Goal: Task Accomplishment & Management: Use online tool/utility

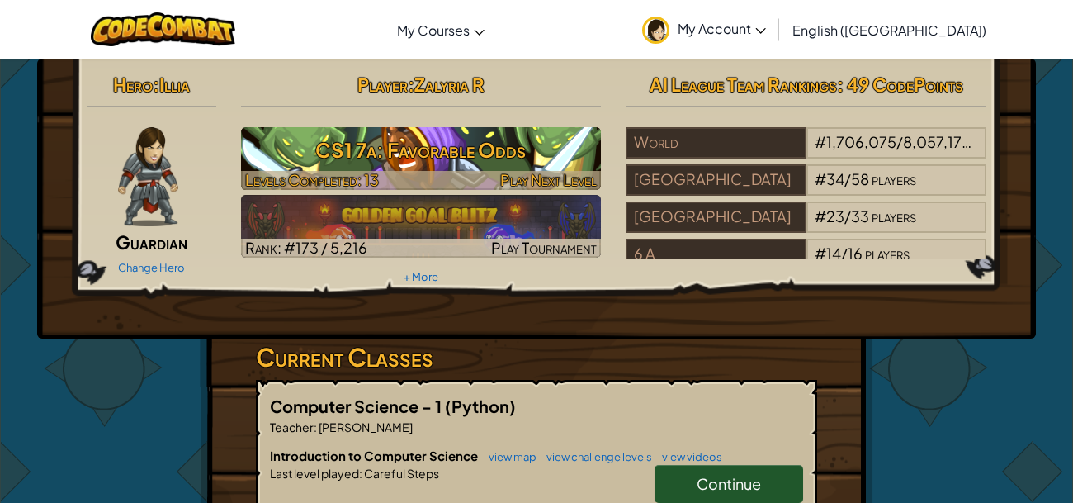
click at [410, 158] on h3 "CS1 7a: Favorable Odds" at bounding box center [421, 149] width 361 height 37
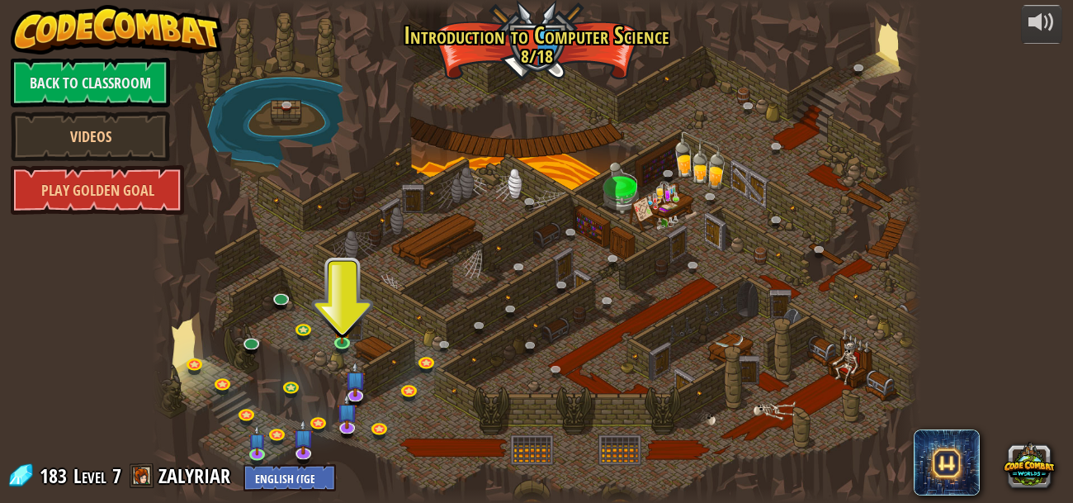
click at [385, 221] on div at bounding box center [536, 251] width 769 height 503
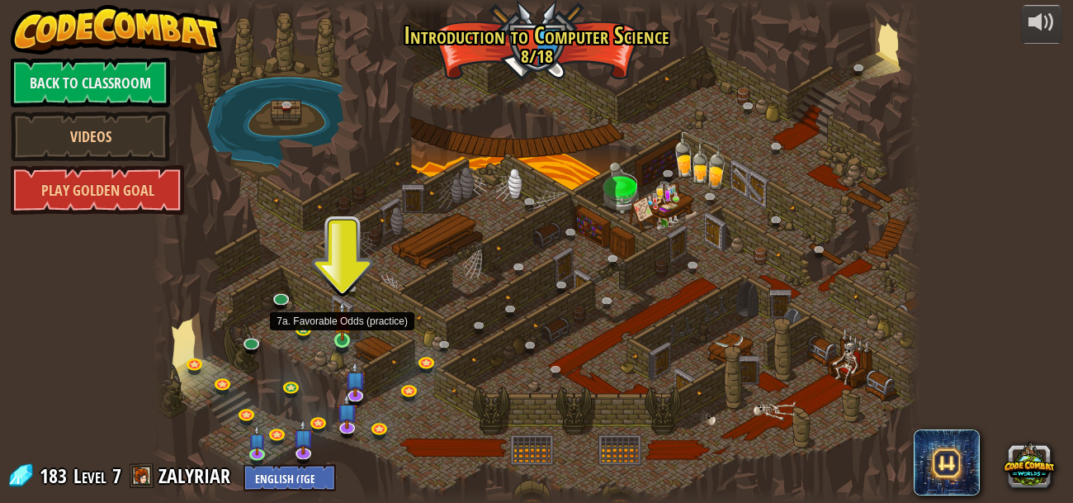
click at [348, 337] on img at bounding box center [341, 320] width 17 height 40
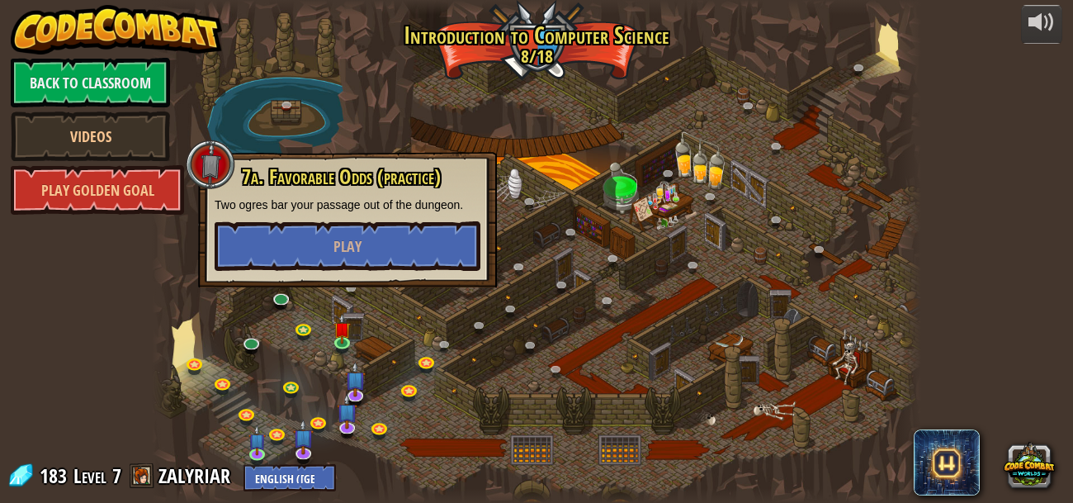
click at [332, 106] on div at bounding box center [536, 251] width 769 height 503
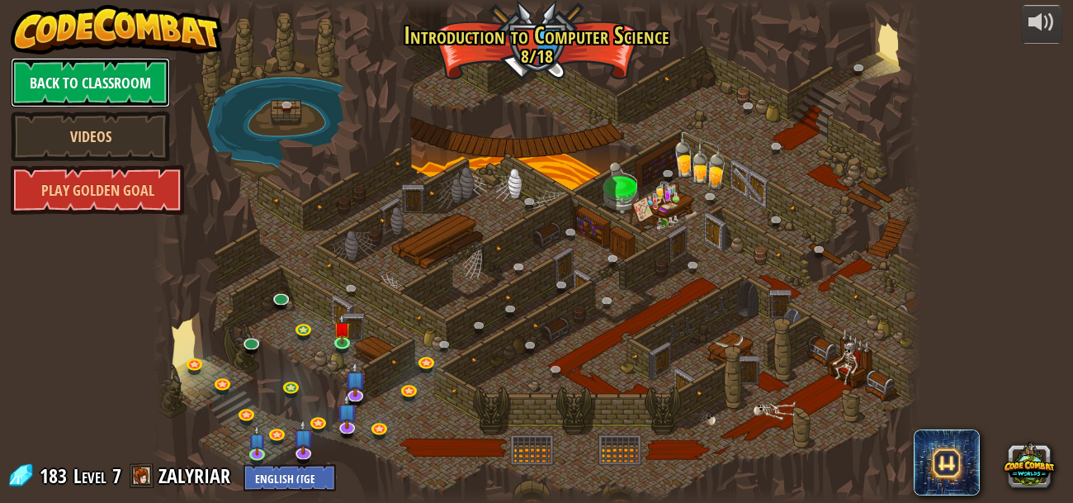
click at [82, 91] on link "Back to Classroom" at bounding box center [90, 83] width 159 height 50
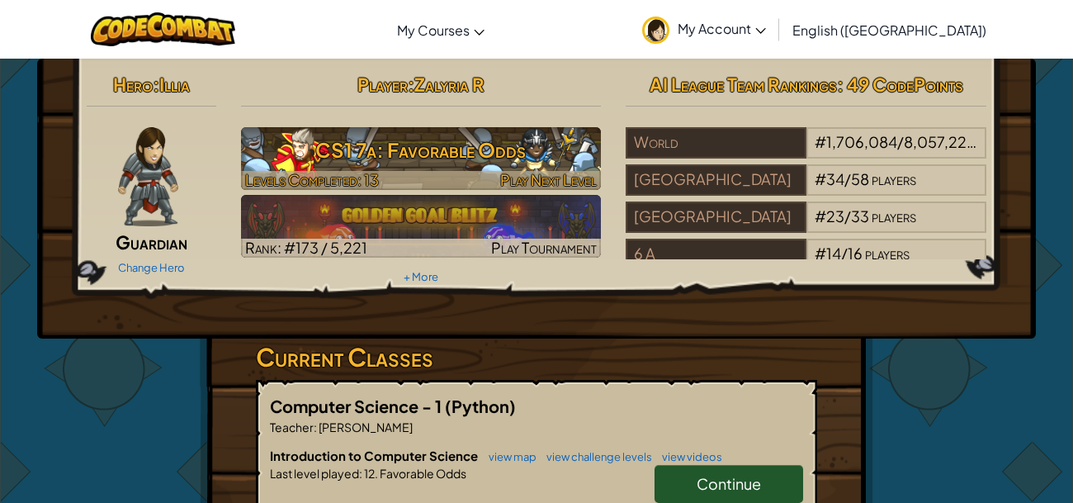
click at [381, 172] on div at bounding box center [421, 180] width 361 height 19
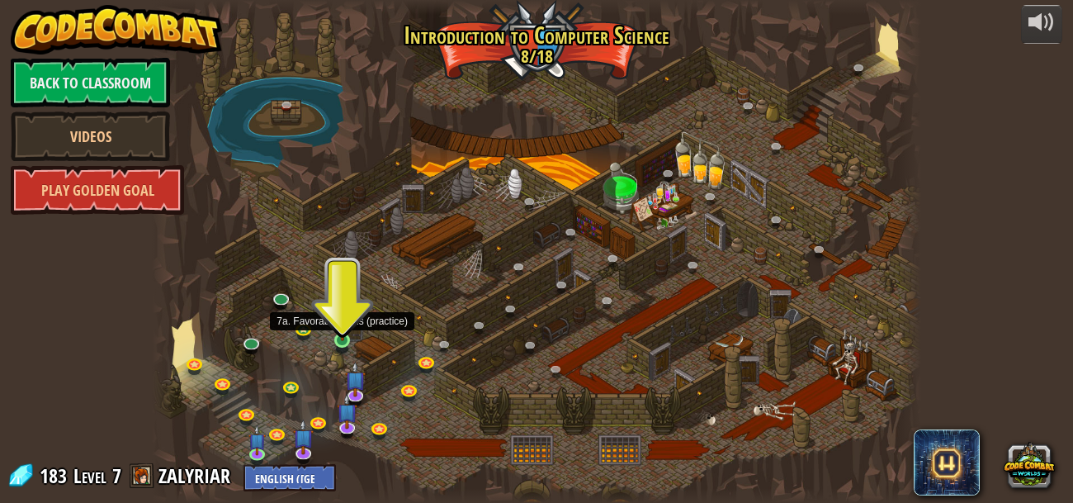
click at [340, 333] on img at bounding box center [341, 320] width 17 height 40
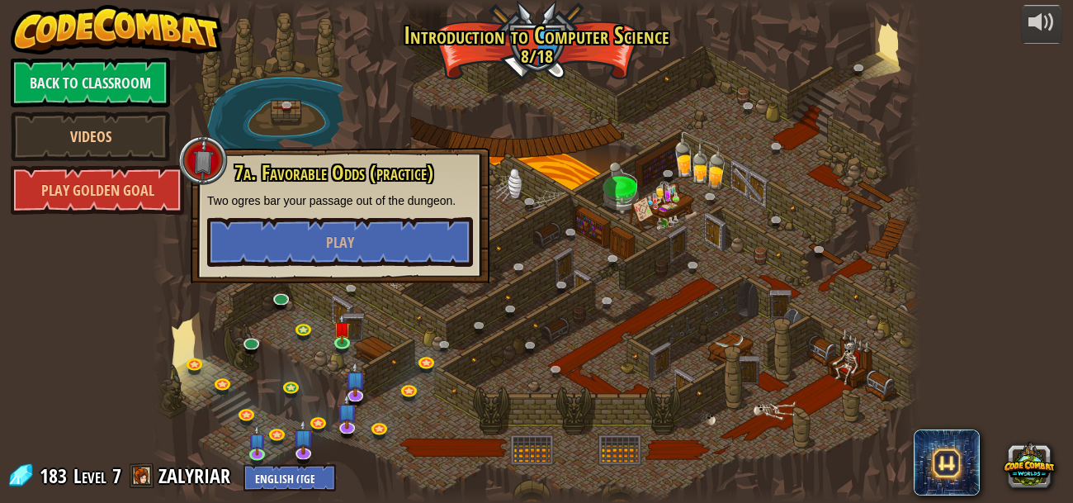
click at [496, 140] on div at bounding box center [536, 251] width 769 height 503
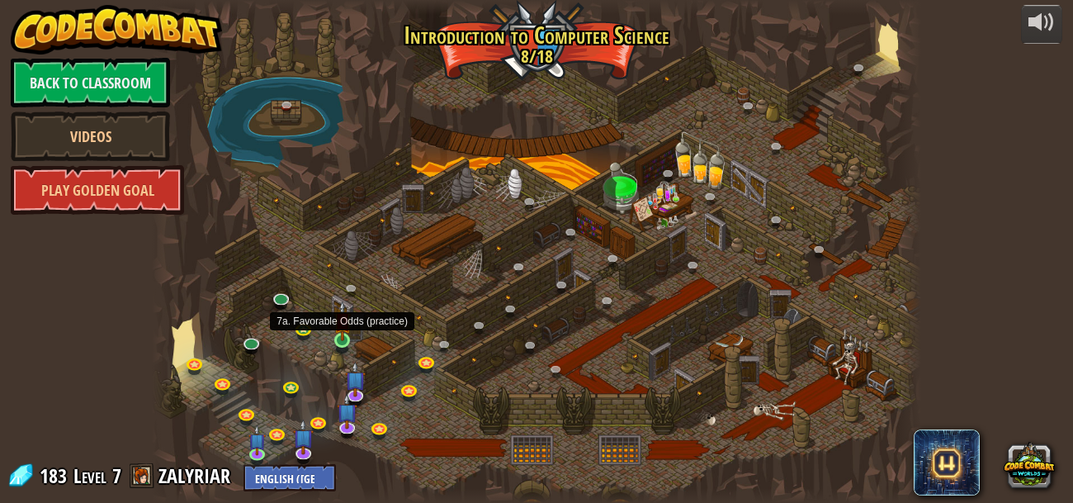
click at [335, 338] on img at bounding box center [341, 320] width 17 height 40
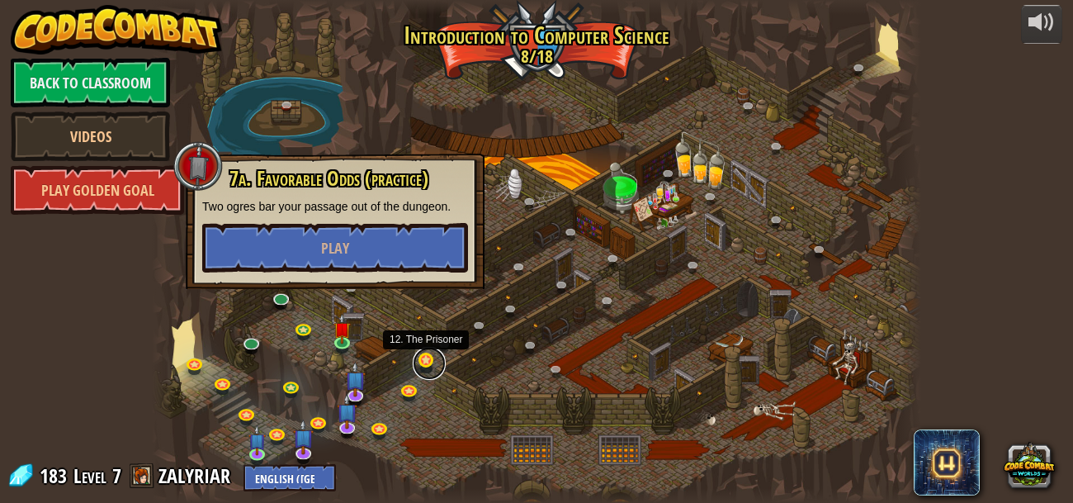
click at [421, 375] on link at bounding box center [429, 363] width 33 height 33
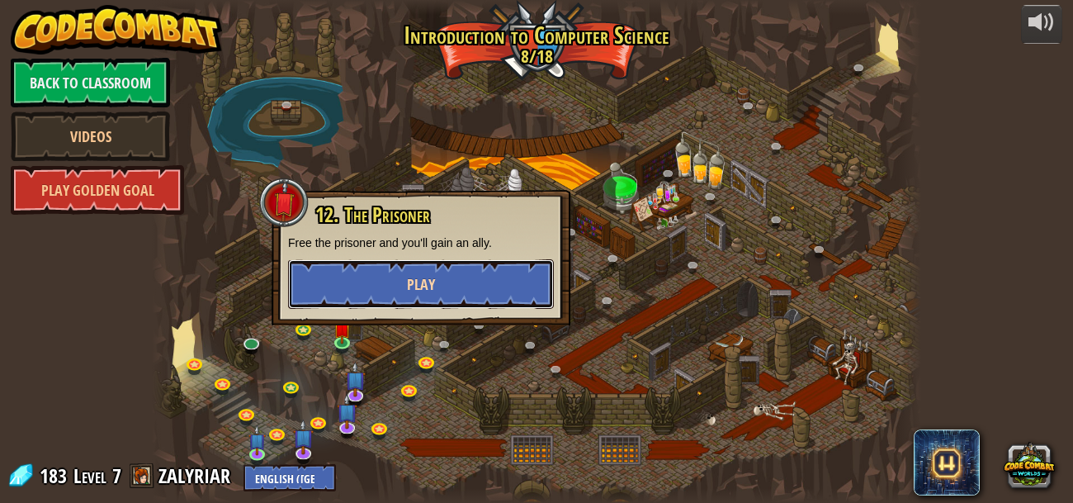
click at [420, 304] on button "Play" at bounding box center [421, 284] width 266 height 50
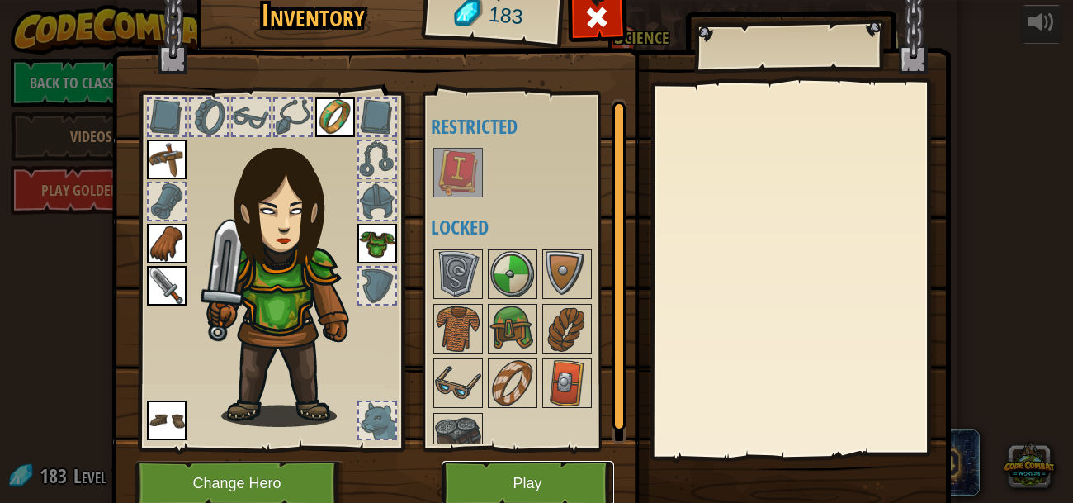
click at [523, 479] on button "Play" at bounding box center [528, 483] width 173 height 45
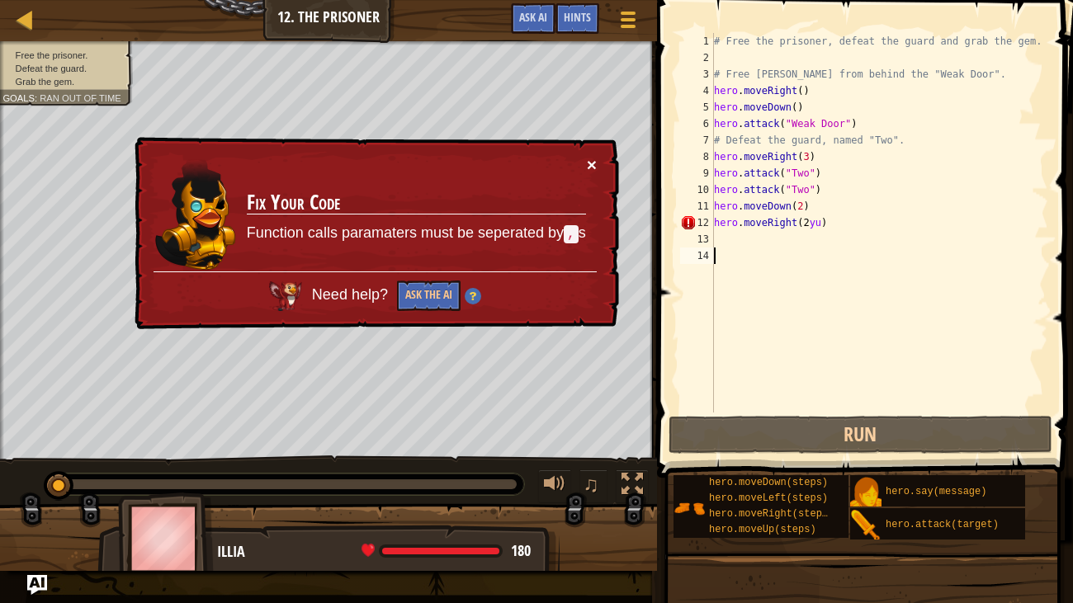
click at [587, 156] on button "×" at bounding box center [592, 164] width 10 height 17
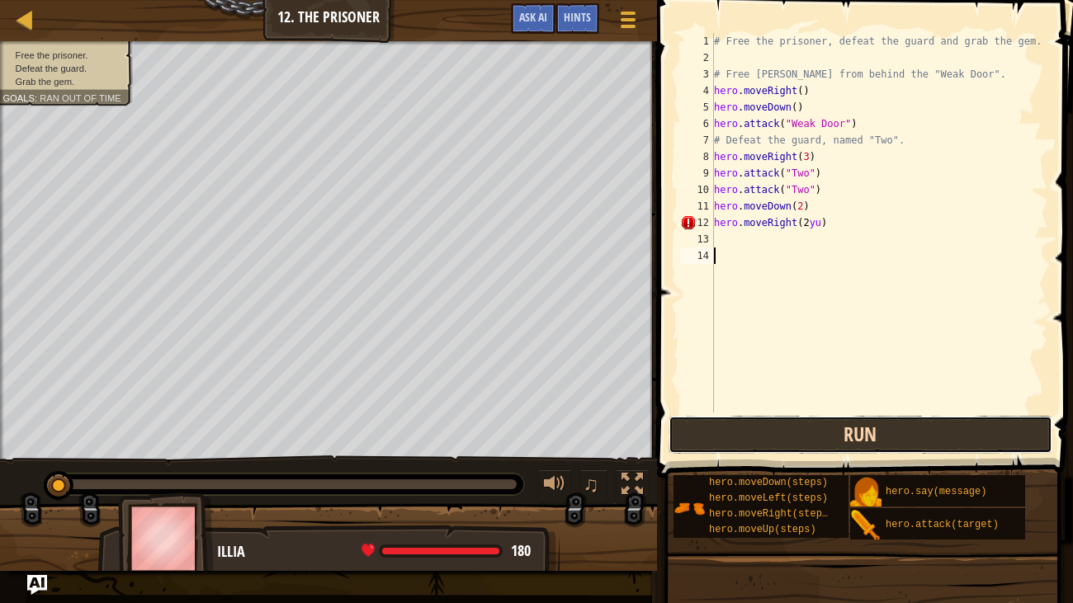
click at [755, 446] on button "Run" at bounding box center [861, 435] width 385 height 38
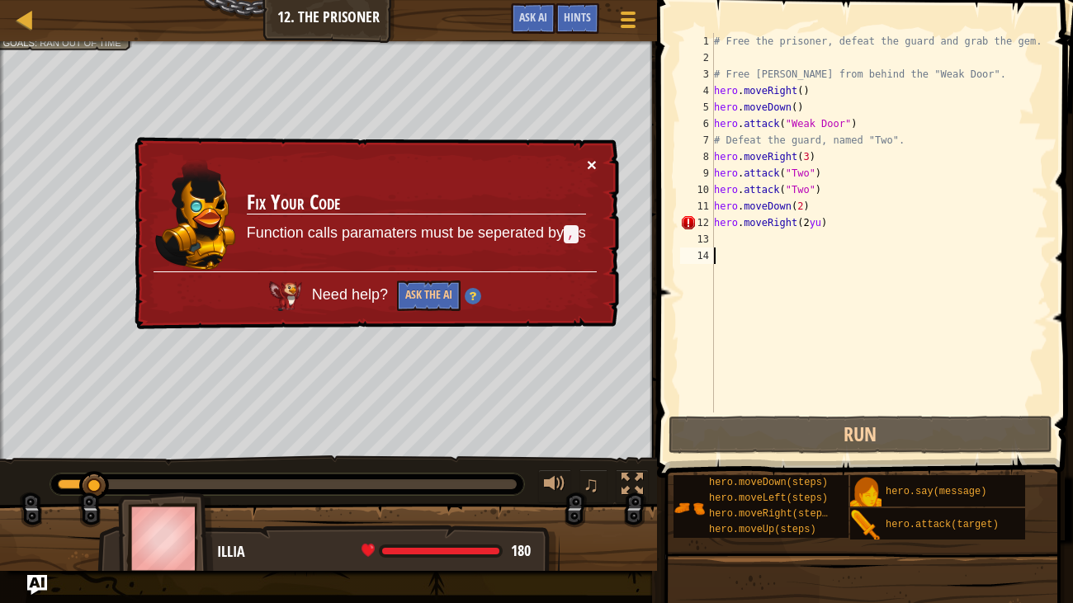
click at [590, 163] on button "×" at bounding box center [592, 164] width 10 height 17
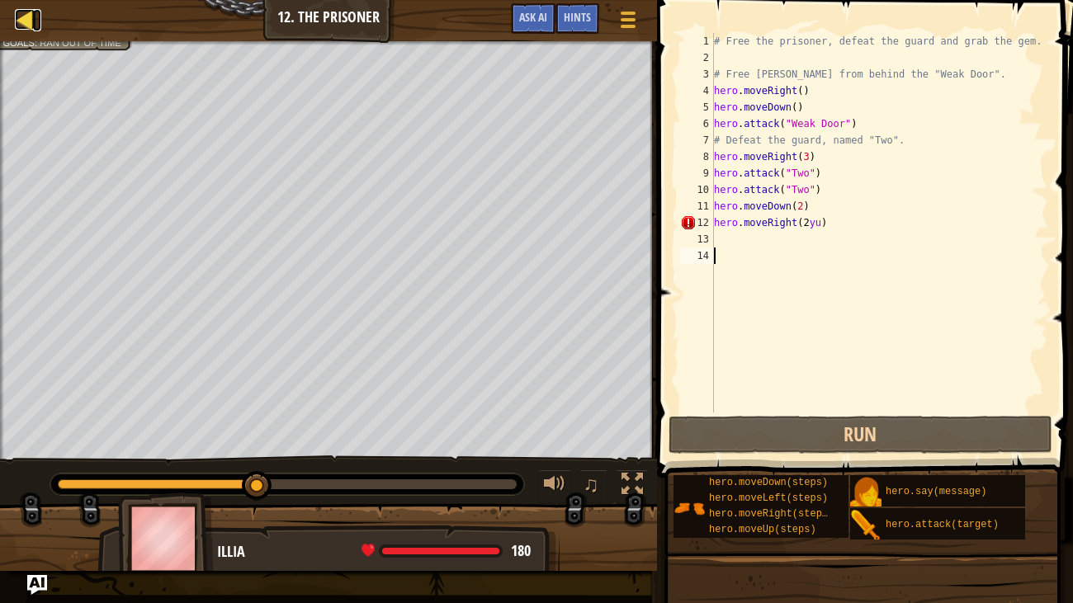
click at [19, 14] on div at bounding box center [25, 19] width 21 height 21
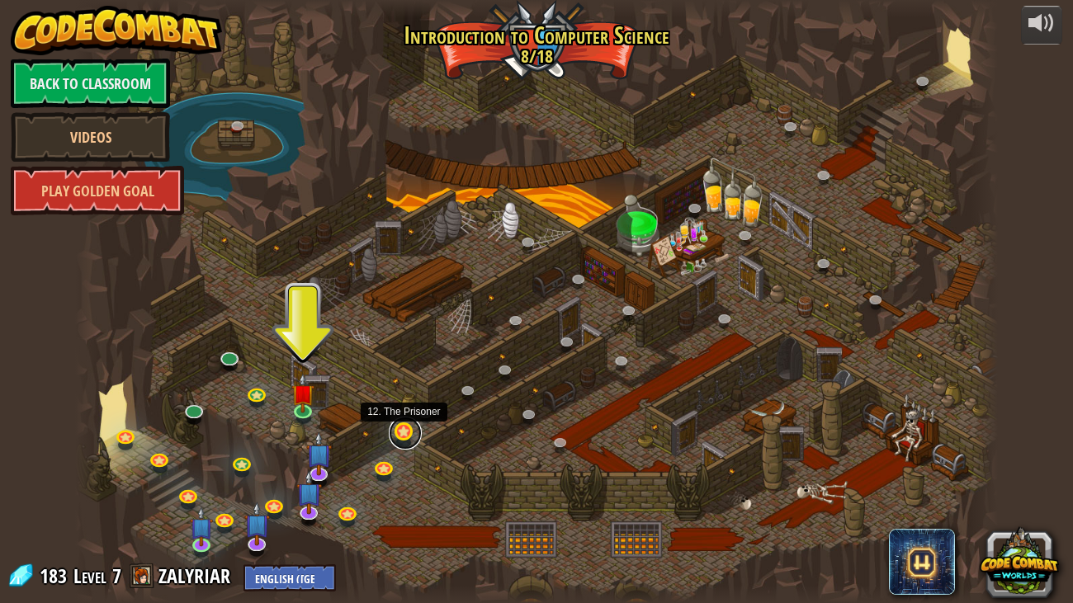
click at [396, 437] on link at bounding box center [405, 433] width 33 height 33
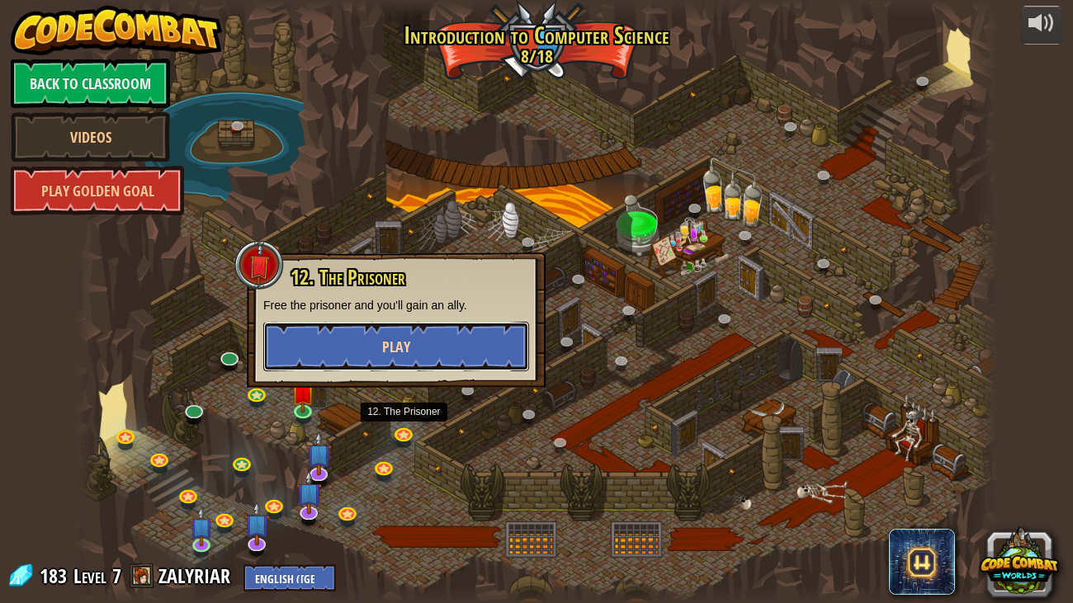
click at [452, 334] on button "Play" at bounding box center [396, 347] width 266 height 50
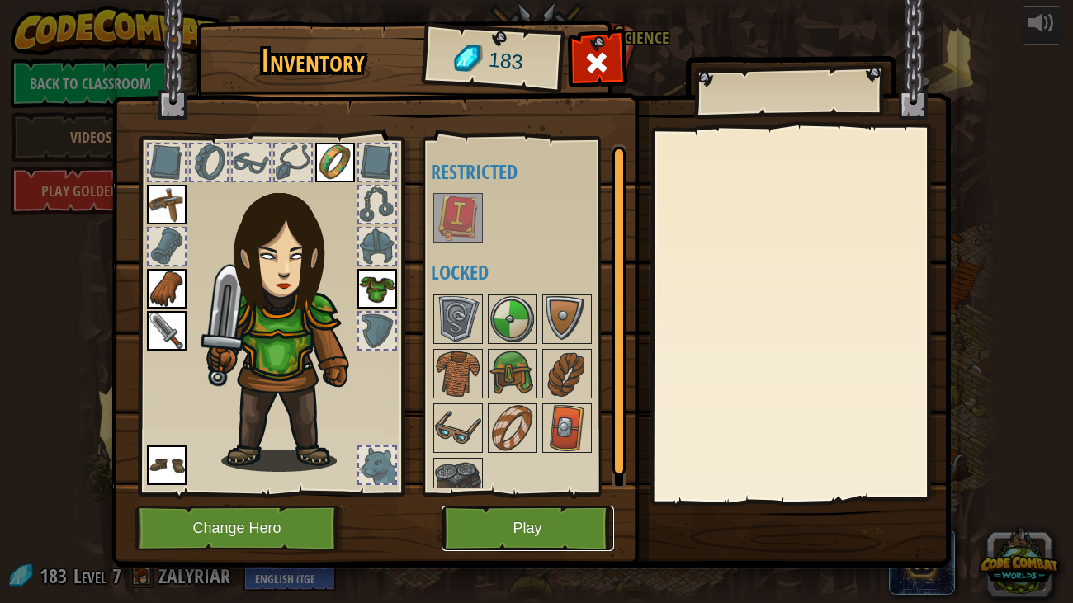
click at [523, 502] on button "Play" at bounding box center [528, 528] width 173 height 45
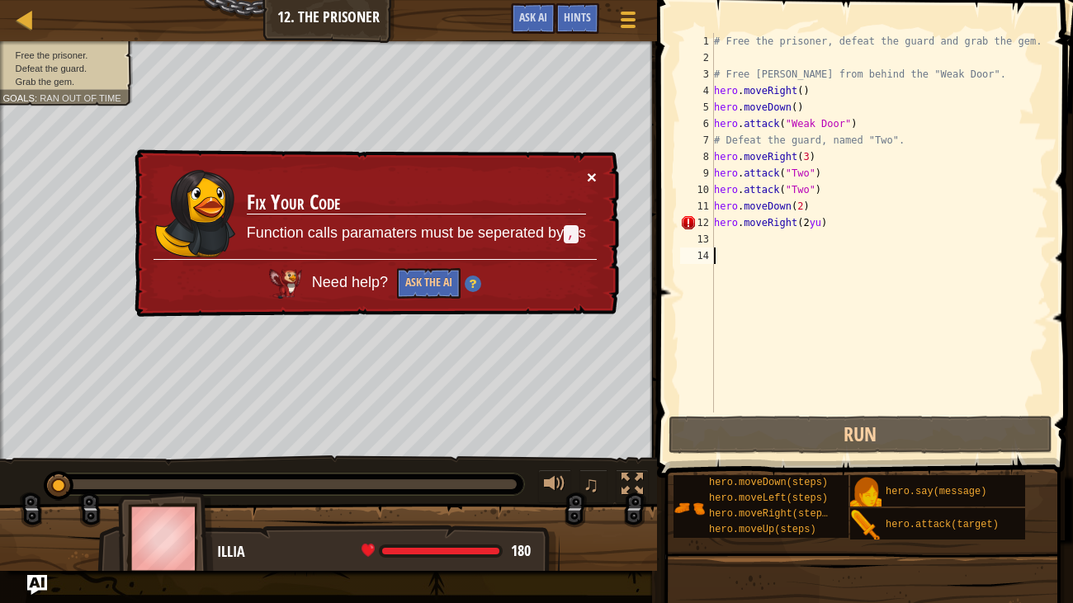
click at [594, 183] on button "×" at bounding box center [592, 176] width 10 height 17
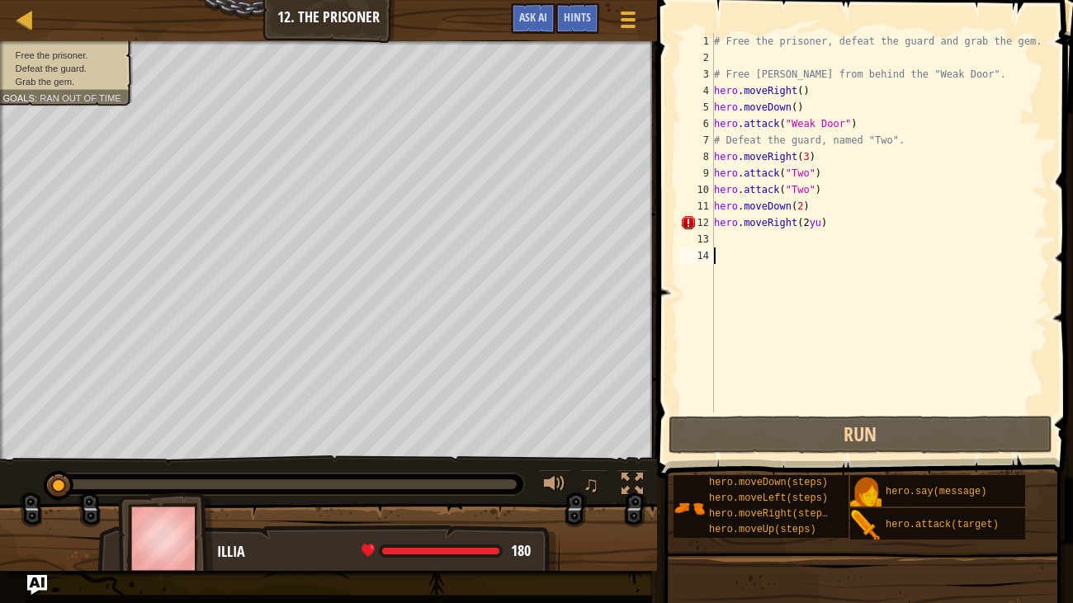
click at [816, 231] on div "# Free the prisoner, defeat the guard and grab the gem. # Free [PERSON_NAME] fr…" at bounding box center [880, 239] width 338 height 413
click at [820, 225] on div "# Free the prisoner, defeat the guard and grab the gem. # Free [PERSON_NAME] fr…" at bounding box center [880, 239] width 338 height 413
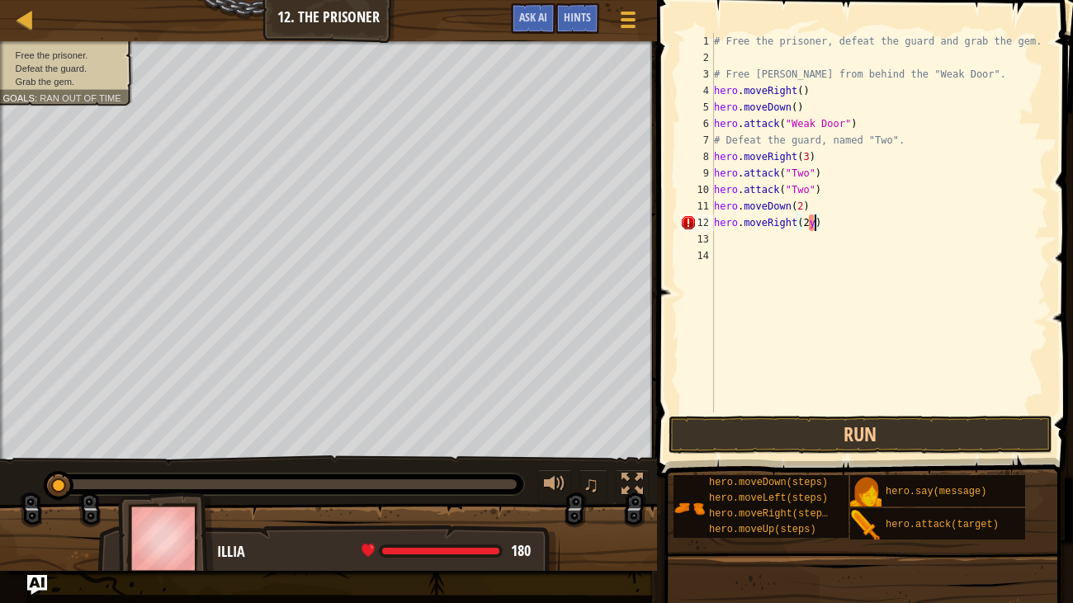
type textarea "hero.moveRight(2)"
click at [880, 432] on button "Run" at bounding box center [861, 435] width 385 height 38
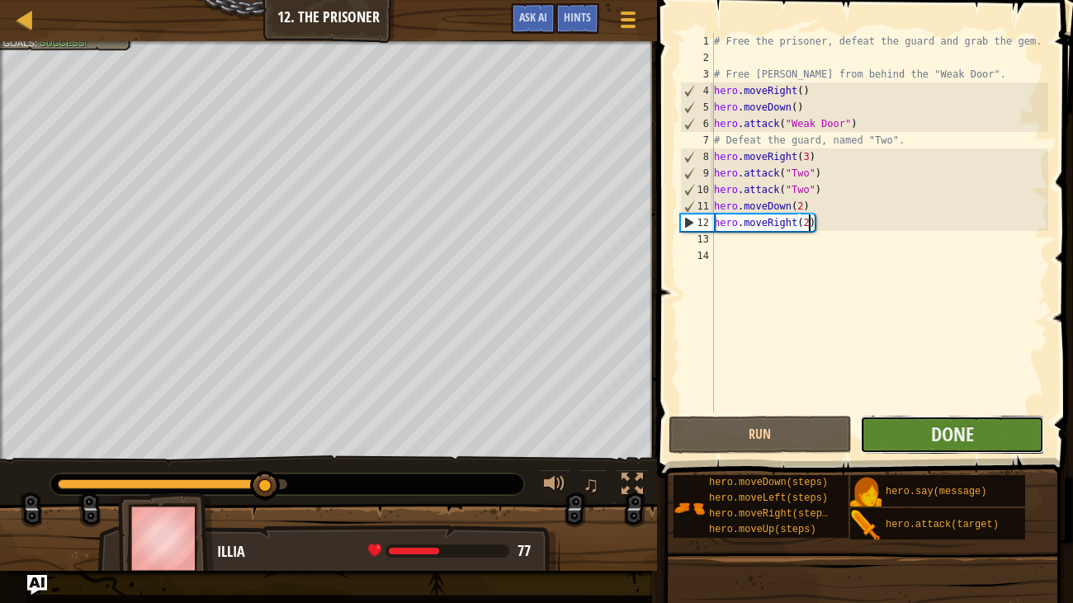
click at [908, 442] on button "Done" at bounding box center [952, 435] width 184 height 38
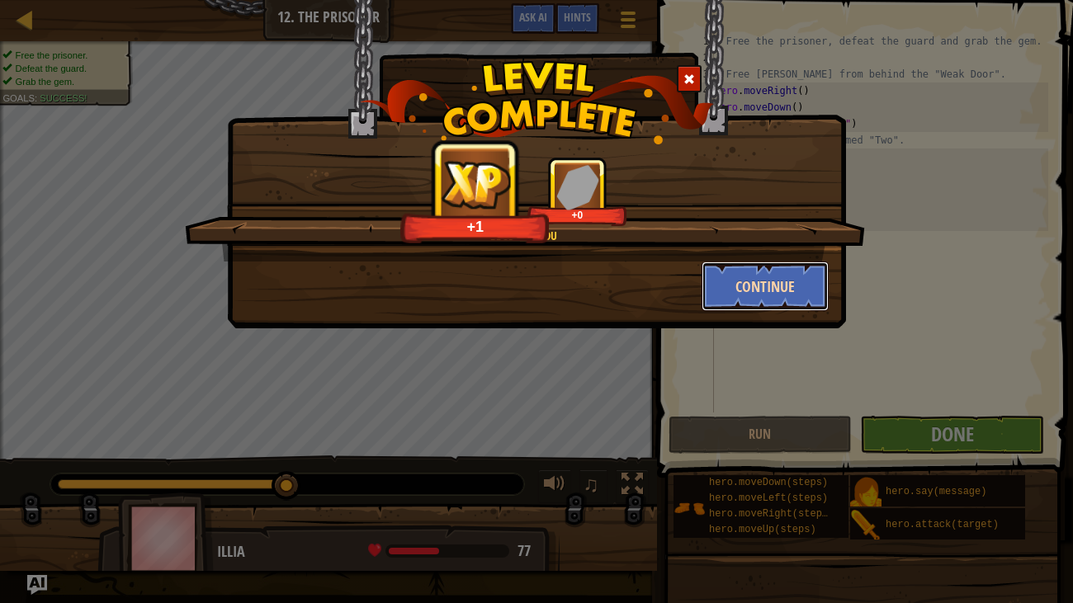
click at [768, 277] on button "Continue" at bounding box center [766, 287] width 128 height 50
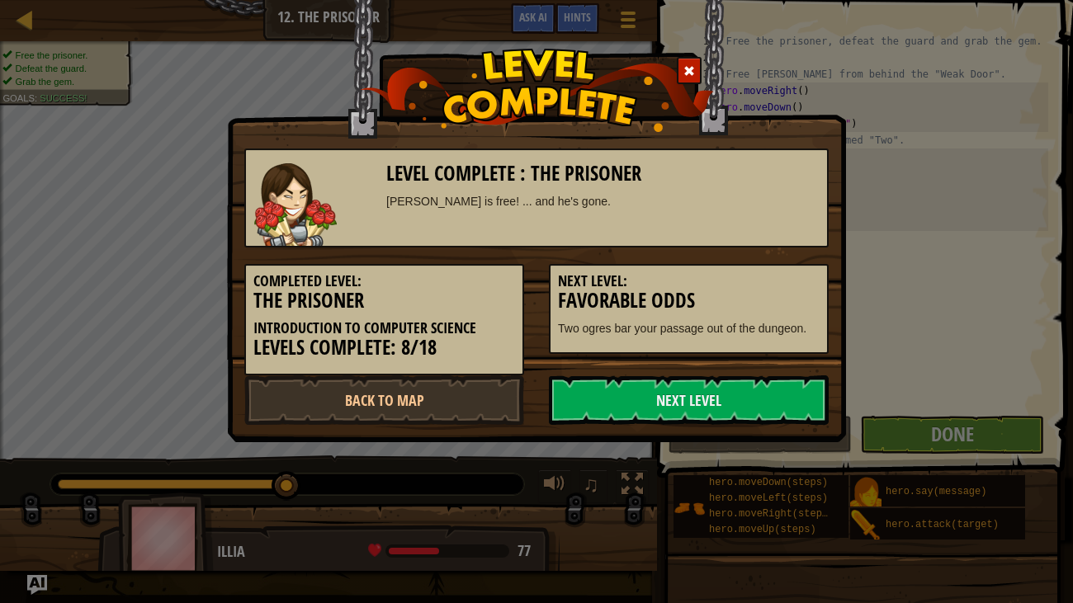
click at [768, 277] on h5 "Next Level:" at bounding box center [689, 281] width 262 height 17
click at [722, 416] on link "Next Level" at bounding box center [689, 401] width 280 height 50
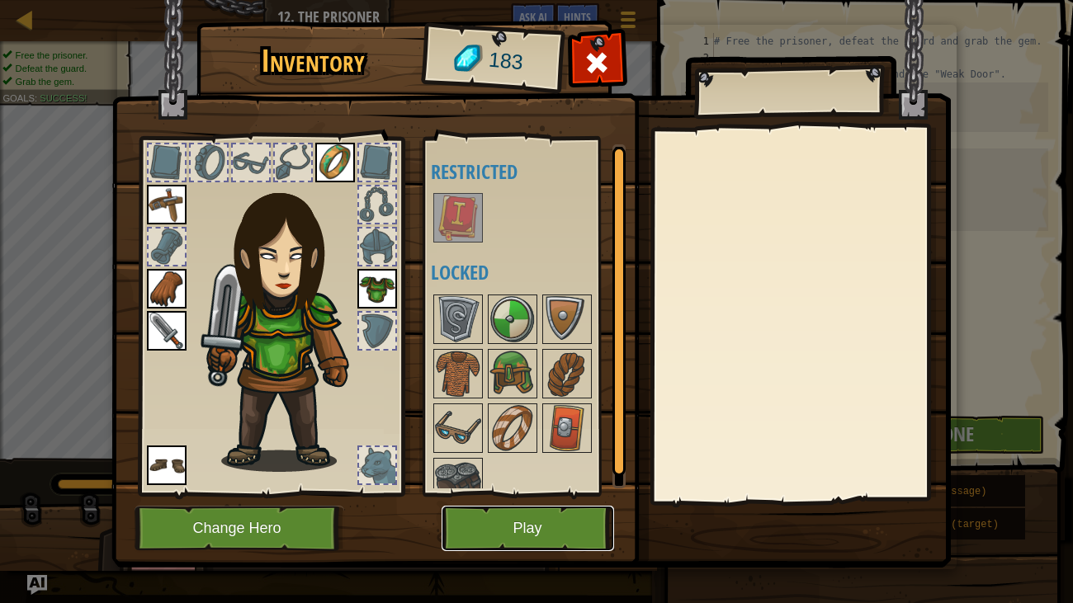
click at [551, 502] on button "Play" at bounding box center [528, 528] width 173 height 45
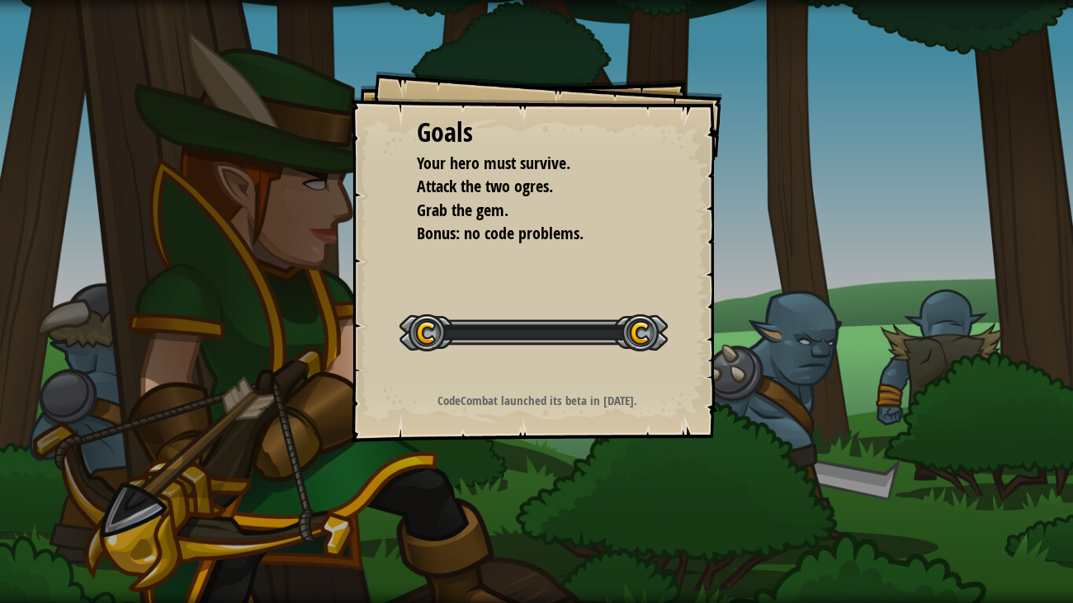
click at [551, 502] on div "Goals Your hero must survive. Attack the two ogres. Grab the gem. Bonus: no cod…" at bounding box center [536, 301] width 1073 height 603
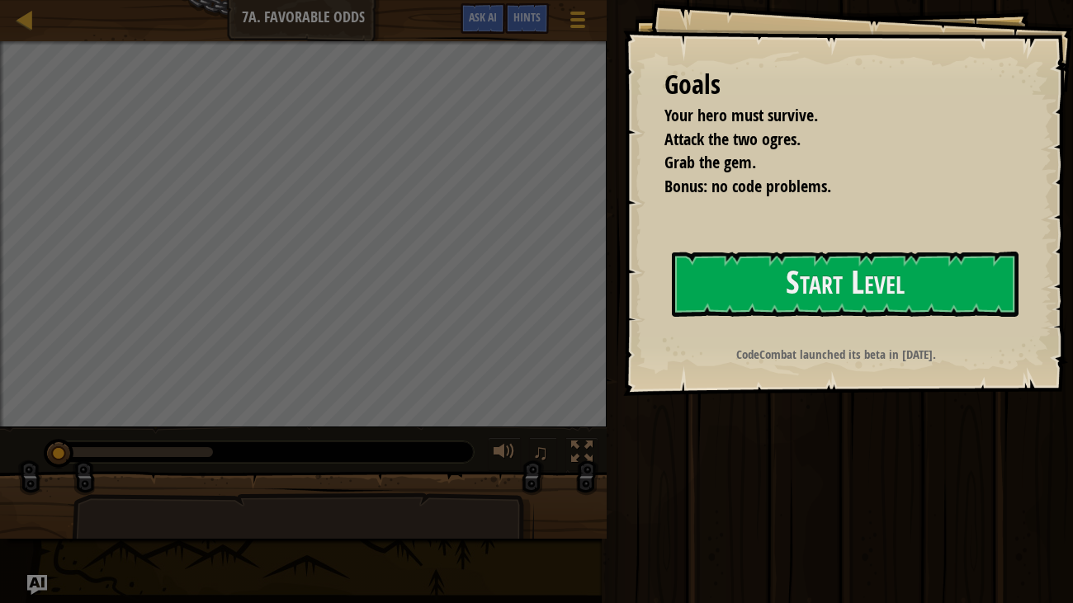
click at [794, 348] on strong "CodeCombat launched its beta in [DATE]." at bounding box center [836, 354] width 200 height 17
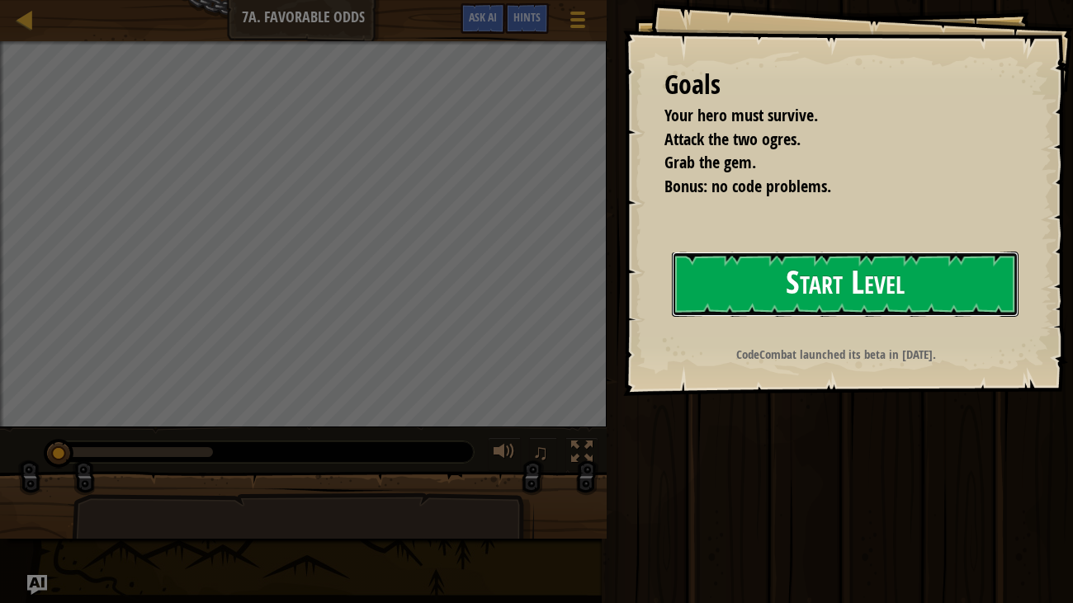
click at [819, 301] on button "Start Level" at bounding box center [846, 284] width 348 height 65
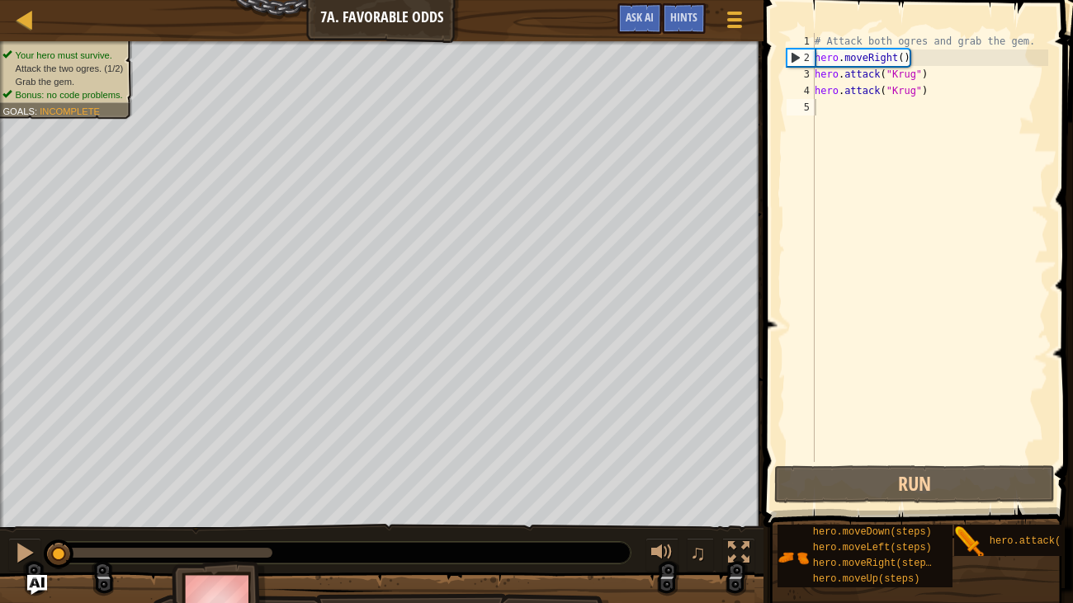
click at [958, 96] on div "# Attack both ogres and grab the gem. hero . moveRight ( ) hero . attack ( "[PE…" at bounding box center [929, 264] width 237 height 462
type textarea "hero.attack("Krug")"
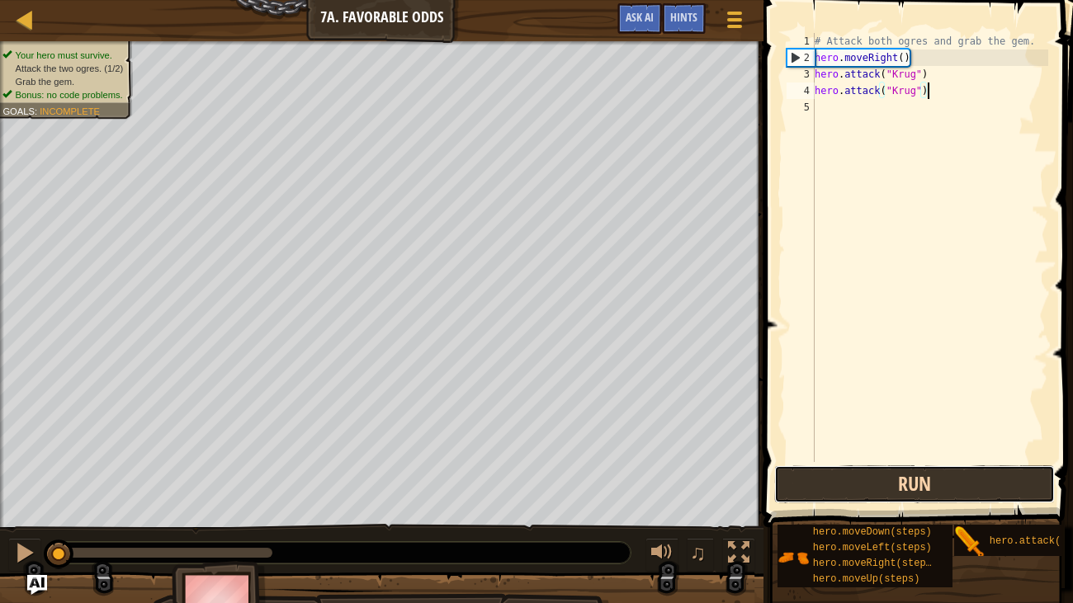
click at [921, 482] on button "Run" at bounding box center [914, 485] width 281 height 38
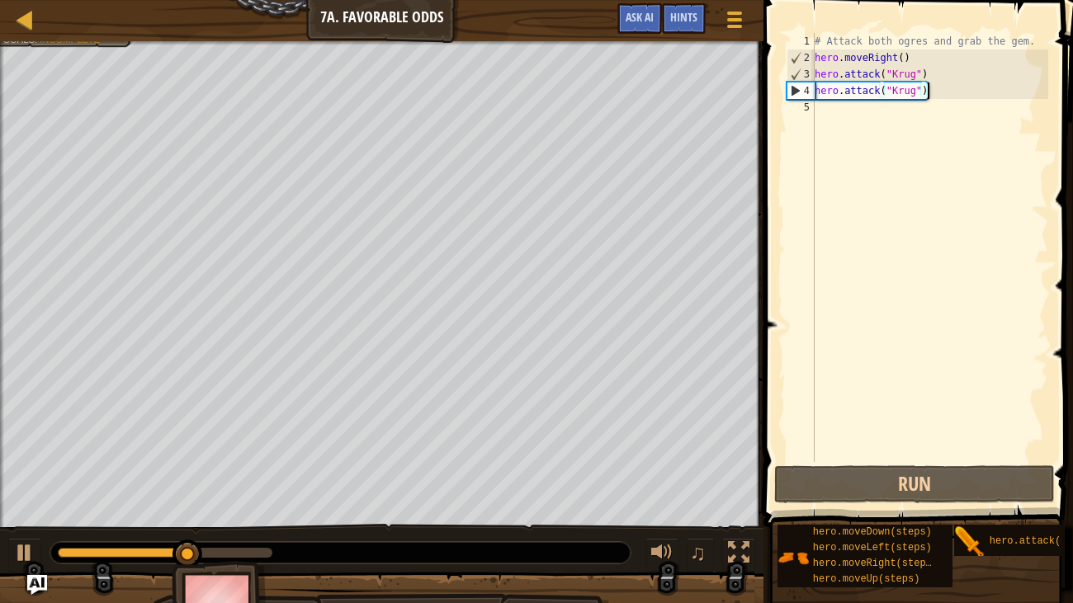
click at [881, 125] on div "# Attack both ogres and grab the gem. hero . moveRight ( ) hero . attack ( "[PE…" at bounding box center [929, 264] width 237 height 462
click at [878, 123] on div "# Attack both ogres and grab the gem. hero . moveRight ( ) hero . attack ( "[PE…" at bounding box center [929, 264] width 237 height 462
click at [856, 114] on div "# Attack both ogres and grab the gem. hero . moveRight ( ) hero . attack ( "[PE…" at bounding box center [929, 264] width 237 height 462
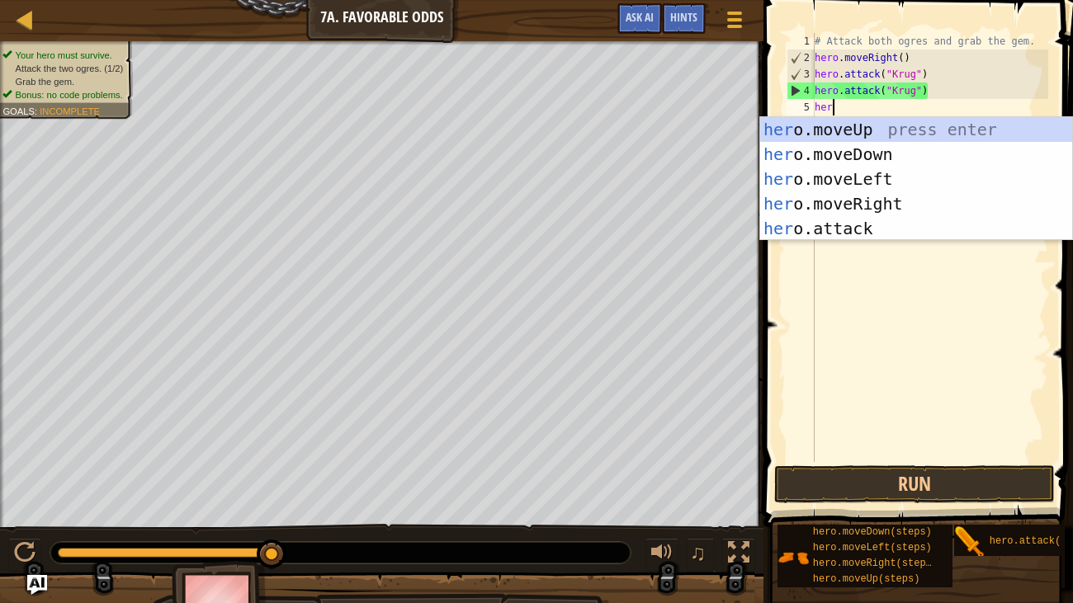
scroll to position [7, 0]
type textarea "hero"
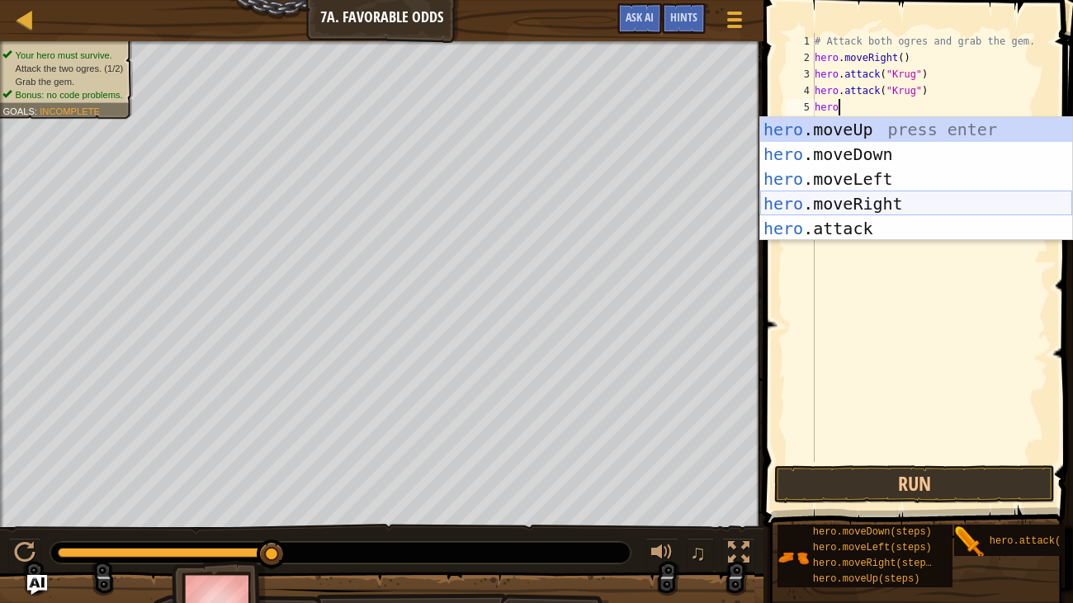
click at [887, 206] on div "hero .moveUp press enter hero .moveDown press enter hero .moveLeft press enter …" at bounding box center [916, 203] width 312 height 173
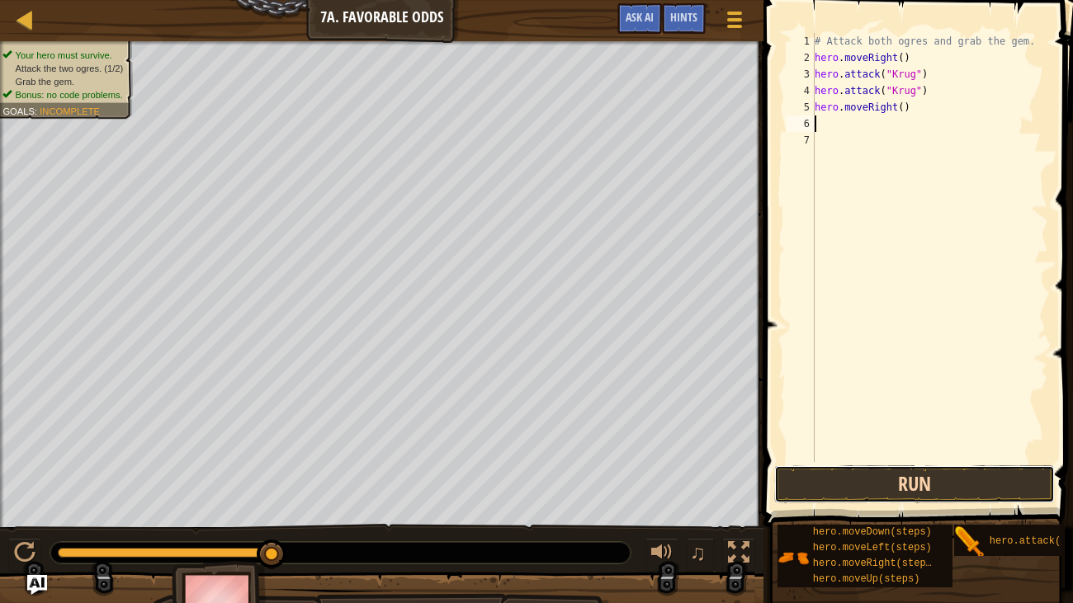
click at [920, 490] on button "Run" at bounding box center [914, 485] width 281 height 38
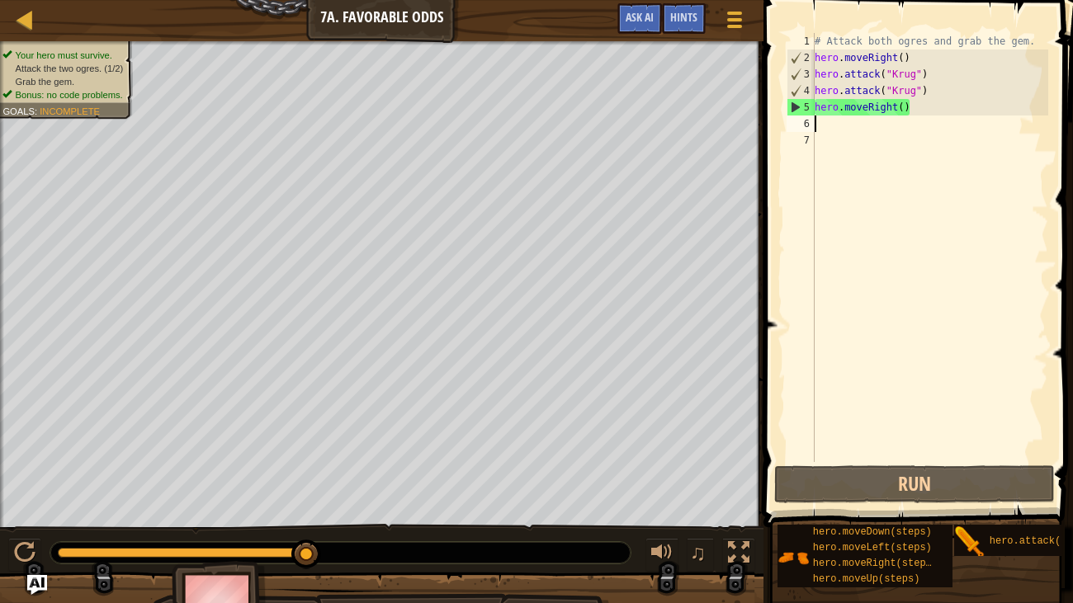
type textarea "m"
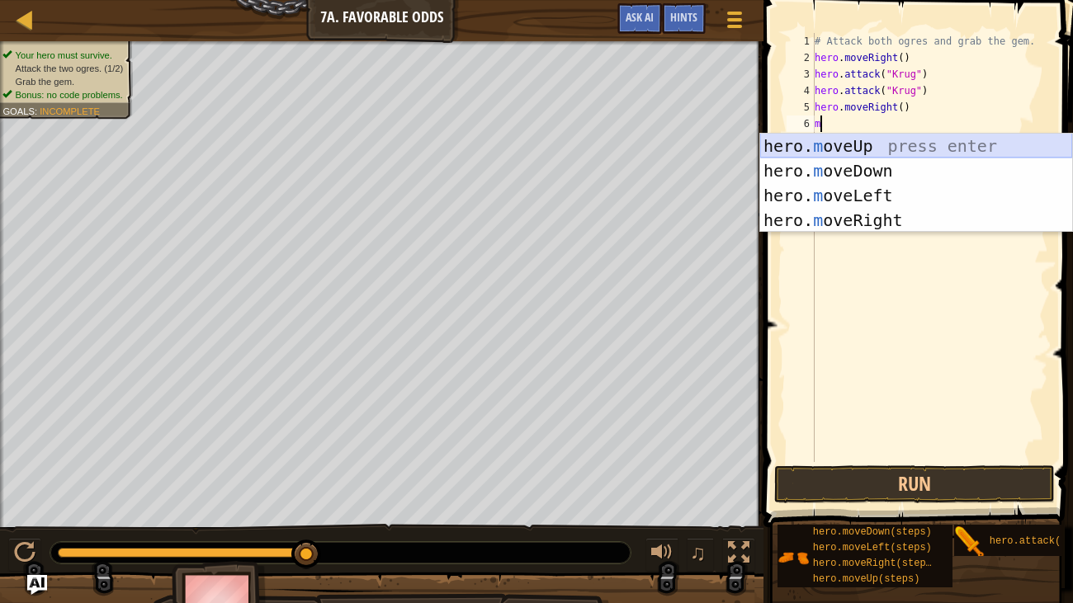
click at [839, 140] on div "hero. m oveUp press enter hero. m oveDown press enter hero. m oveLeft press ent…" at bounding box center [916, 208] width 312 height 149
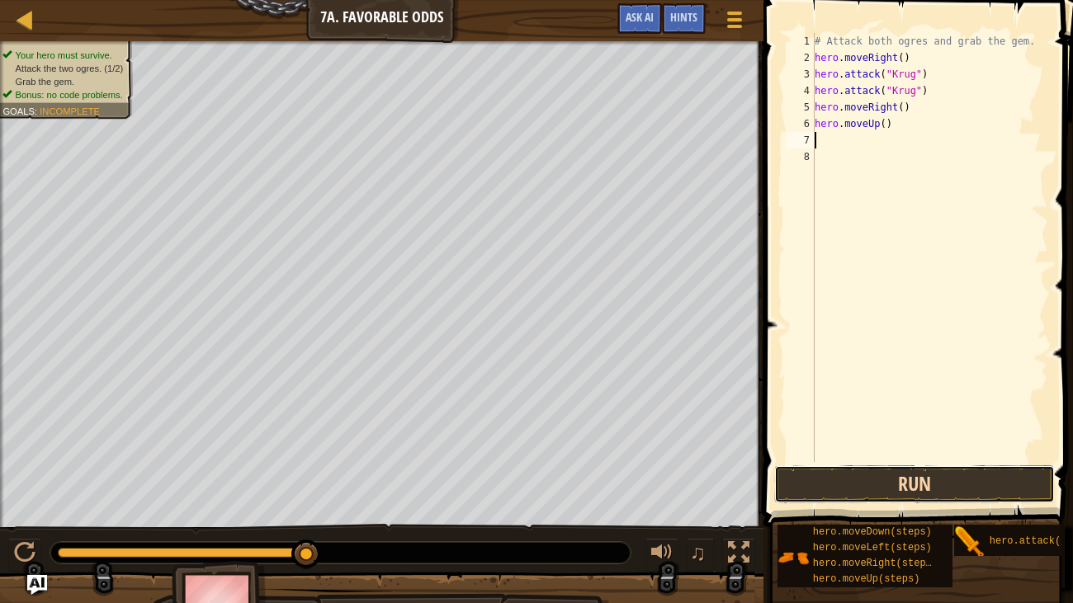
click at [892, 497] on button "Run" at bounding box center [914, 485] width 281 height 38
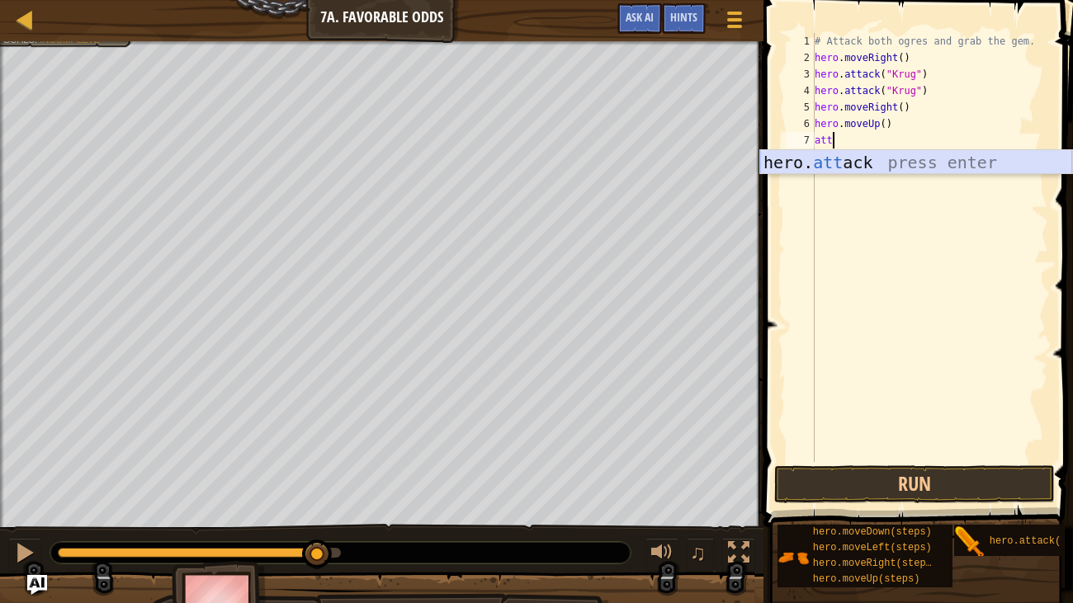
click at [927, 162] on div "hero. att ack press enter" at bounding box center [916, 187] width 312 height 74
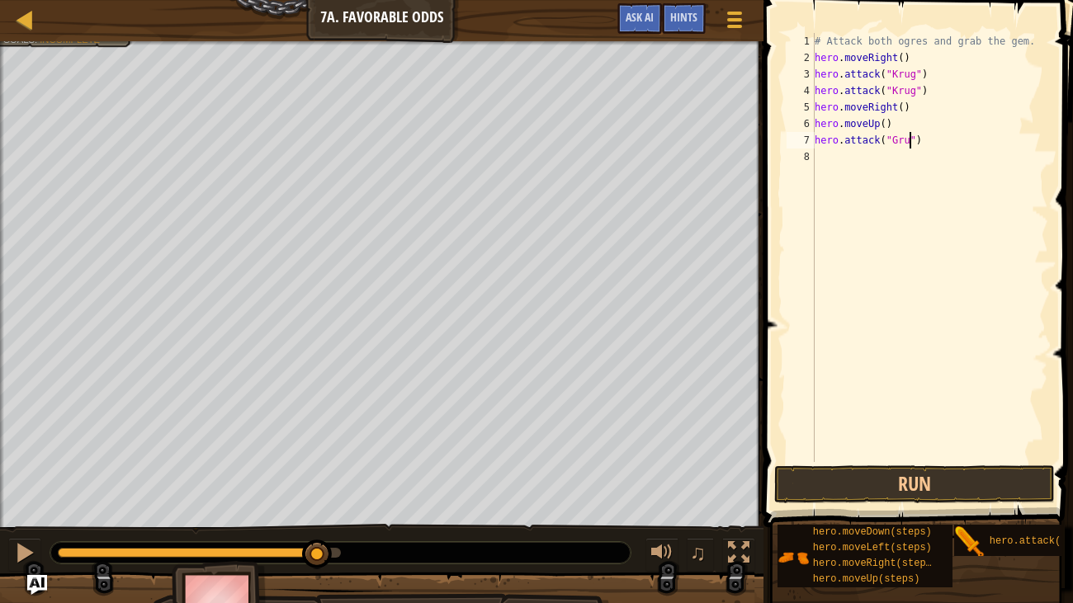
scroll to position [7, 8]
type textarea "hero.attack("Grump")"
click at [879, 144] on div "# Attack both ogres and grab the gem. hero . moveRight ( ) hero . attack ( "[PE…" at bounding box center [929, 264] width 237 height 462
click at [869, 162] on div "# Attack both ogres and grab the gem. hero . moveRight ( ) hero . attack ( "[PE…" at bounding box center [929, 264] width 237 height 462
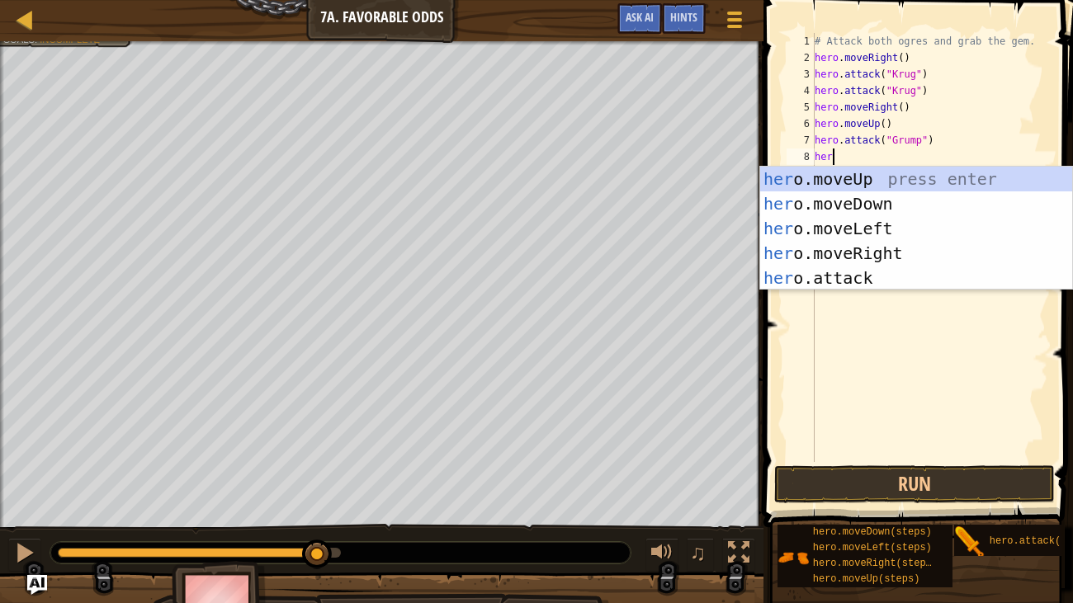
scroll to position [7, 0]
click at [867, 275] on div "hero .moveUp press enter hero .moveDown press enter hero .moveLeft press enter …" at bounding box center [916, 253] width 312 height 173
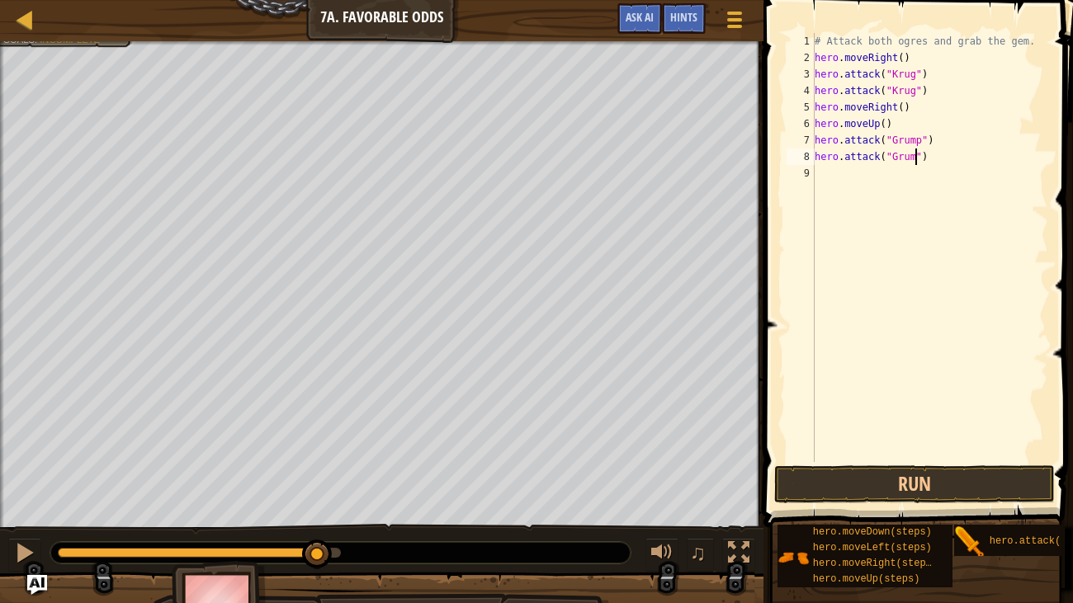
scroll to position [7, 8]
type textarea "hero.attack("Grump")"
click at [935, 483] on button "Run" at bounding box center [914, 485] width 281 height 38
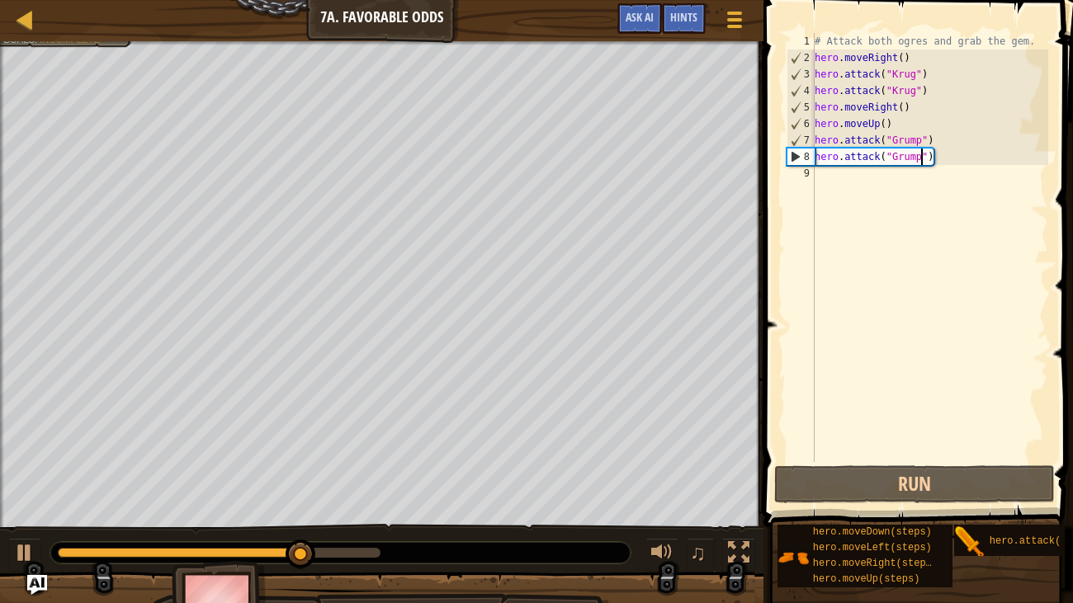
click at [854, 167] on div "# Attack both ogres and grab the gem. hero . moveRight ( ) hero . attack ( "[PE…" at bounding box center [929, 264] width 237 height 462
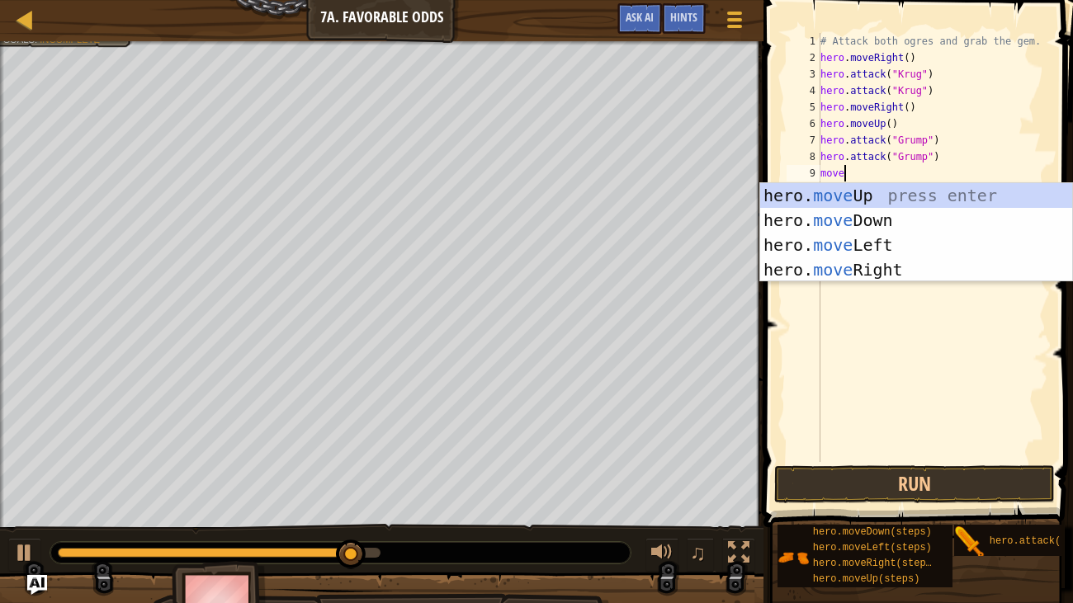
scroll to position [7, 0]
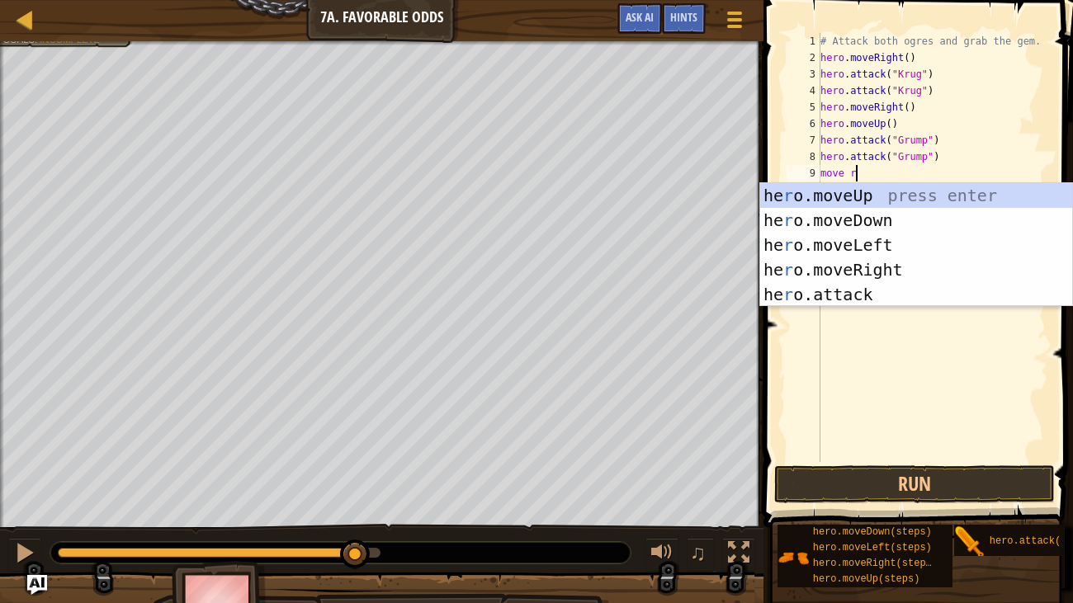
type textarea "move ri"
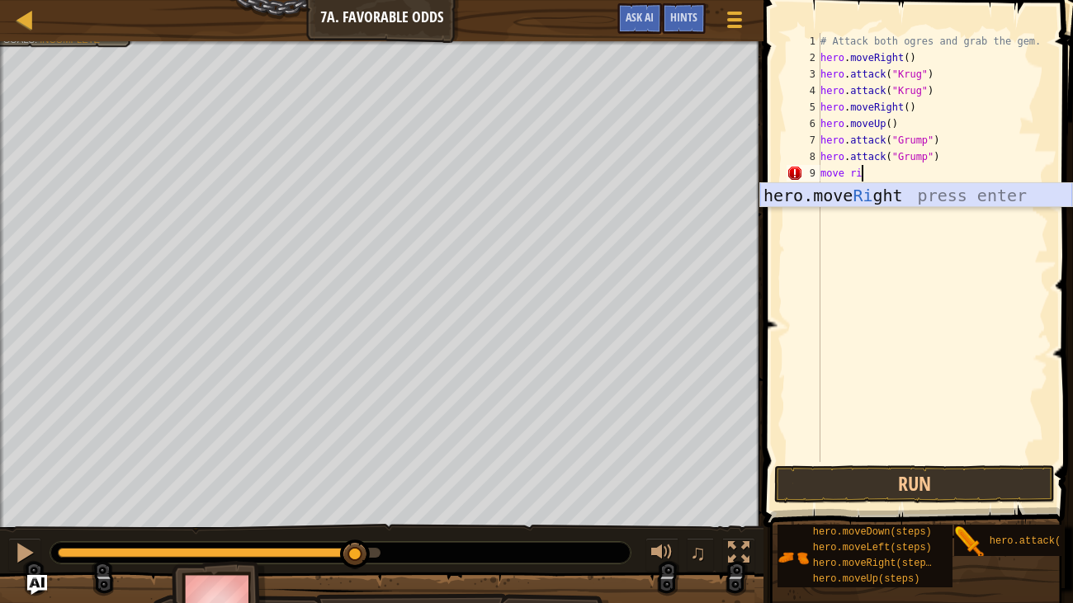
click at [874, 194] on div "hero.move Ri ght press enter" at bounding box center [916, 220] width 312 height 74
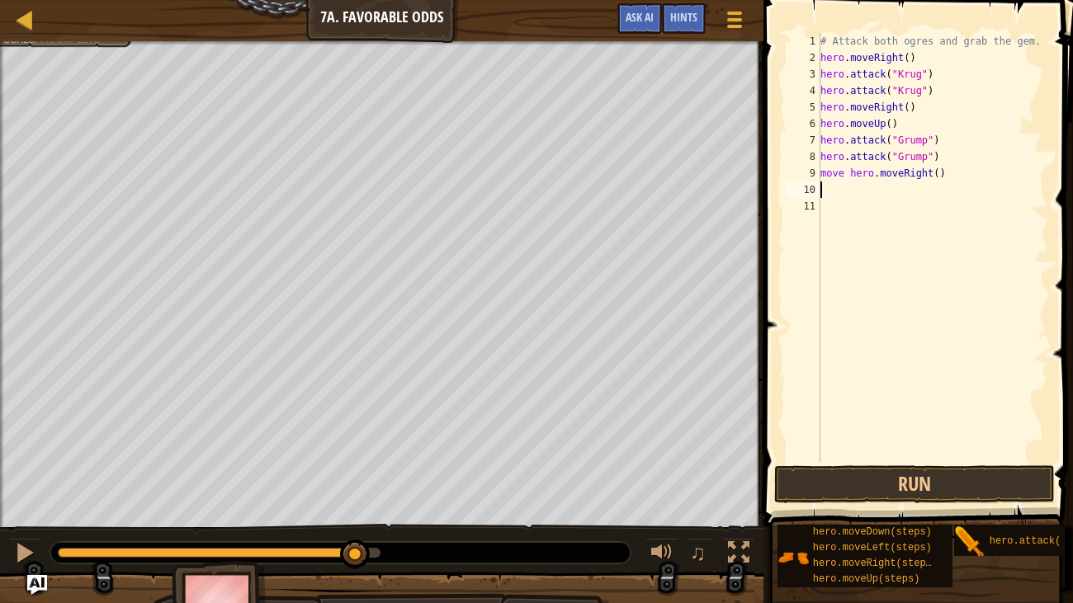
scroll to position [7, 0]
click at [881, 493] on button "Run" at bounding box center [914, 485] width 281 height 38
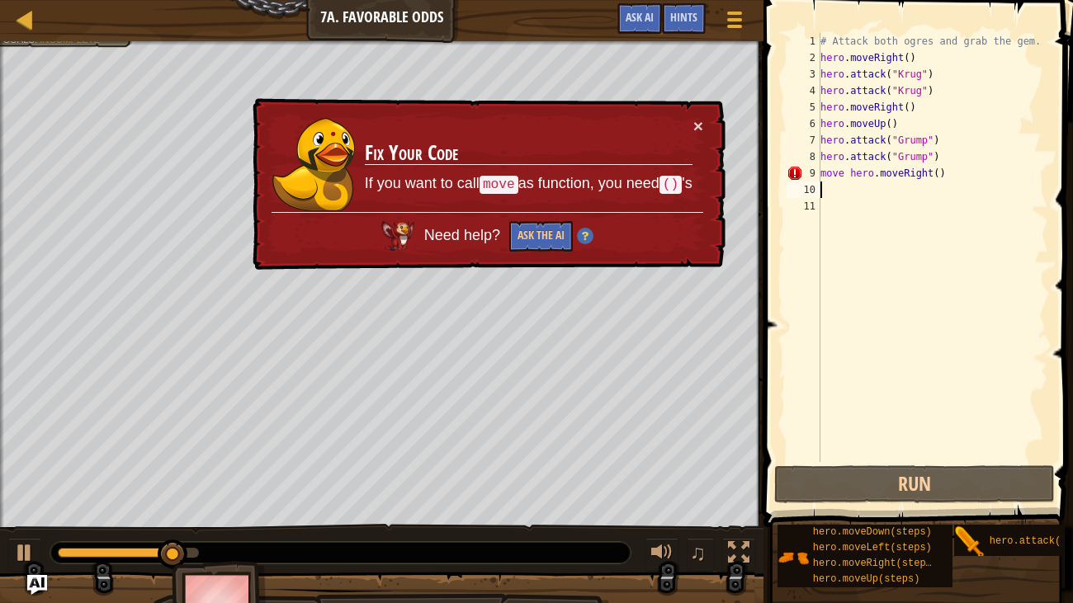
click at [848, 173] on div "# Attack both ogres and grab the gem. hero . moveRight ( ) hero . attack ( "[PE…" at bounding box center [933, 264] width 232 height 462
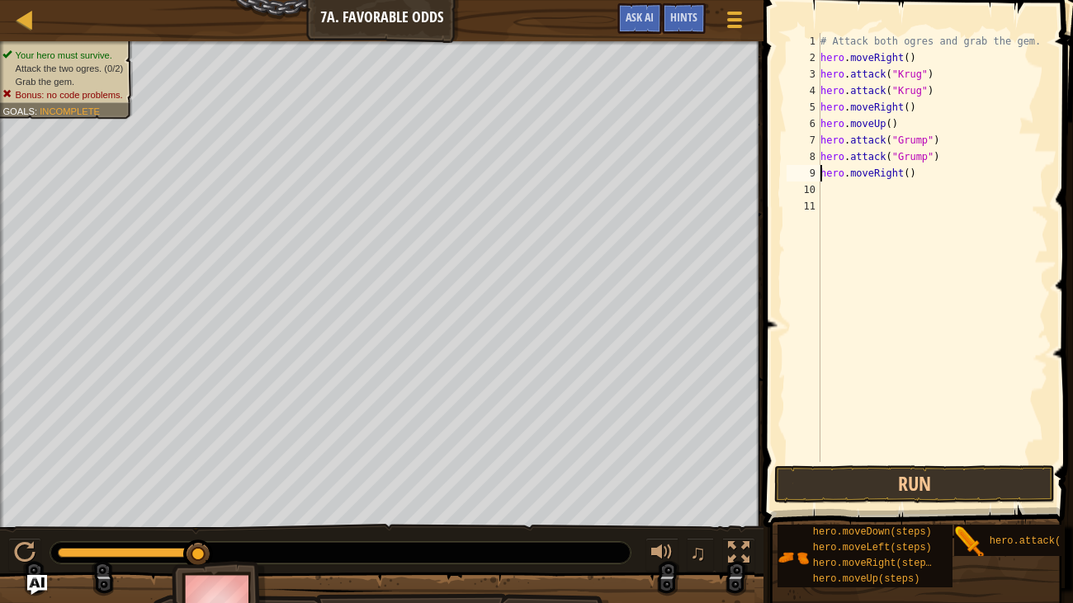
click at [911, 179] on div "# Attack both ogres and grab the gem. hero . moveRight ( ) hero . attack ( "[PE…" at bounding box center [933, 264] width 232 height 462
click at [985, 489] on button "Run" at bounding box center [914, 485] width 281 height 38
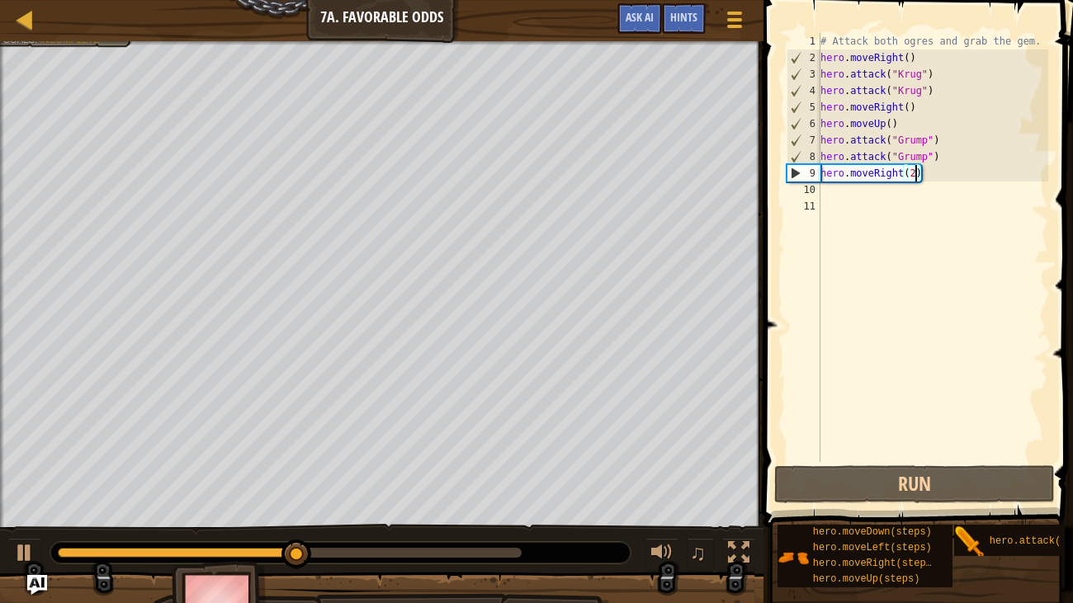
click at [902, 175] on div "# Attack both ogres and grab the gem. hero . moveRight ( ) hero . attack ( "[PE…" at bounding box center [933, 264] width 232 height 462
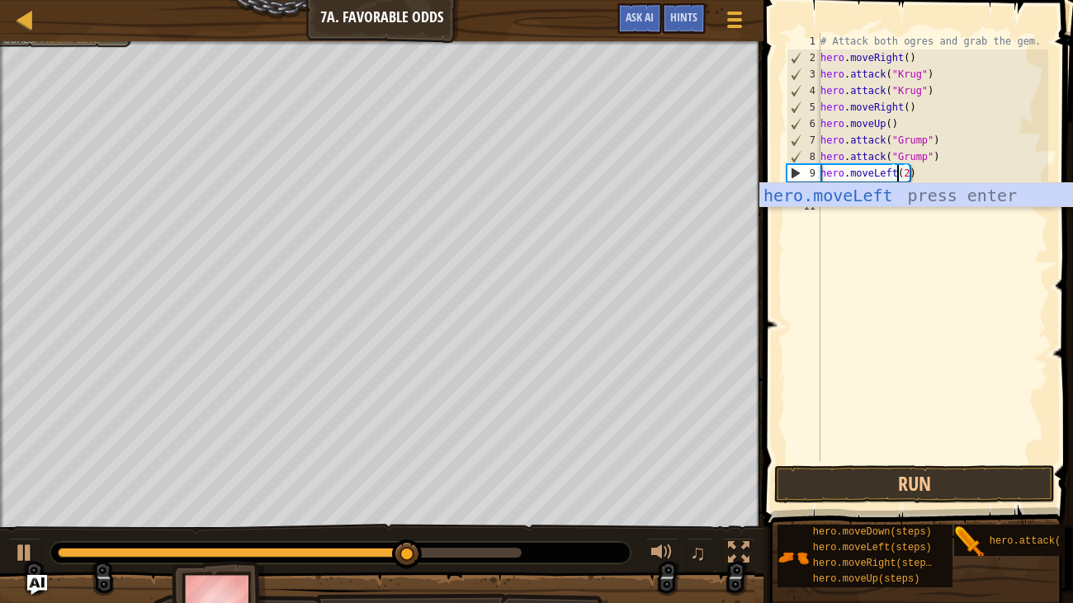
scroll to position [7, 7]
type textarea "hero.moveLeft(2)"
click at [910, 489] on button "Run" at bounding box center [914, 485] width 281 height 38
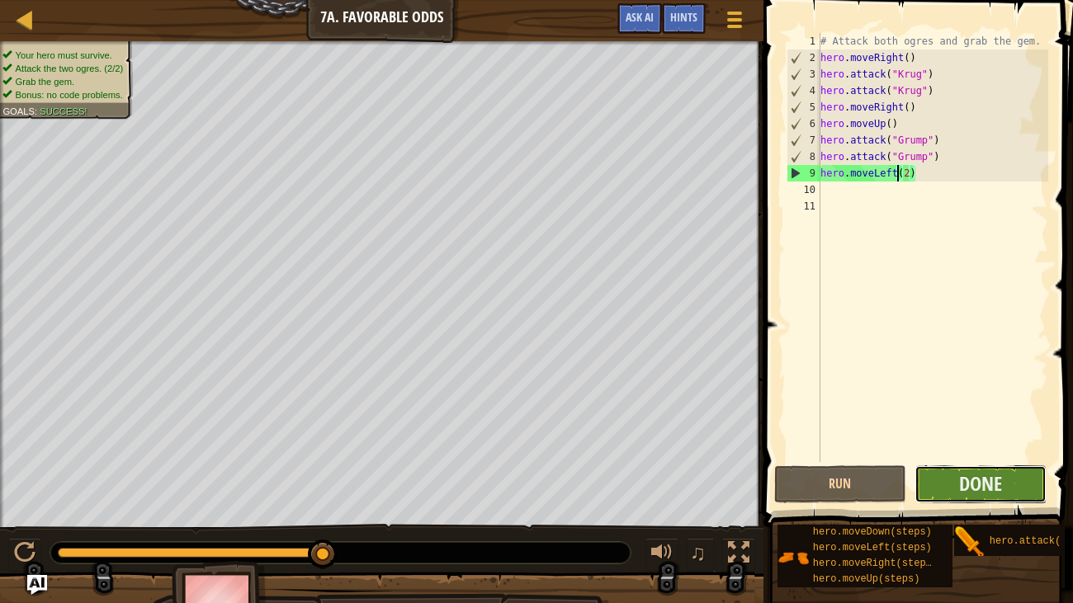
click at [939, 489] on button "Done" at bounding box center [981, 485] width 132 height 38
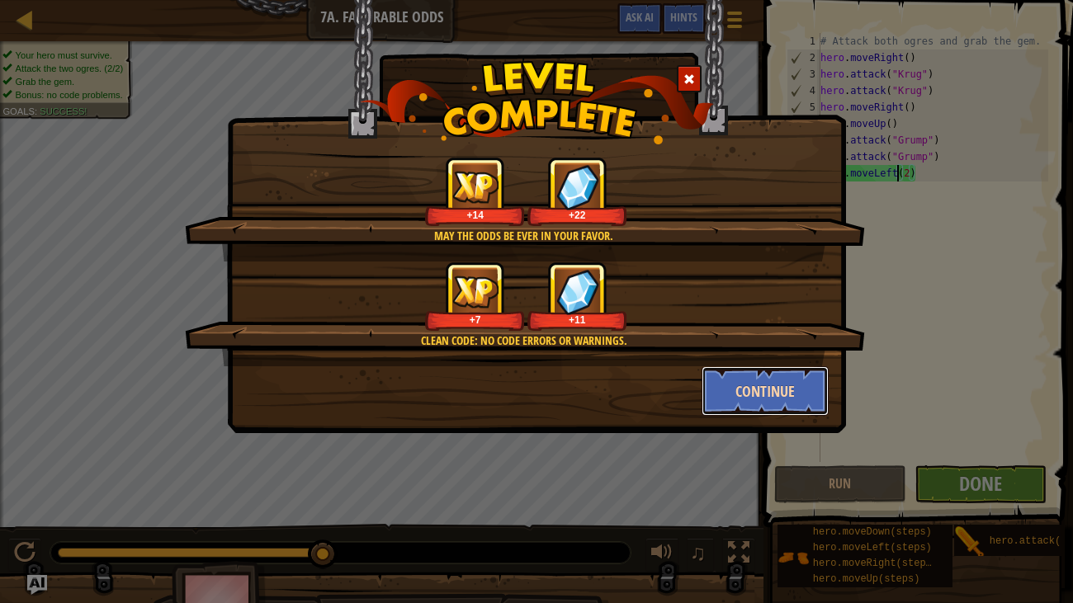
click at [771, 396] on button "Continue" at bounding box center [766, 392] width 128 height 50
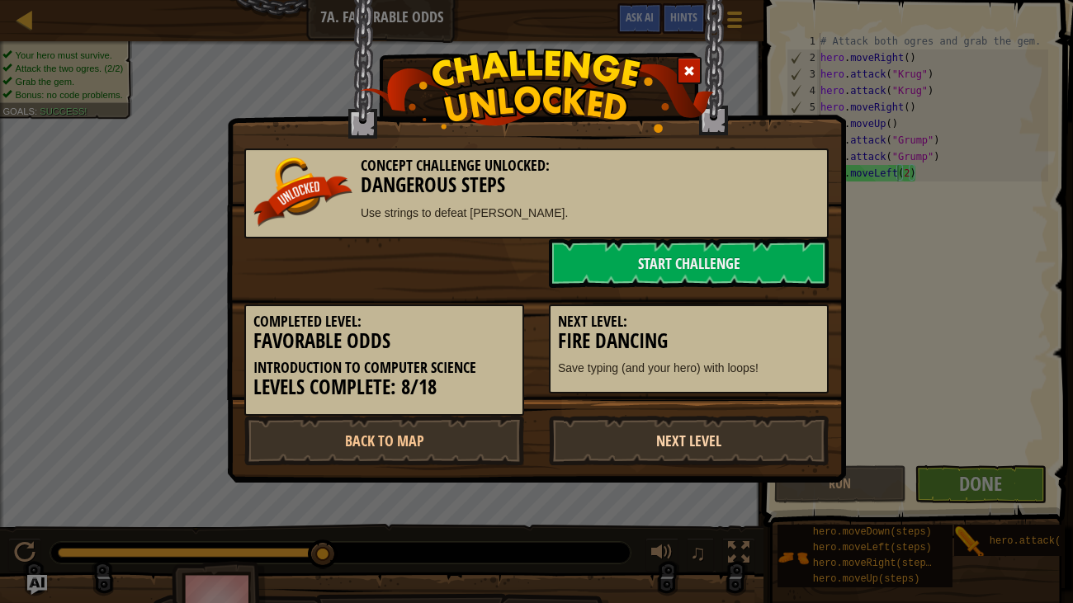
click at [720, 437] on link "Next Level" at bounding box center [689, 441] width 280 height 50
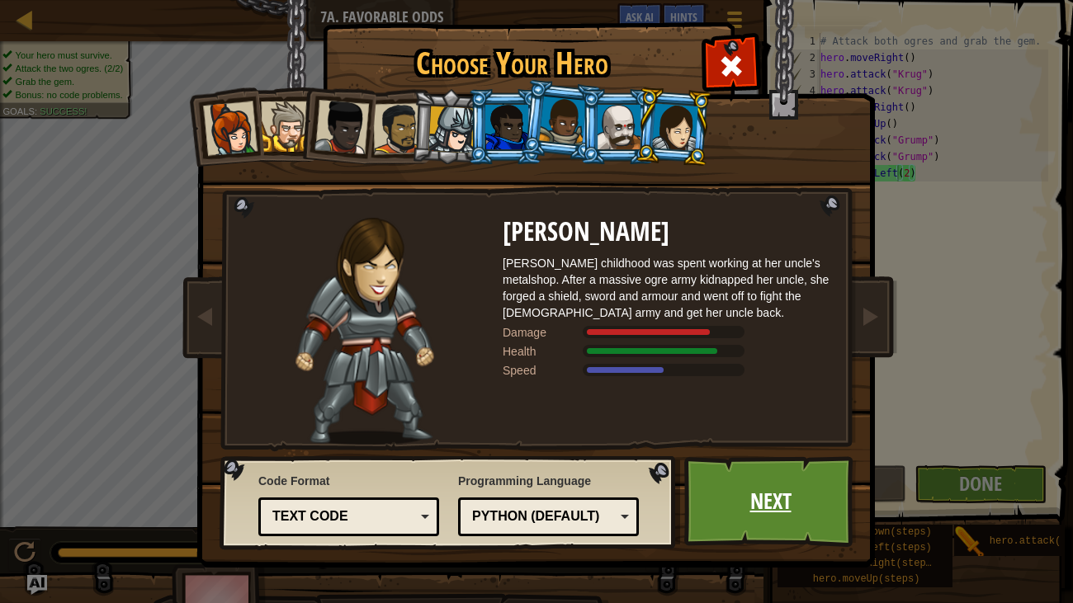
click at [816, 474] on link "Next" at bounding box center [770, 501] width 173 height 91
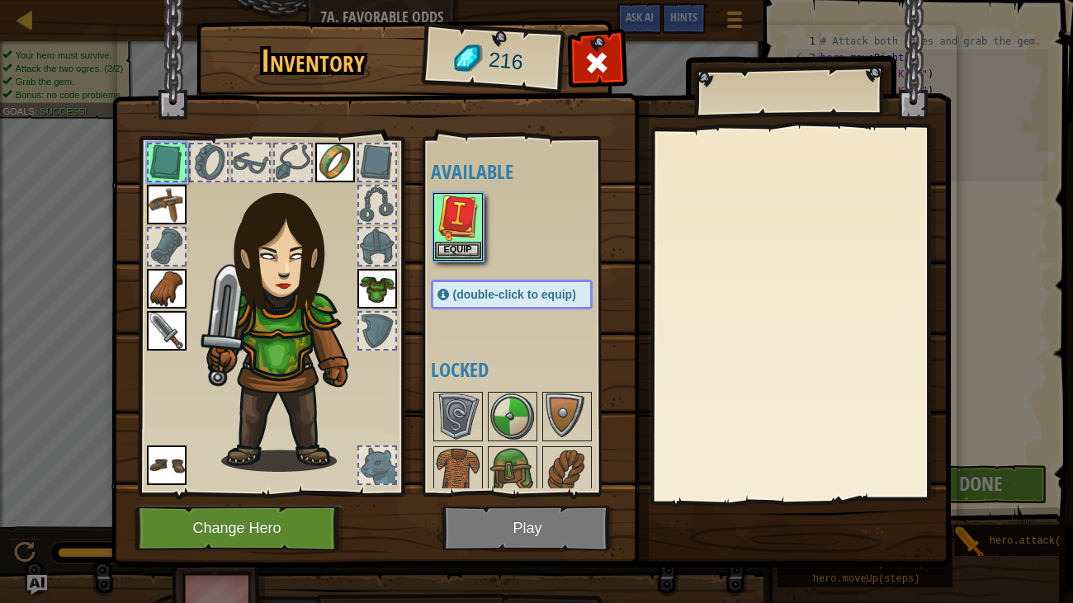
click at [833, 501] on div "Inventory 216 Available Equip Equip Equip Equip Equip Equip Equip (double-click…" at bounding box center [536, 301] width 1073 height 603
click at [456, 247] on button "Equip" at bounding box center [458, 249] width 46 height 17
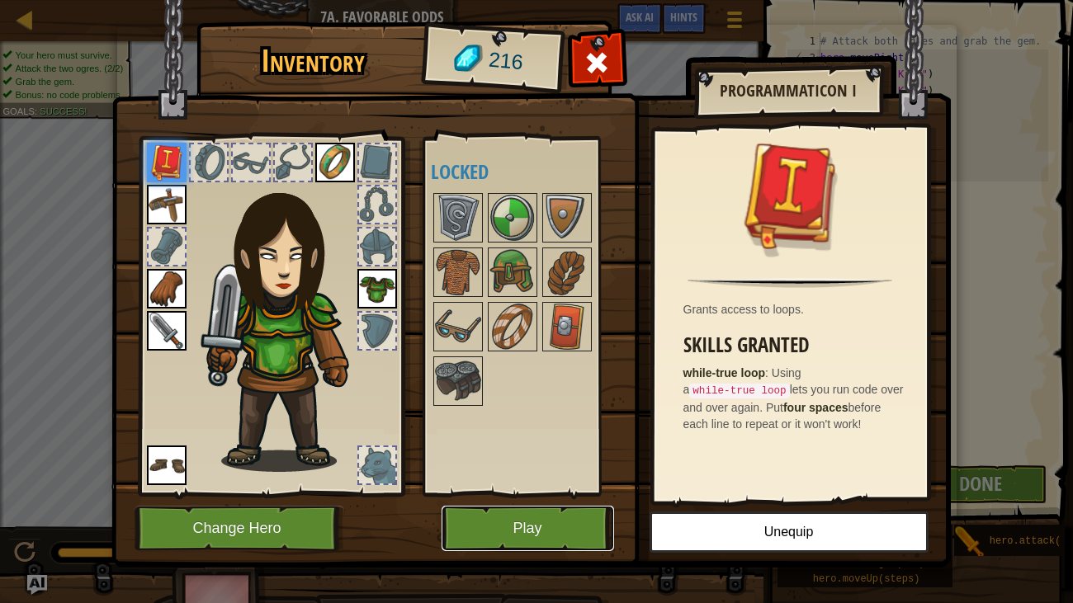
click at [505, 502] on button "Play" at bounding box center [528, 528] width 173 height 45
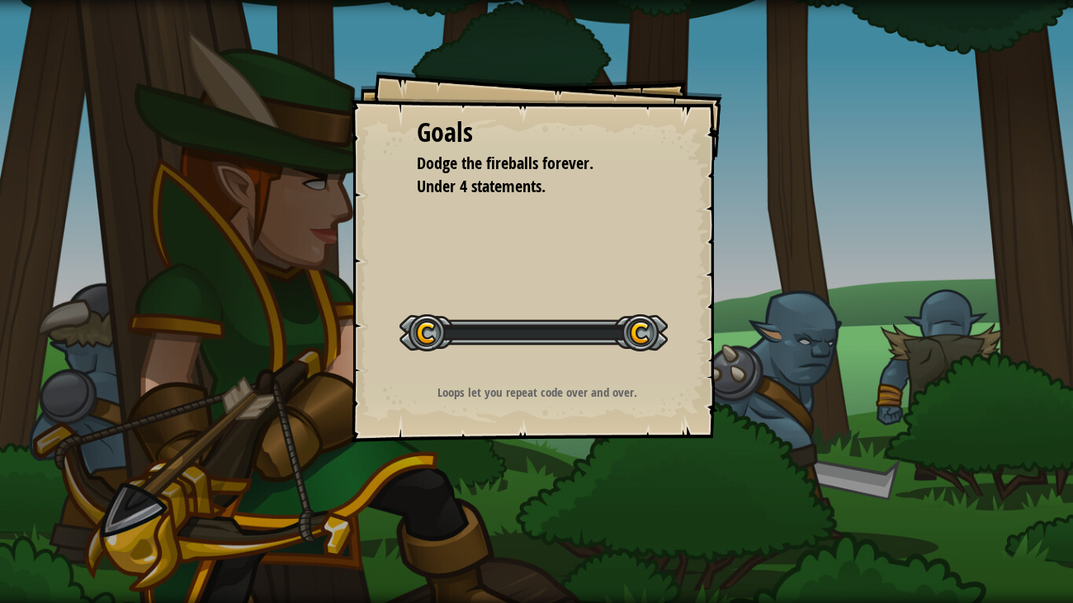
click at [525, 502] on div "Goals Dodge the fireballs forever. Under 4 statements. Start Level Error loadin…" at bounding box center [536, 301] width 1073 height 603
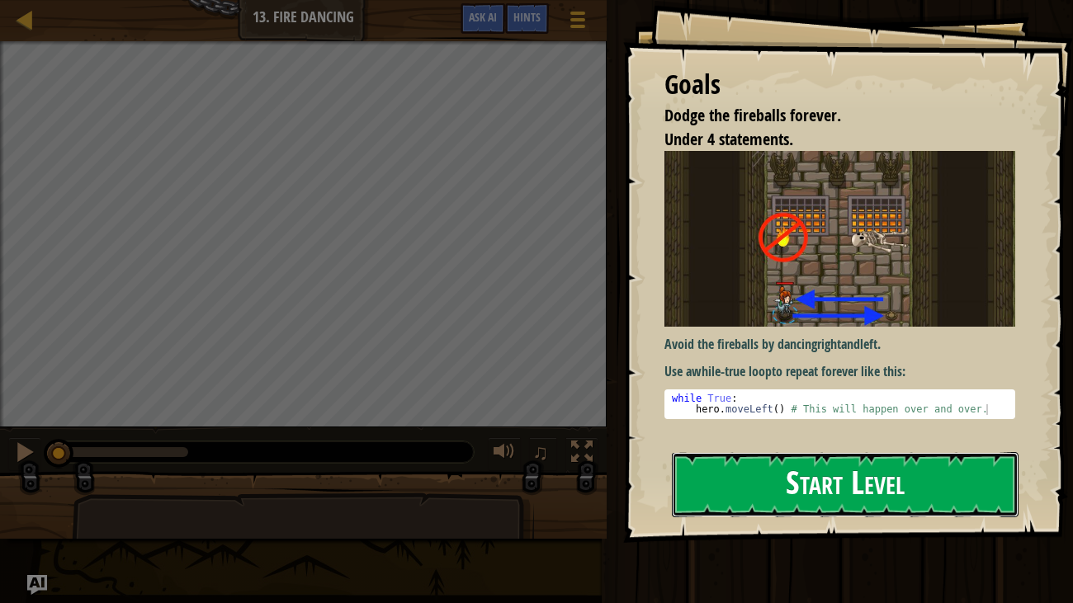
click at [774, 486] on button "Start Level" at bounding box center [846, 484] width 348 height 65
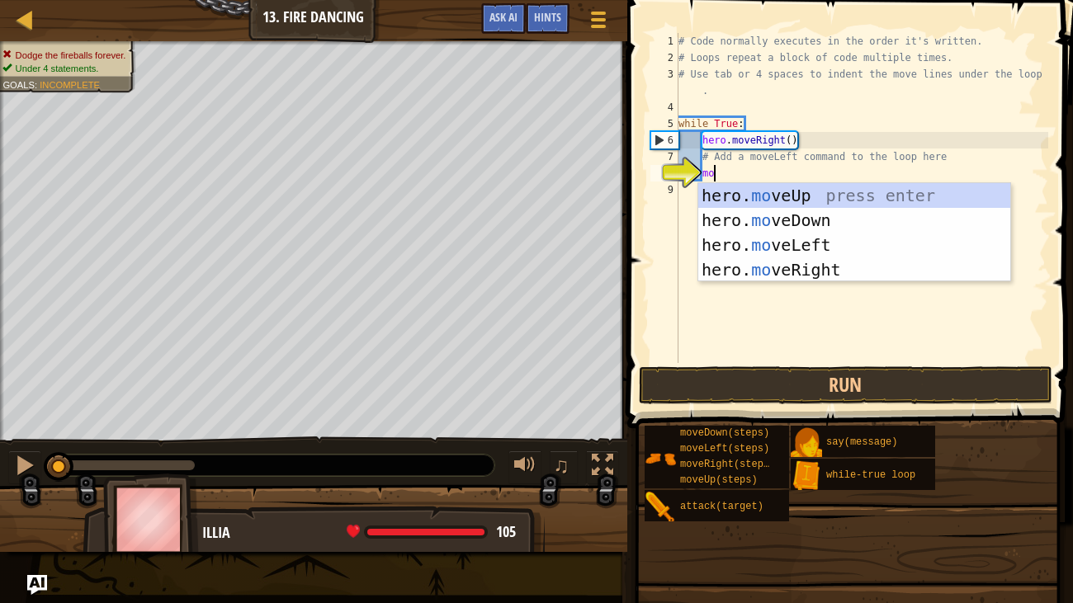
scroll to position [7, 2]
type textarea "mov"
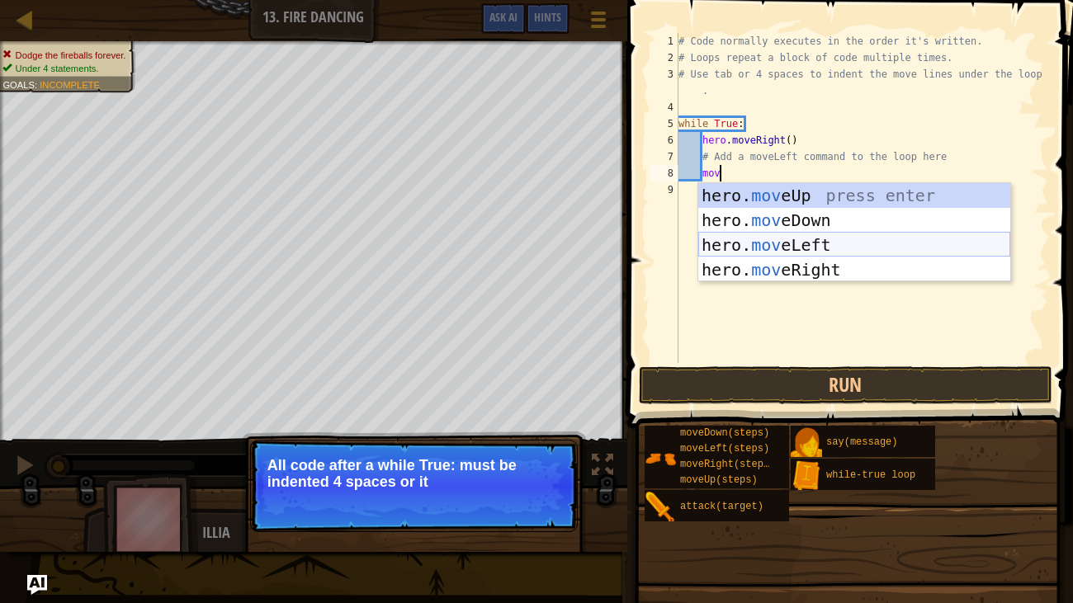
click at [817, 246] on div "hero. mov eUp press enter hero. mov eDown press enter hero. mov eLeft press ent…" at bounding box center [854, 257] width 312 height 149
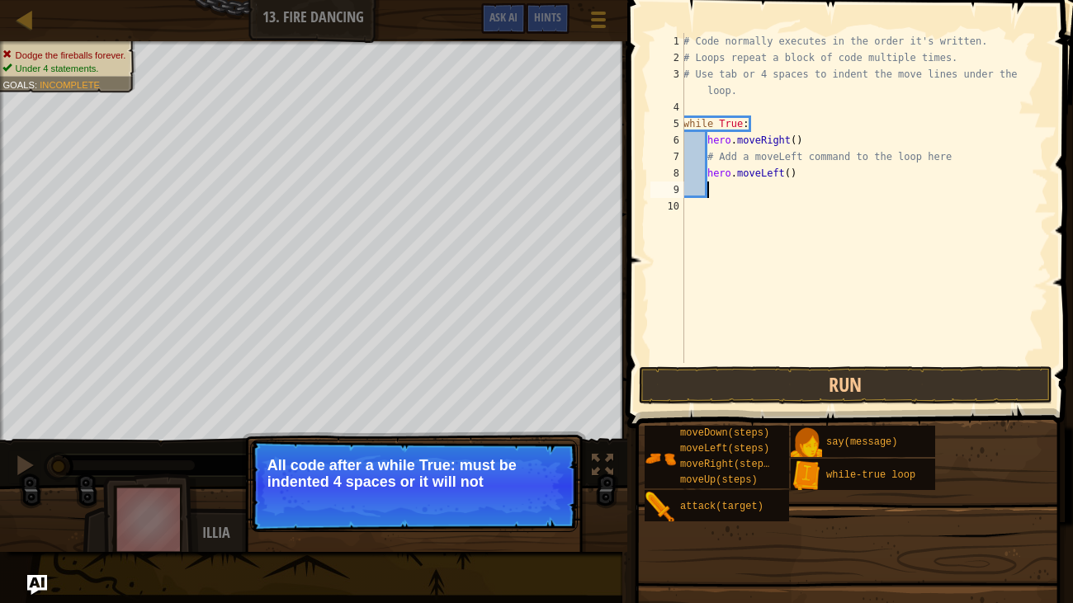
scroll to position [7, 1]
click at [811, 381] on button "Run" at bounding box center [846, 386] width 414 height 38
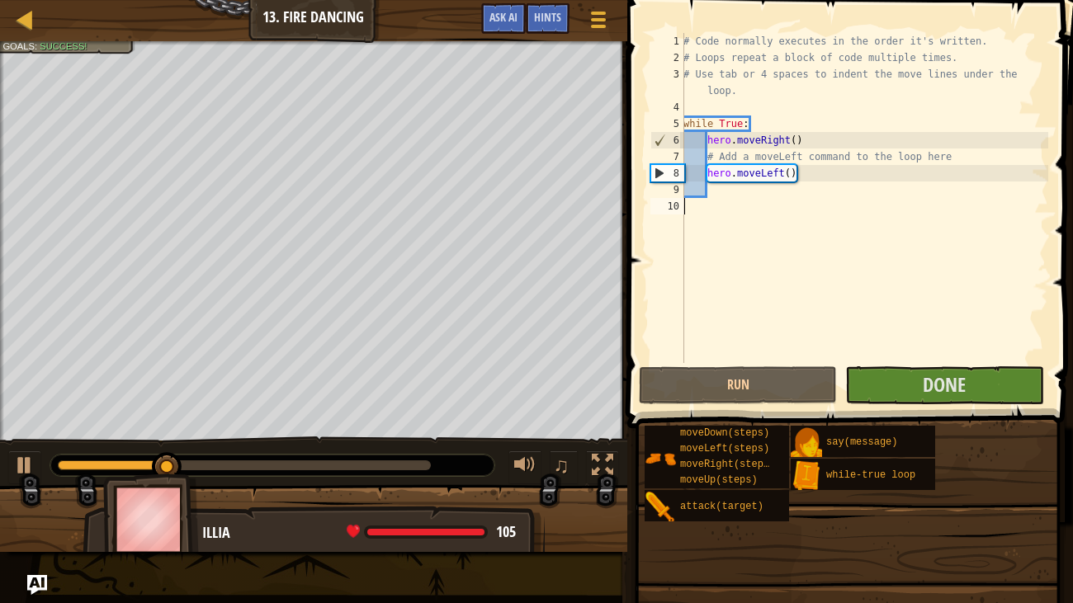
click at [898, 361] on div "# Code normally executes in the order it's written. # Loops repeat a block of c…" at bounding box center [864, 214] width 368 height 363
click at [940, 405] on span at bounding box center [851, 190] width 459 height 477
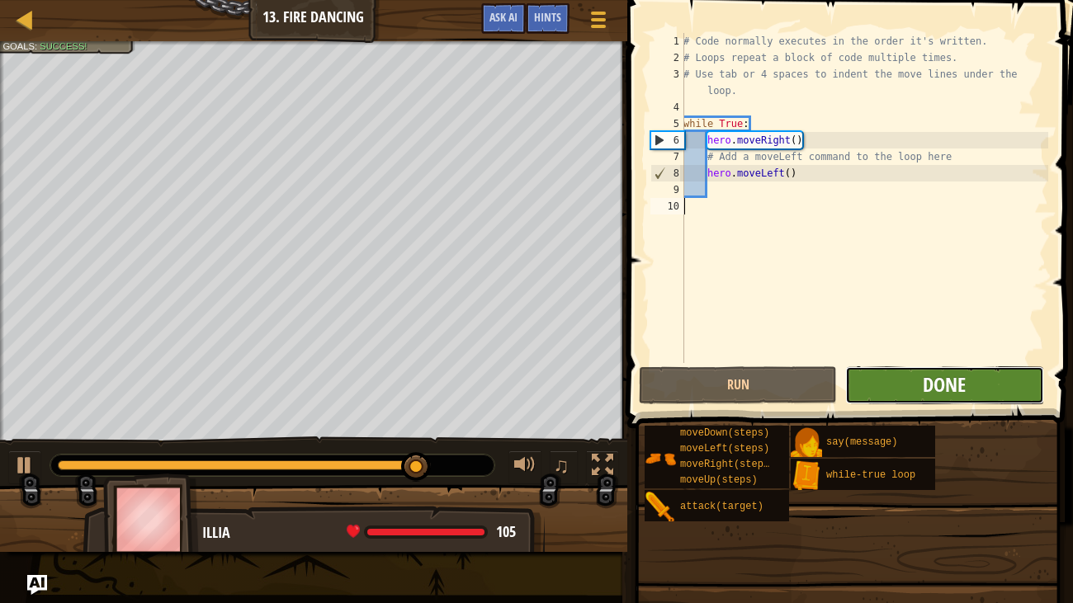
click at [953, 396] on span "Done" at bounding box center [944, 384] width 43 height 26
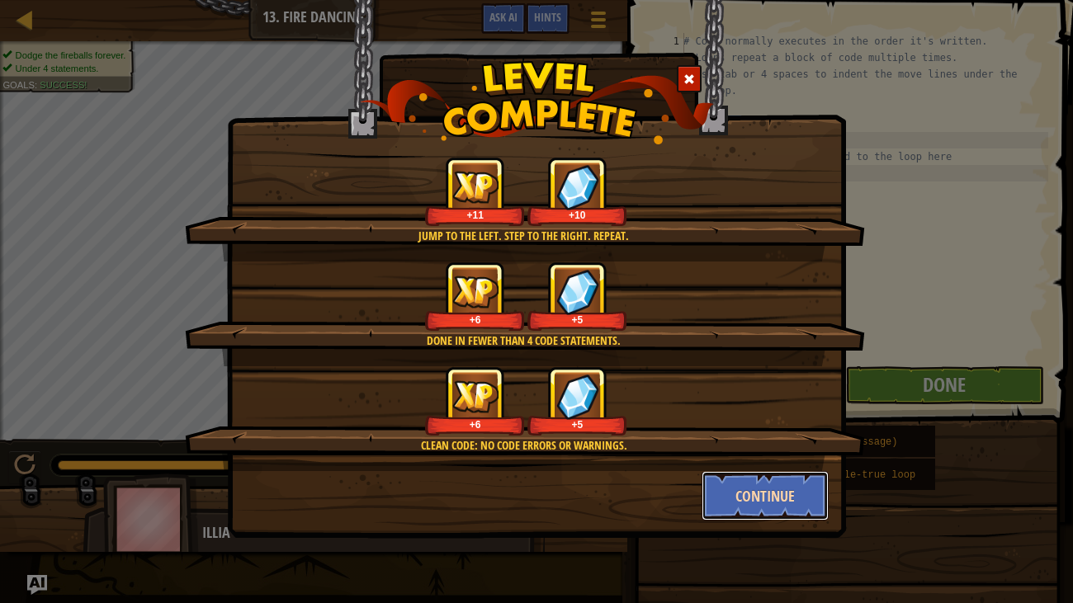
click at [735, 489] on button "Continue" at bounding box center [766, 496] width 128 height 50
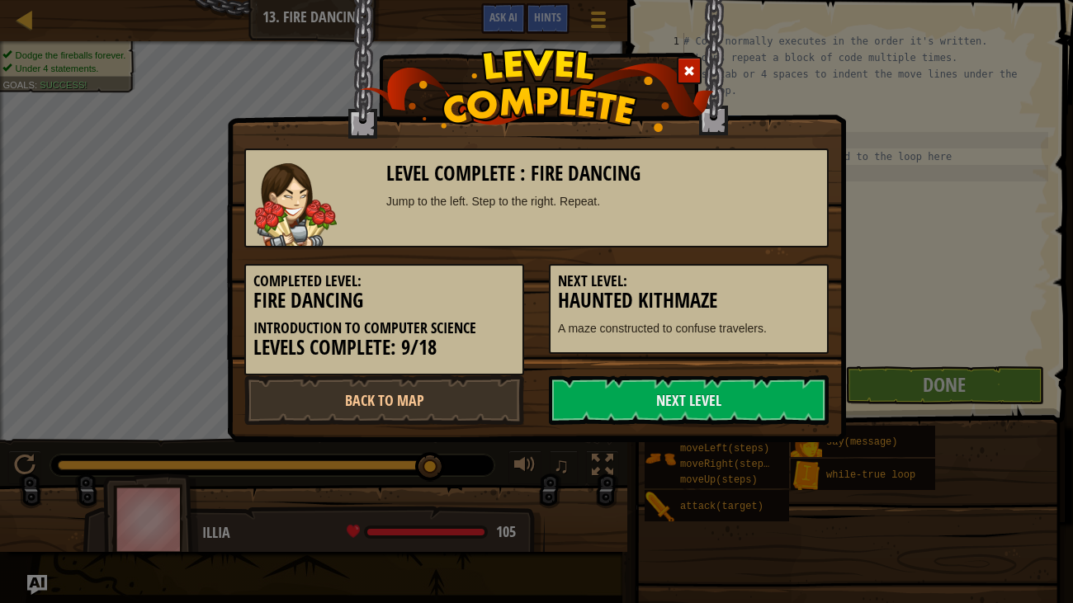
click at [735, 489] on div "Level Complete : Fire Dancing Jump to the left. Step to the right. Repeat. Comp…" at bounding box center [536, 301] width 1073 height 603
click at [694, 422] on link "Next Level" at bounding box center [689, 401] width 280 height 50
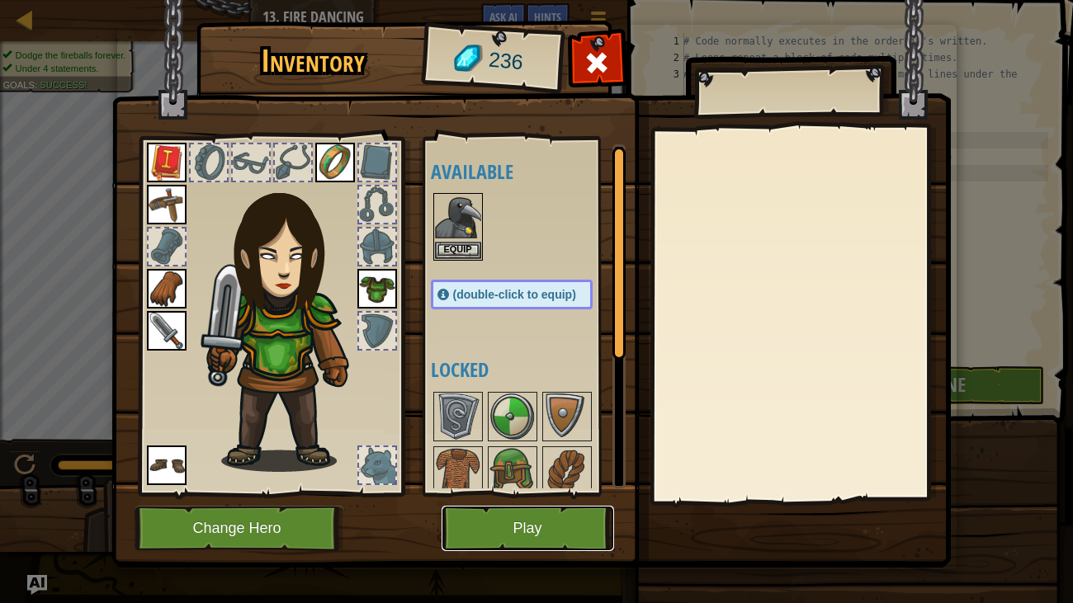
click at [533, 502] on button "Play" at bounding box center [528, 528] width 173 height 45
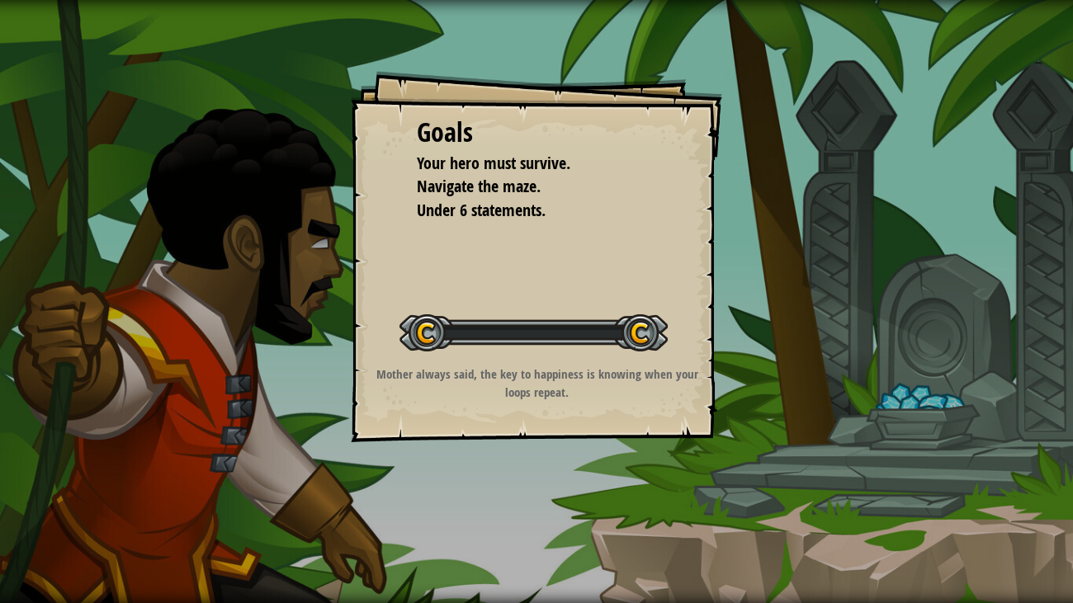
click at [546, 502] on div "Goals Your hero must survive. Navigate the maze. Under 6 statements. Start Leve…" at bounding box center [536, 301] width 1073 height 603
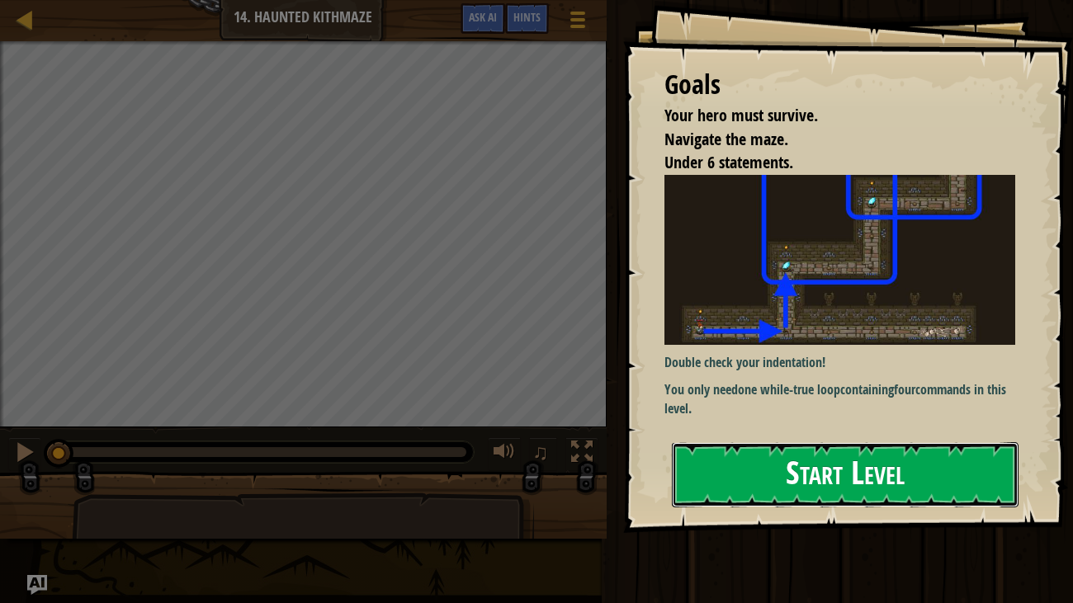
click at [800, 473] on button "Start Level" at bounding box center [846, 474] width 348 height 65
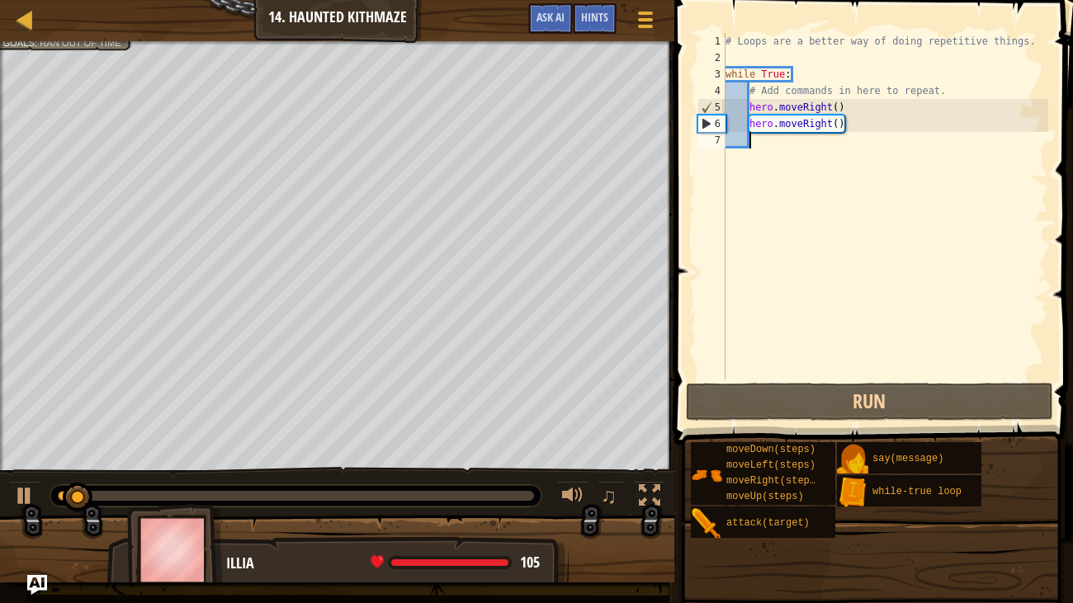
click at [845, 122] on div "# Loops are a better way of doing repetitive things. while True : # Add command…" at bounding box center [885, 223] width 326 height 380
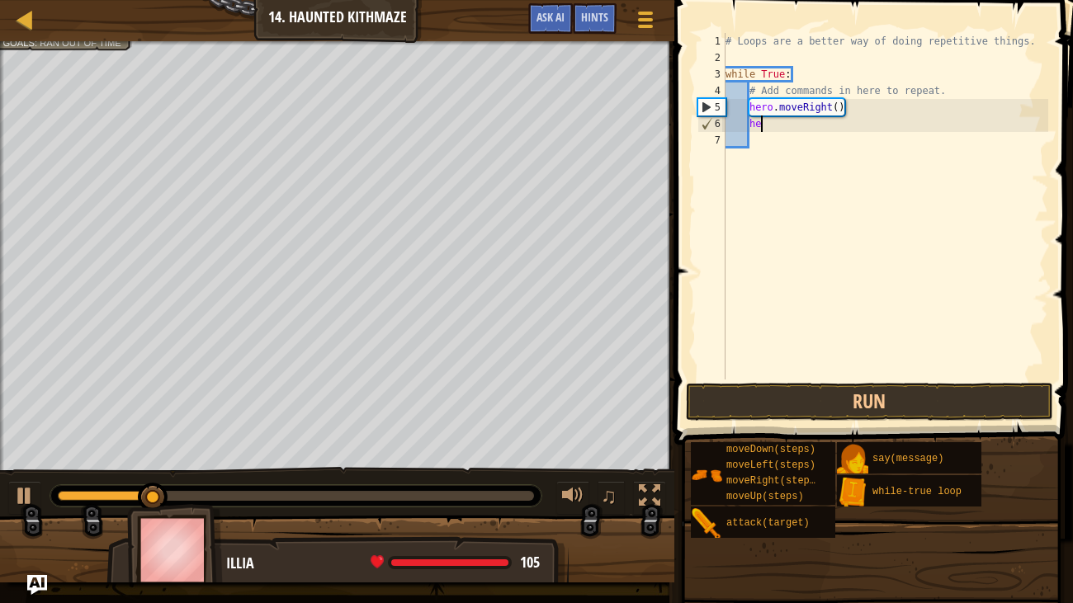
type textarea "h"
type textarea "m"
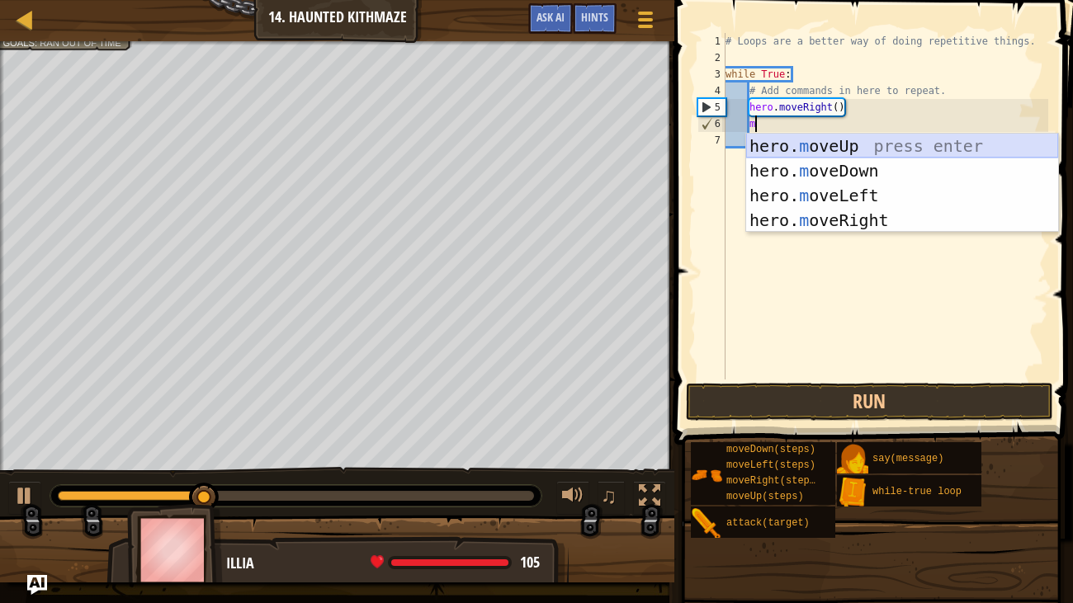
click at [873, 144] on div "hero. m oveUp press enter hero. m oveDown press enter hero. m oveLeft press ent…" at bounding box center [902, 208] width 312 height 149
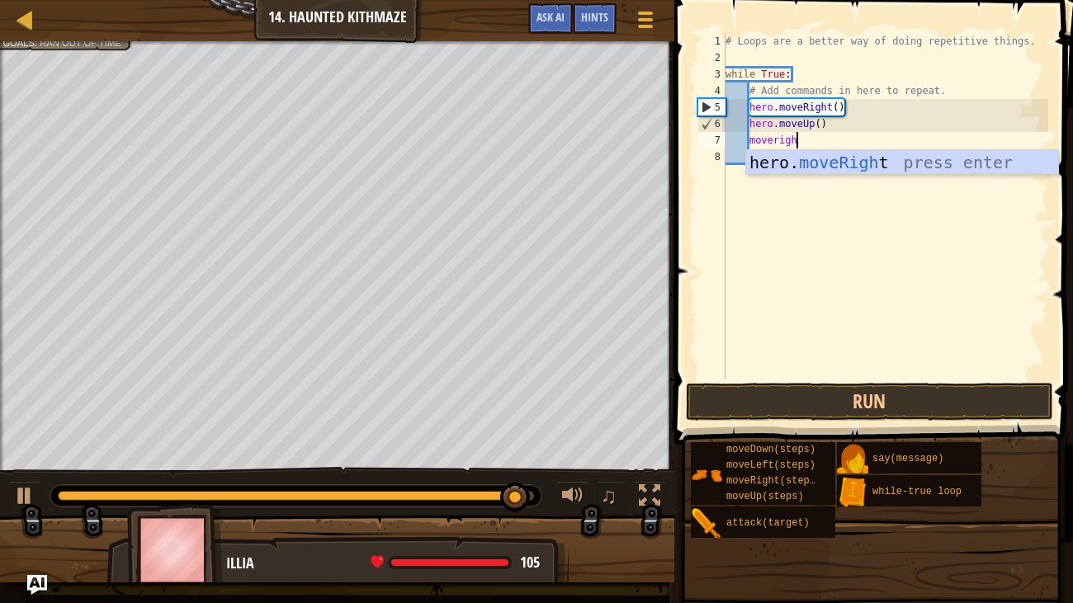
scroll to position [7, 5]
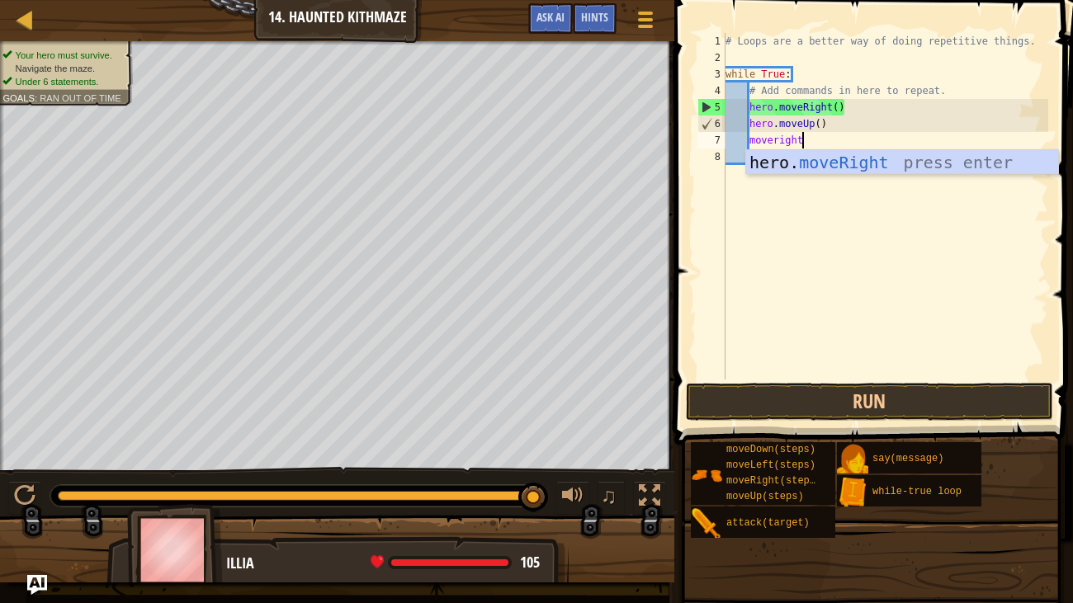
type textarea "moverigh"
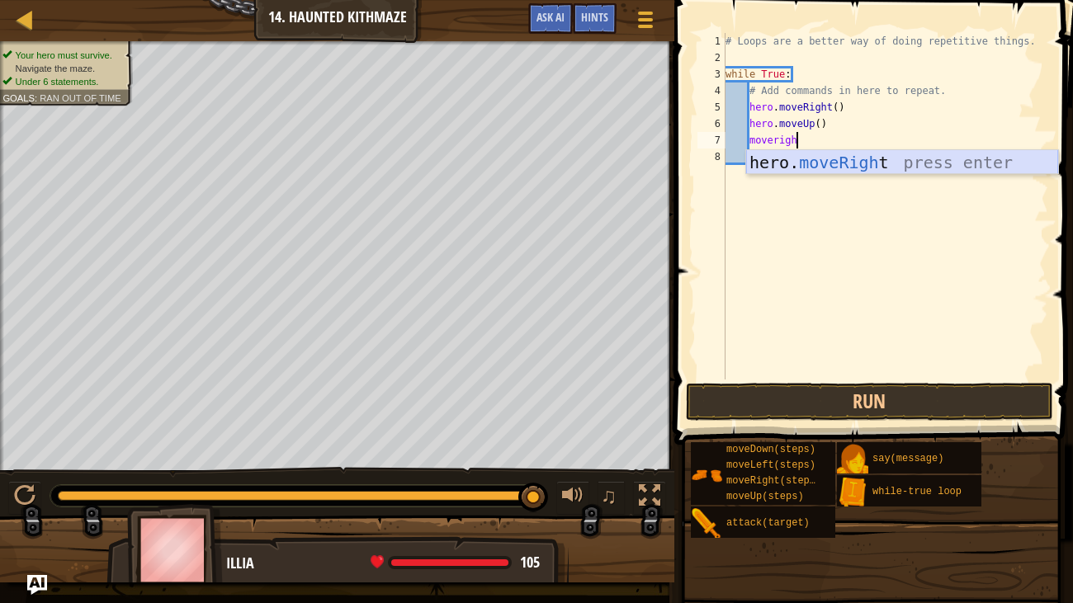
click at [908, 161] on div "hero. moveRigh t press enter" at bounding box center [902, 187] width 312 height 74
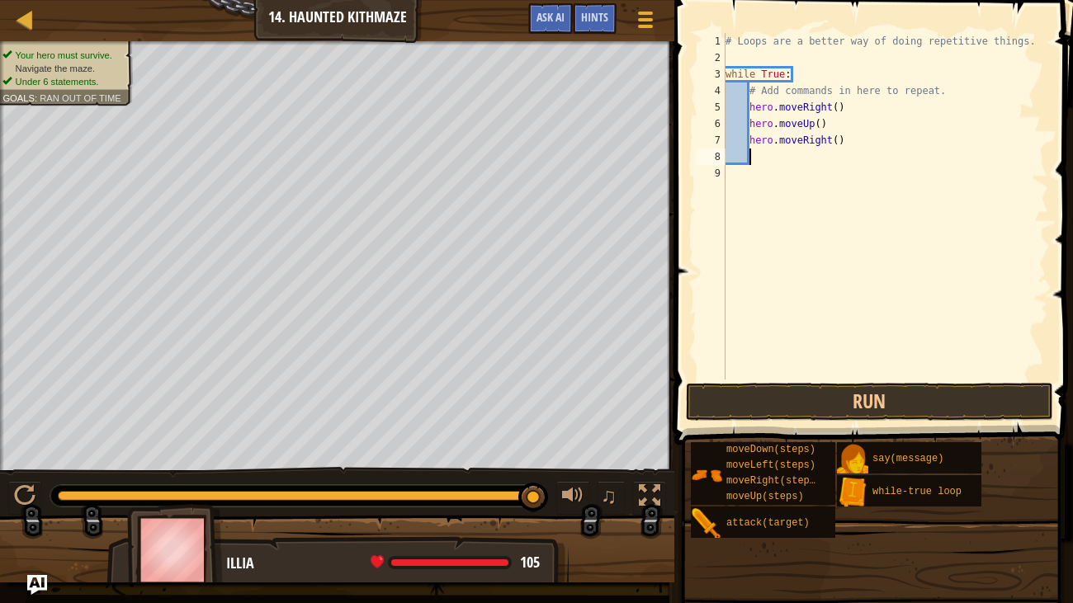
click at [845, 381] on span at bounding box center [875, 199] width 412 height 494
click at [845, 390] on button "Run" at bounding box center [869, 402] width 367 height 38
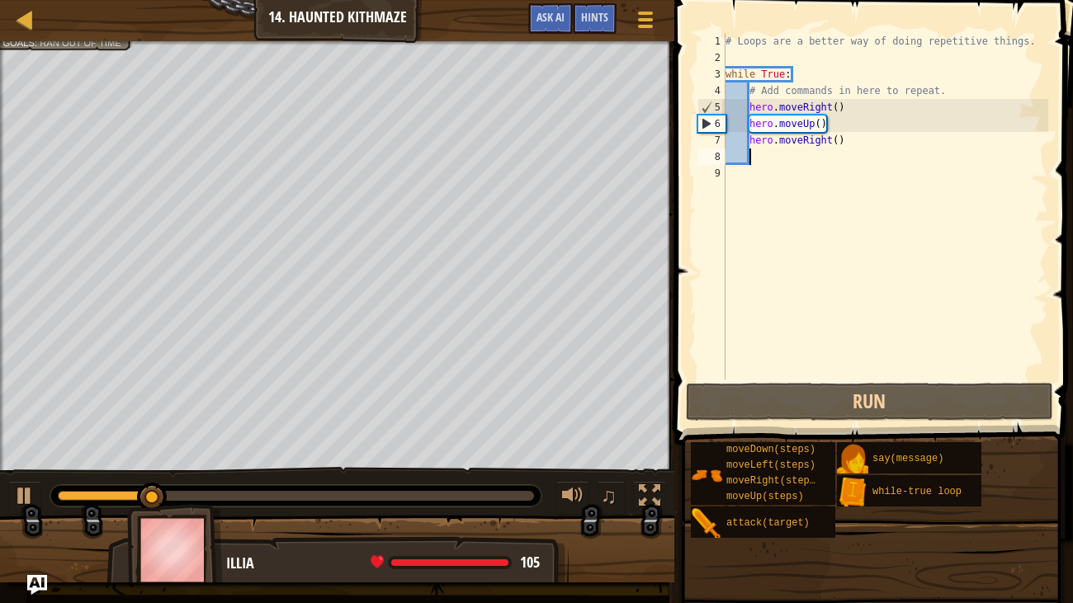
click at [849, 123] on div "# Loops are a better way of doing repetitive things. while True : # Add command…" at bounding box center [885, 223] width 326 height 380
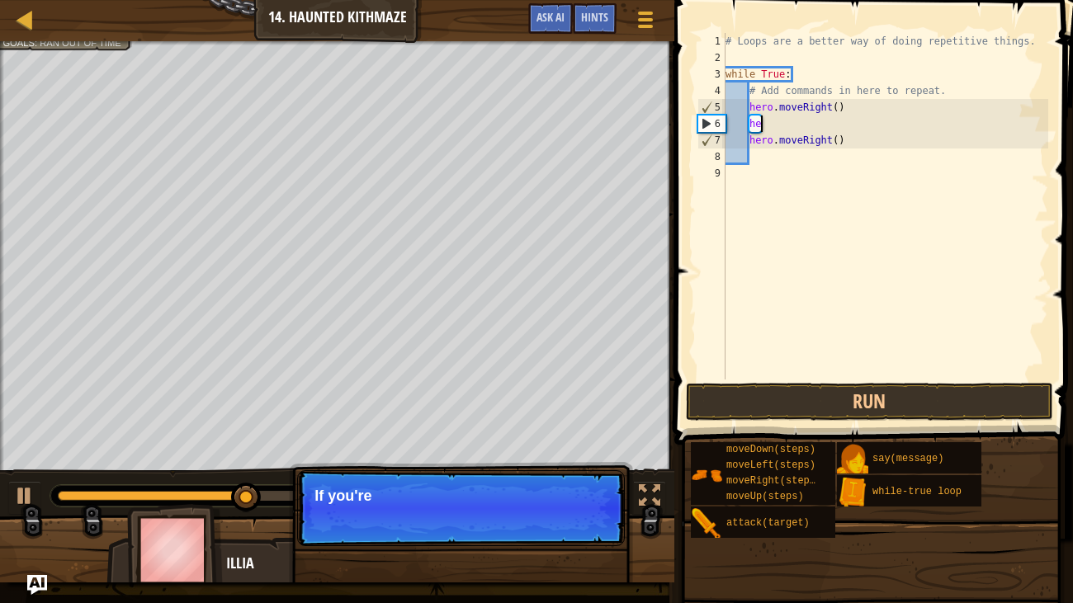
type textarea "h"
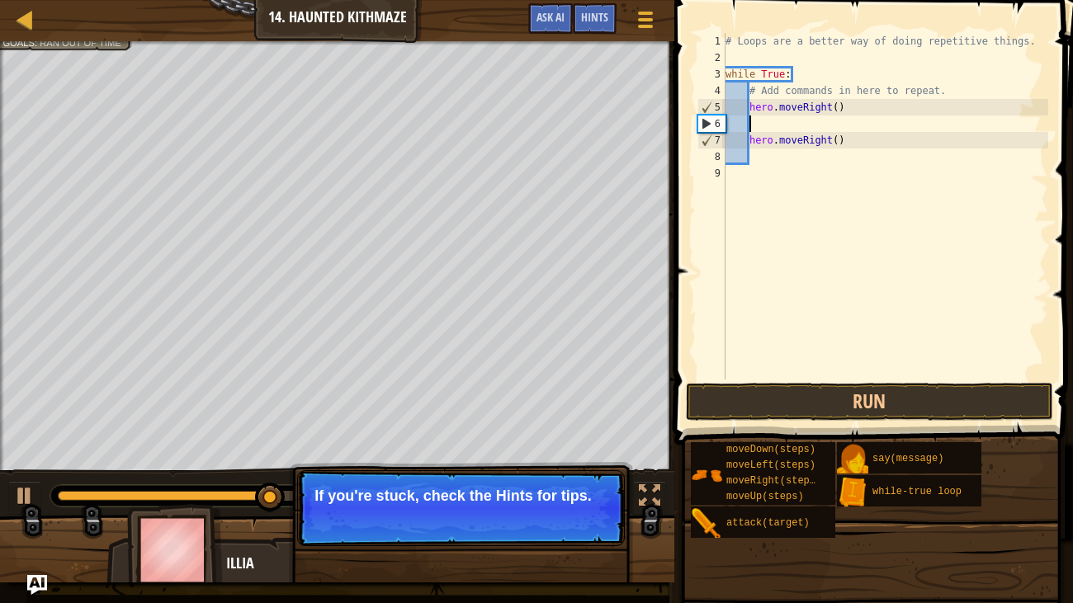
type textarea "m"
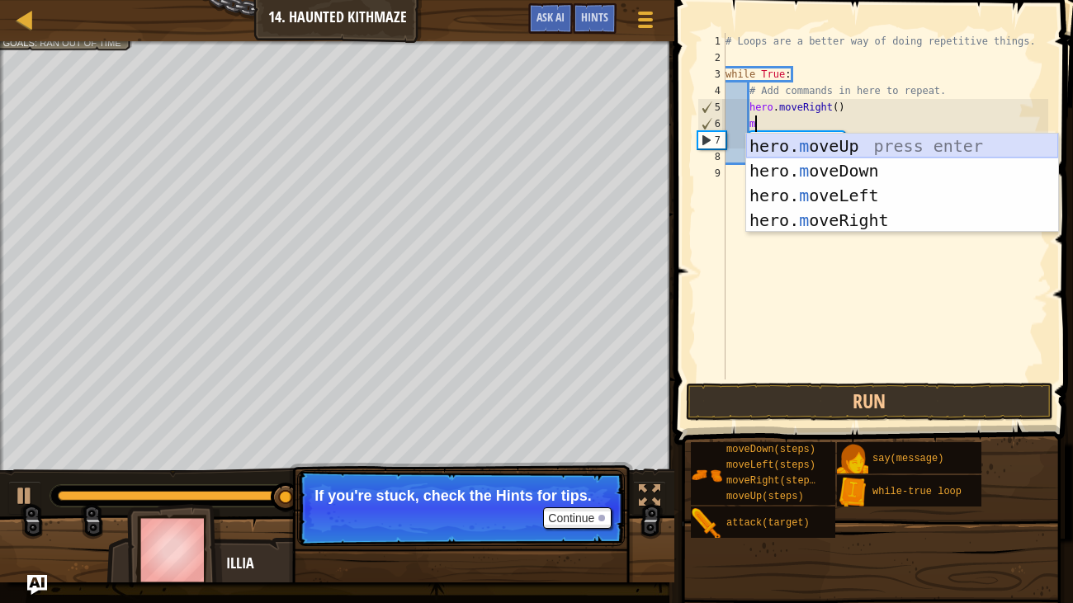
click at [885, 144] on div "hero. m oveUp press enter hero. m oveDown press enter hero. m oveLeft press ent…" at bounding box center [902, 208] width 312 height 149
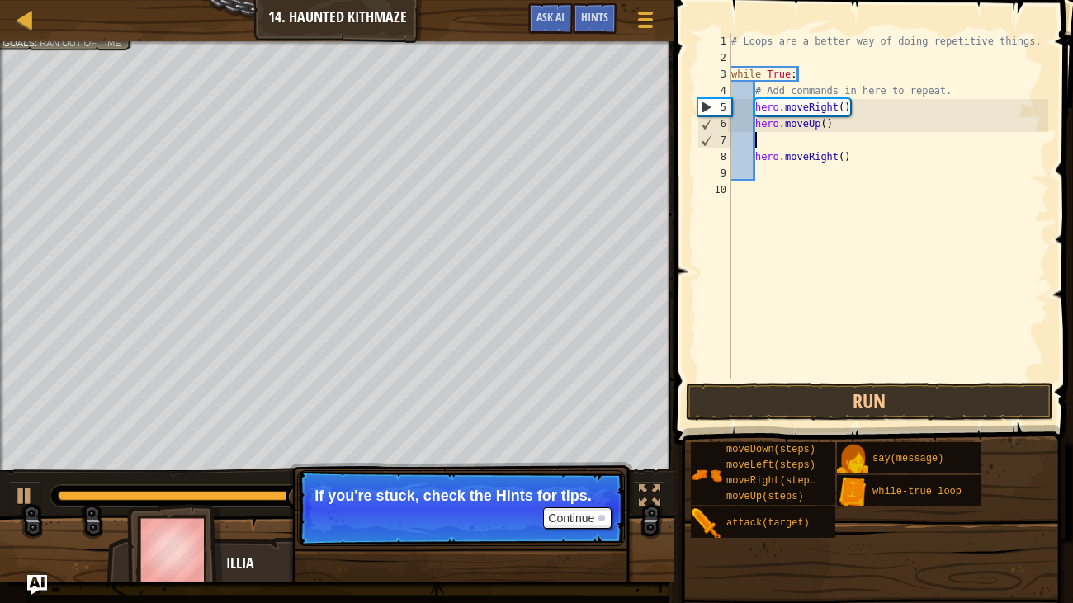
click at [866, 154] on div "# Loops are a better way of doing repetitive things. while True : # Add command…" at bounding box center [888, 223] width 321 height 380
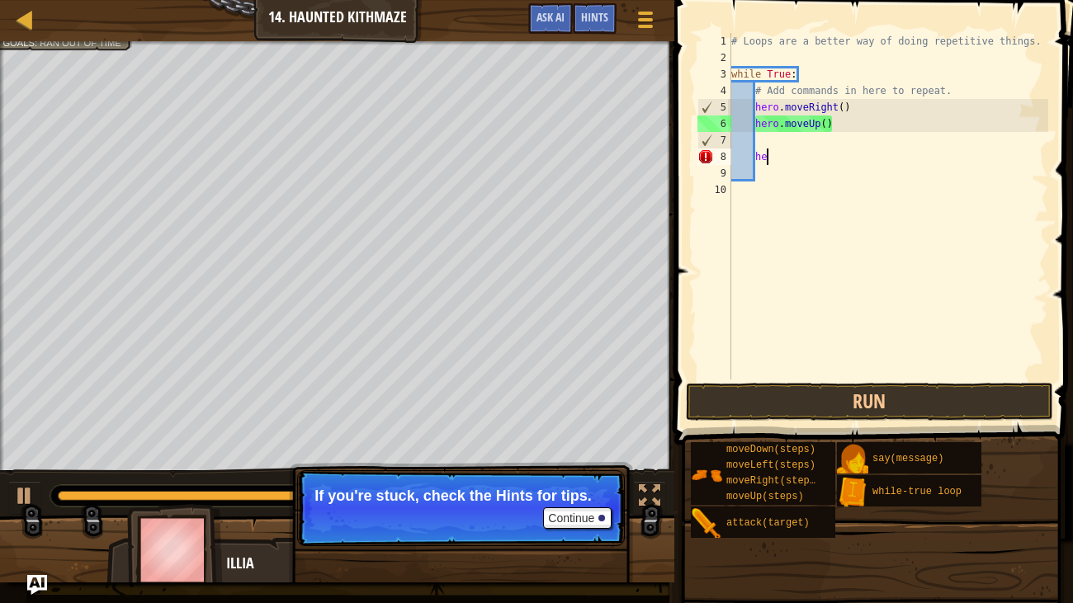
type textarea "h"
click at [771, 140] on div "# Loops are a better way of doing repetitive things. while True : # Add command…" at bounding box center [888, 223] width 321 height 380
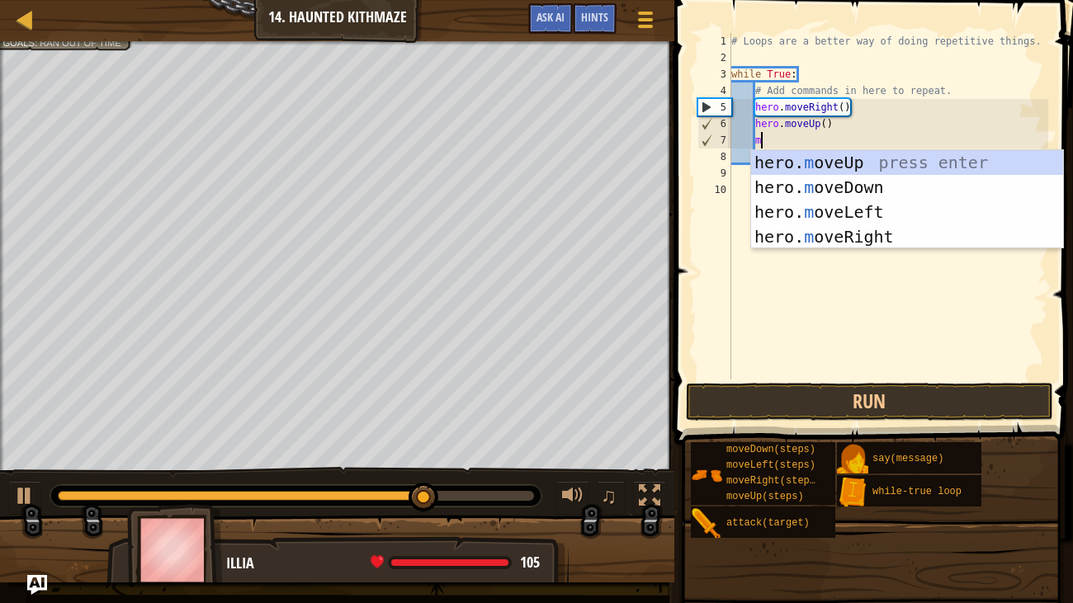
scroll to position [7, 2]
click at [840, 135] on div "# Loops are a better way of doing repetitive things. while True : # Add command…" at bounding box center [888, 223] width 321 height 380
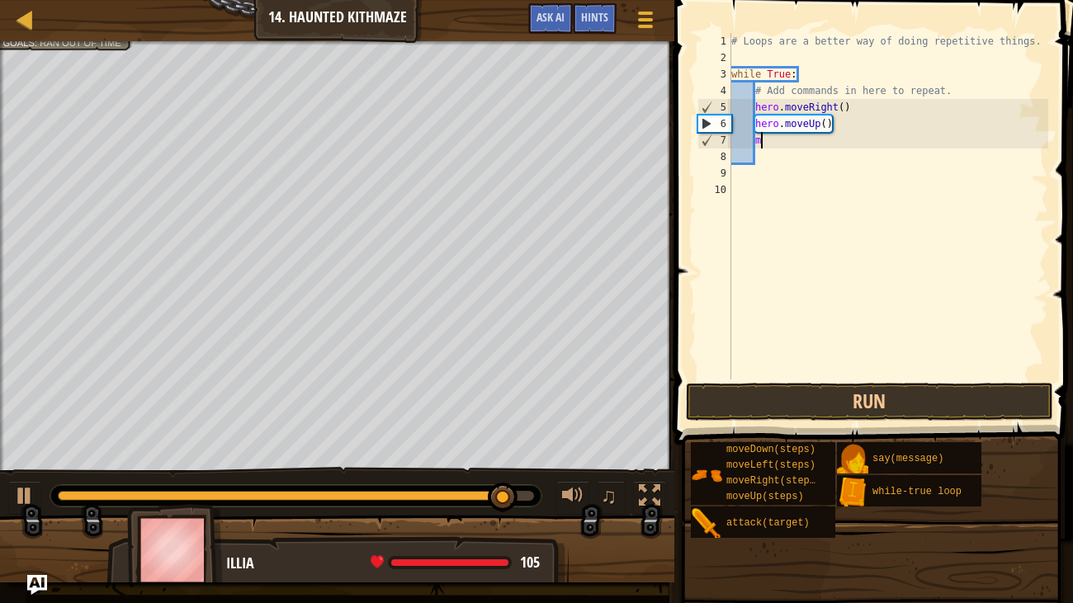
type textarea "m"
click at [852, 117] on div "# Loops are a better way of doing repetitive things. while True : # Add command…" at bounding box center [888, 223] width 321 height 380
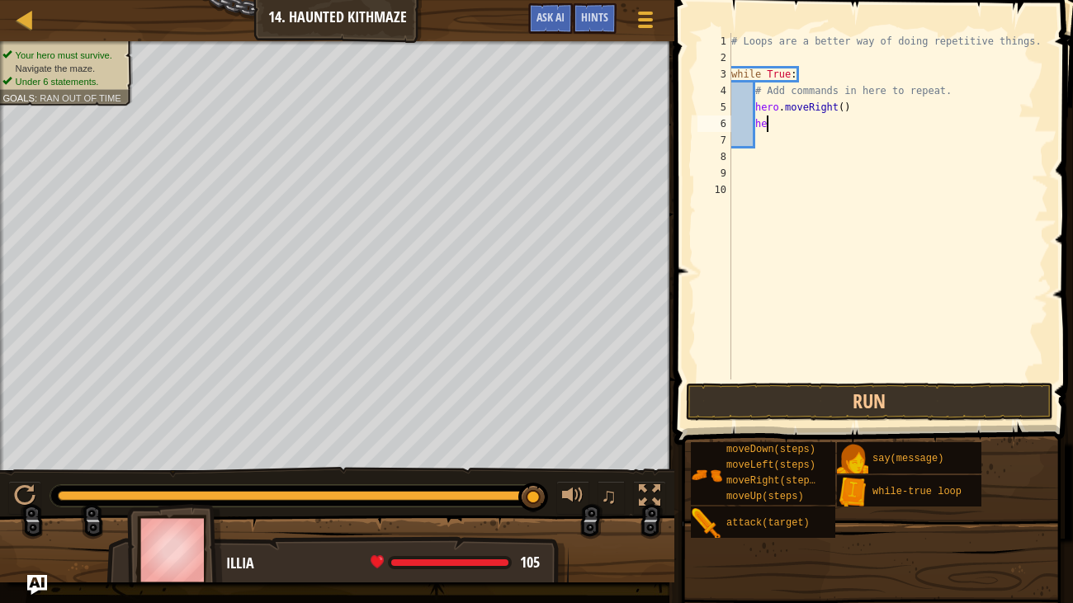
type textarea "h"
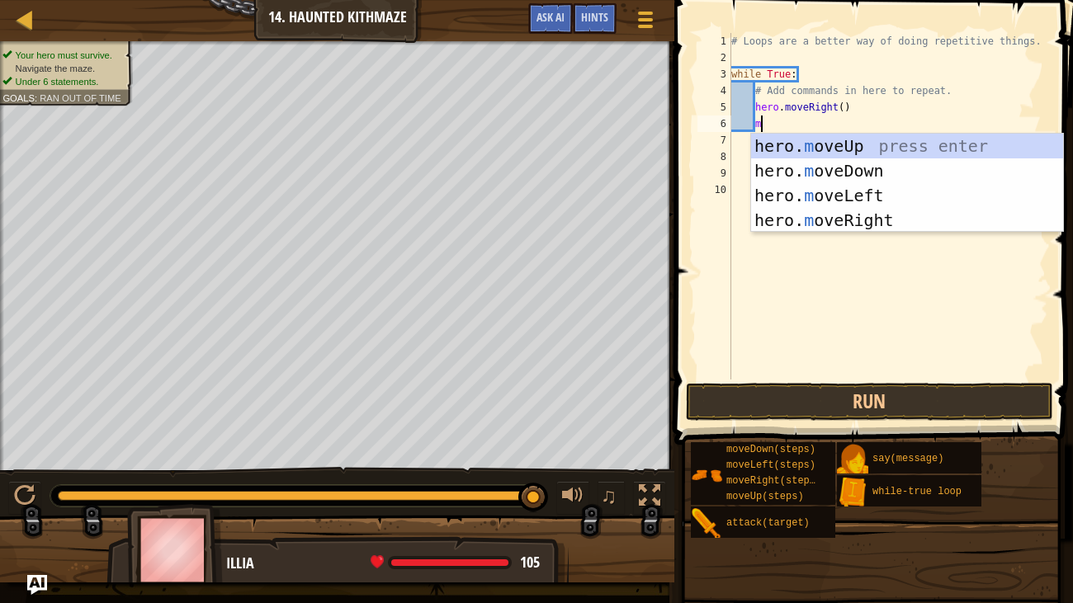
type textarea "mo"
click at [901, 236] on div "# Loops are a better way of doing repetitive things. while True : # Add command…" at bounding box center [888, 223] width 321 height 380
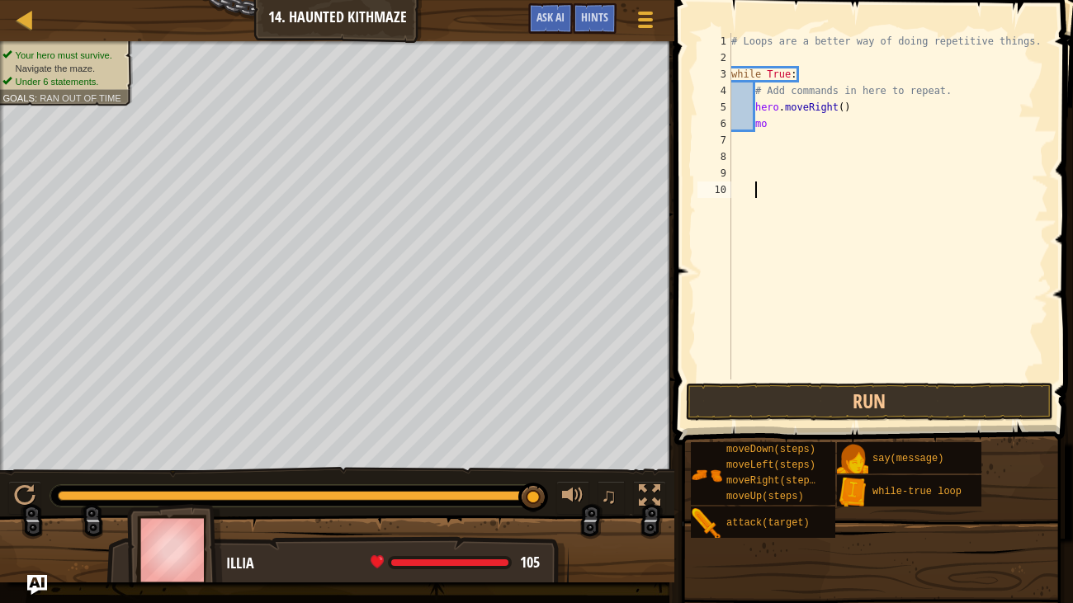
scroll to position [7, 1]
click at [787, 138] on div "# Loops are a better way of doing repetitive things. while True : # Add command…" at bounding box center [888, 223] width 321 height 380
click at [791, 138] on div "# Loops are a better way of doing repetitive things. while True : # Add command…" at bounding box center [888, 223] width 321 height 380
click at [780, 133] on div "# Loops are a better way of doing repetitive things. while True : # Add command…" at bounding box center [888, 223] width 321 height 380
click at [773, 127] on div "# Loops are a better way of doing repetitive things. while True : # Add command…" at bounding box center [888, 223] width 321 height 380
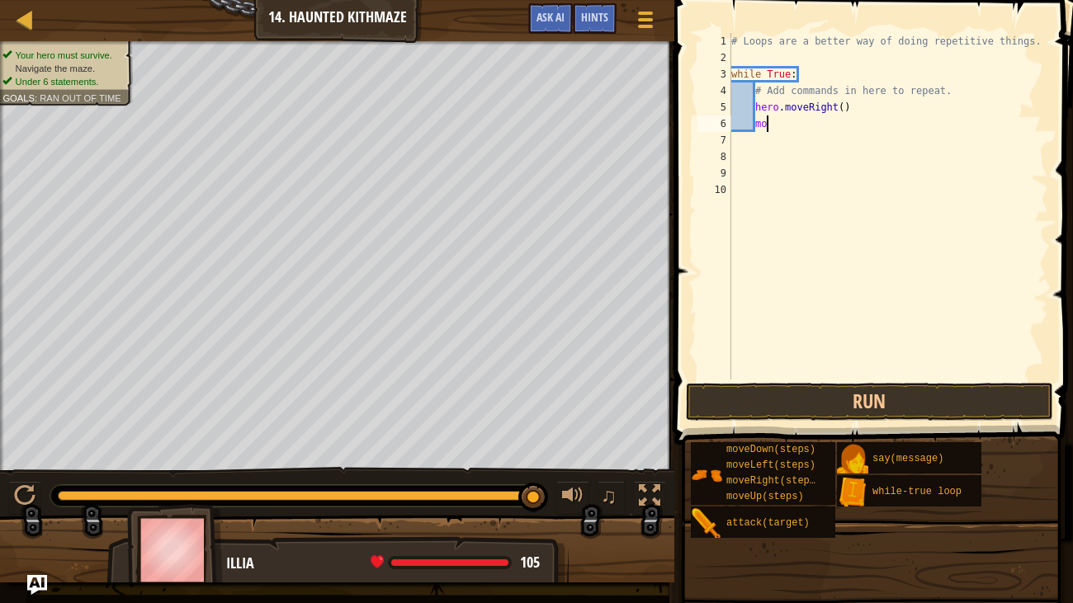
type textarea "mov"
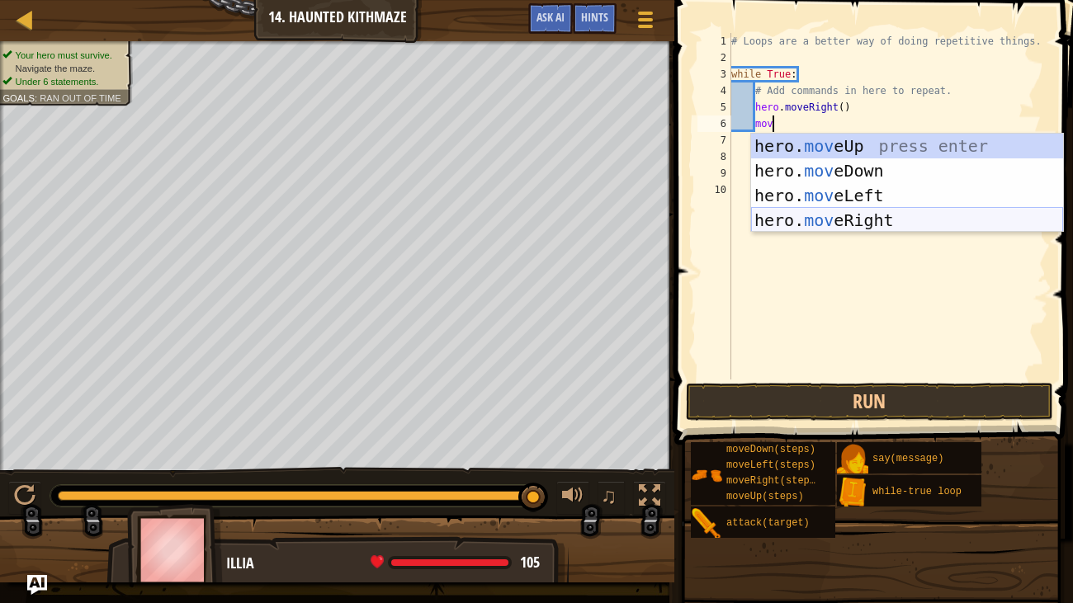
click at [874, 217] on div "hero. mov eUp press enter hero. mov eDown press enter hero. mov eLeft press ent…" at bounding box center [907, 208] width 312 height 149
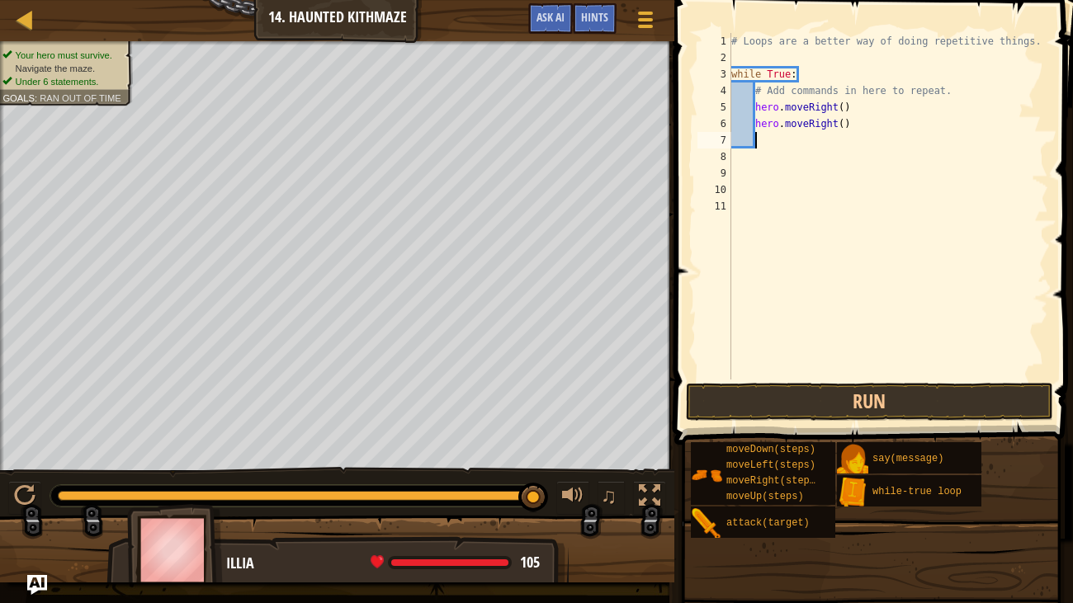
click at [815, 148] on div "# Loops are a better way of doing repetitive things. while True : # Add command…" at bounding box center [888, 223] width 321 height 380
type textarea "m"
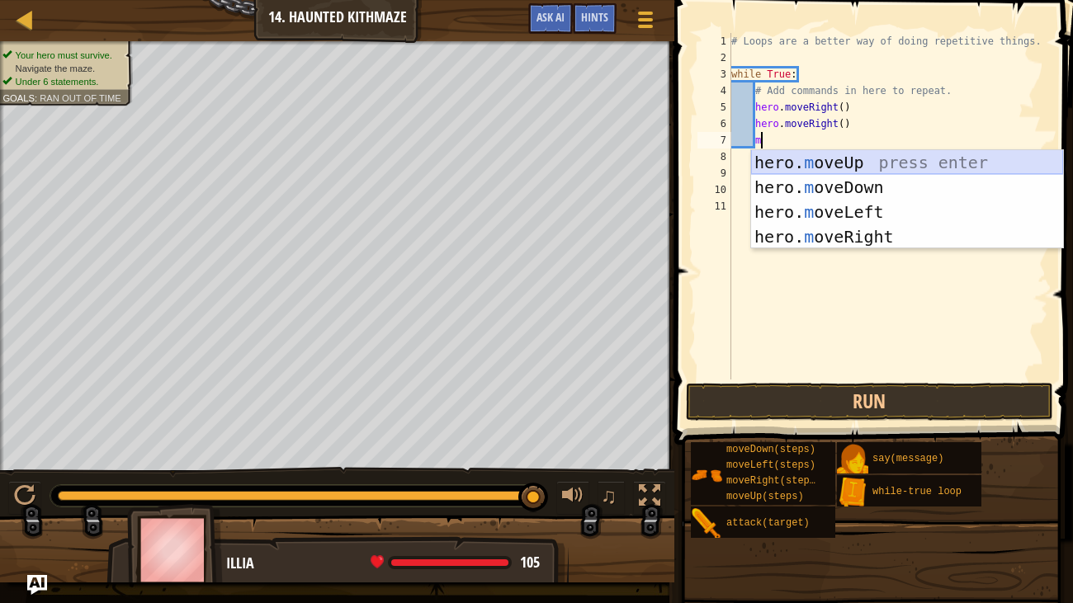
click at [853, 163] on div "hero. m oveUp press enter hero. m oveDown press enter hero. m oveLeft press ent…" at bounding box center [907, 224] width 312 height 149
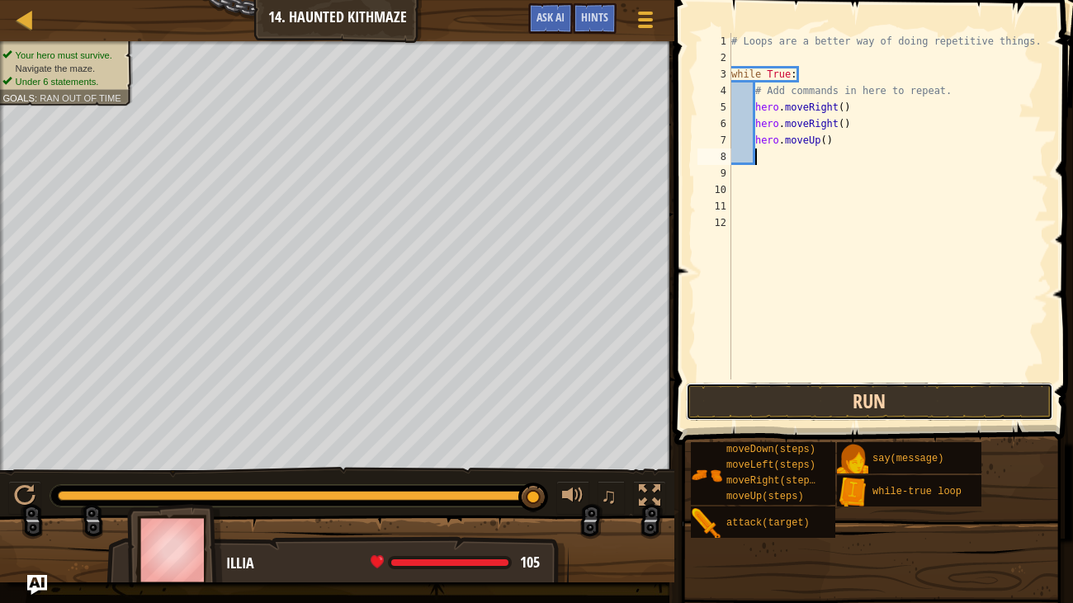
click at [828, 407] on button "Run" at bounding box center [869, 402] width 367 height 38
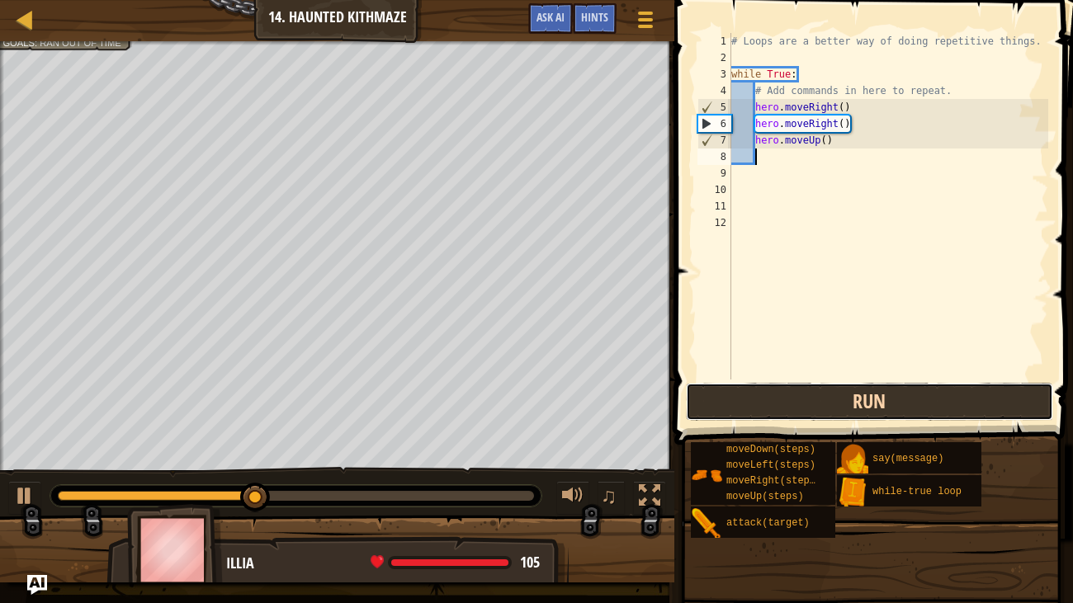
click at [828, 407] on button "Run" at bounding box center [869, 402] width 367 height 38
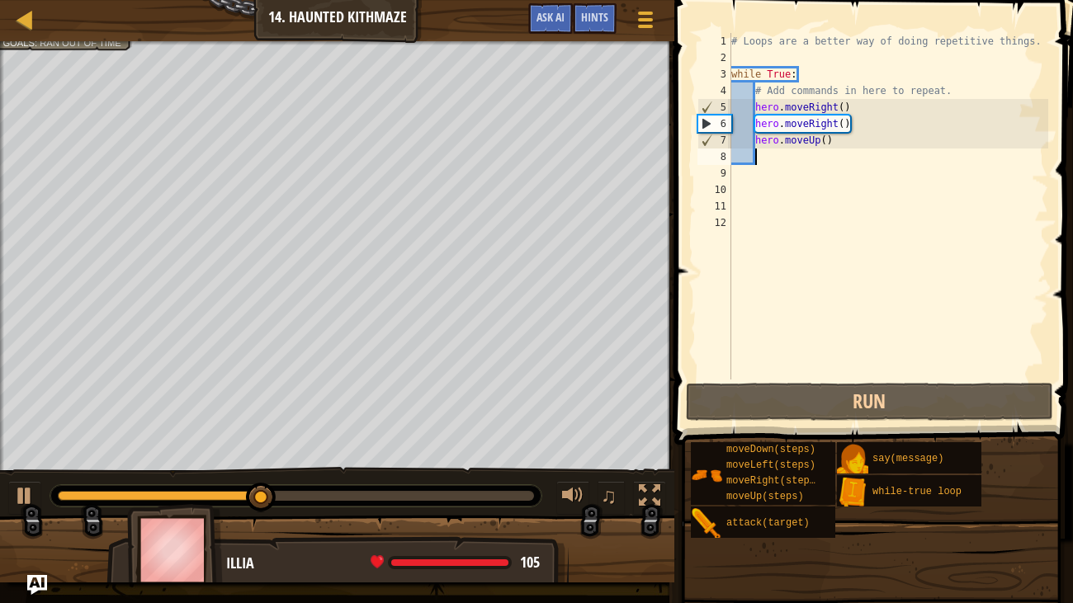
type textarea "m"
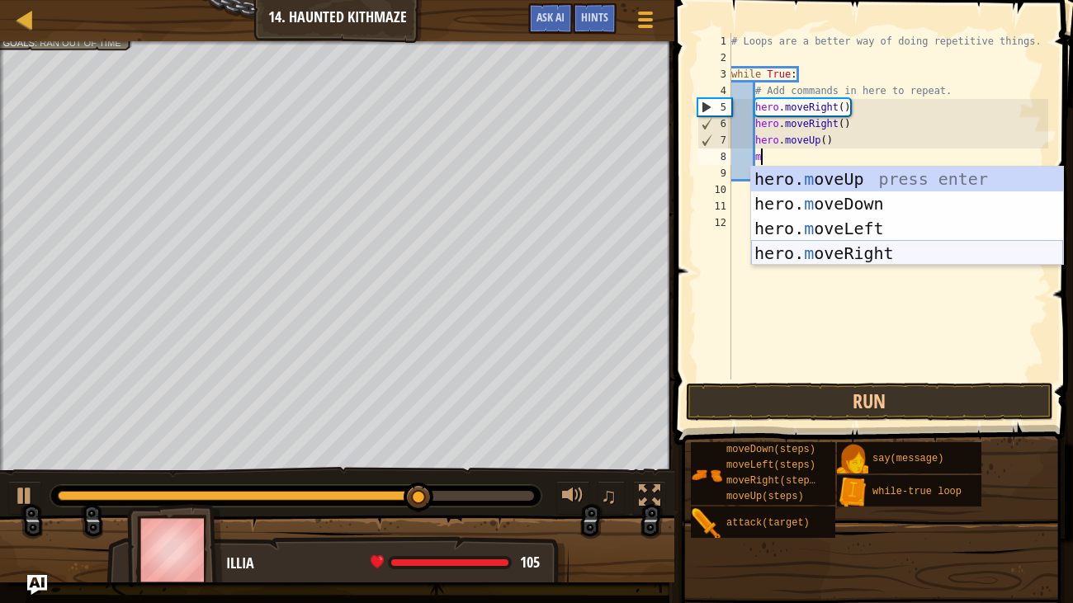
click at [821, 246] on div "hero. m oveUp press enter hero. m oveDown press enter hero. m oveLeft press ent…" at bounding box center [907, 241] width 312 height 149
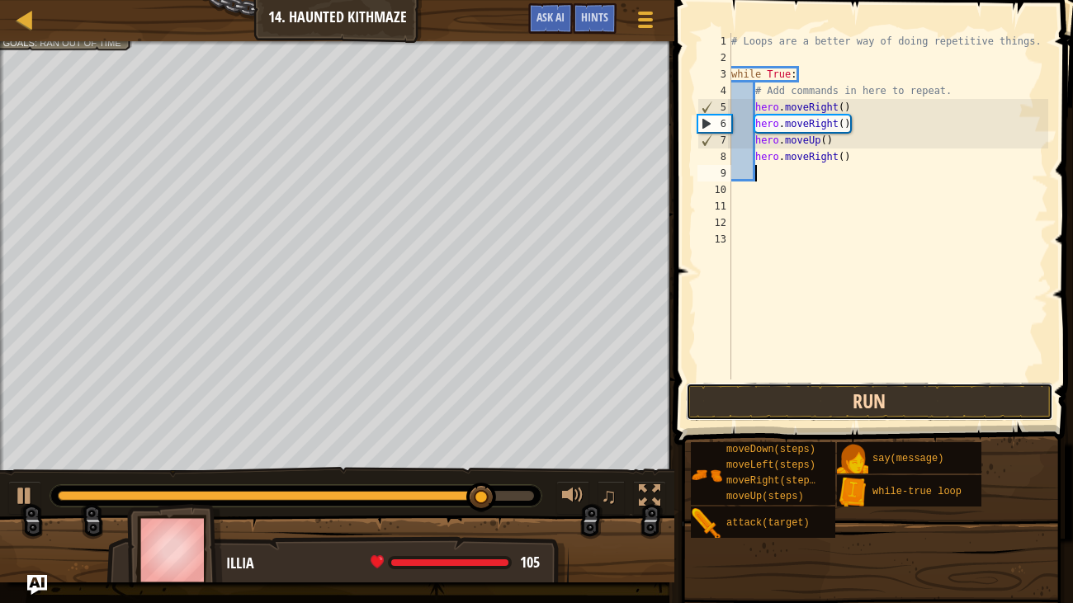
click at [876, 403] on button "Run" at bounding box center [869, 402] width 367 height 38
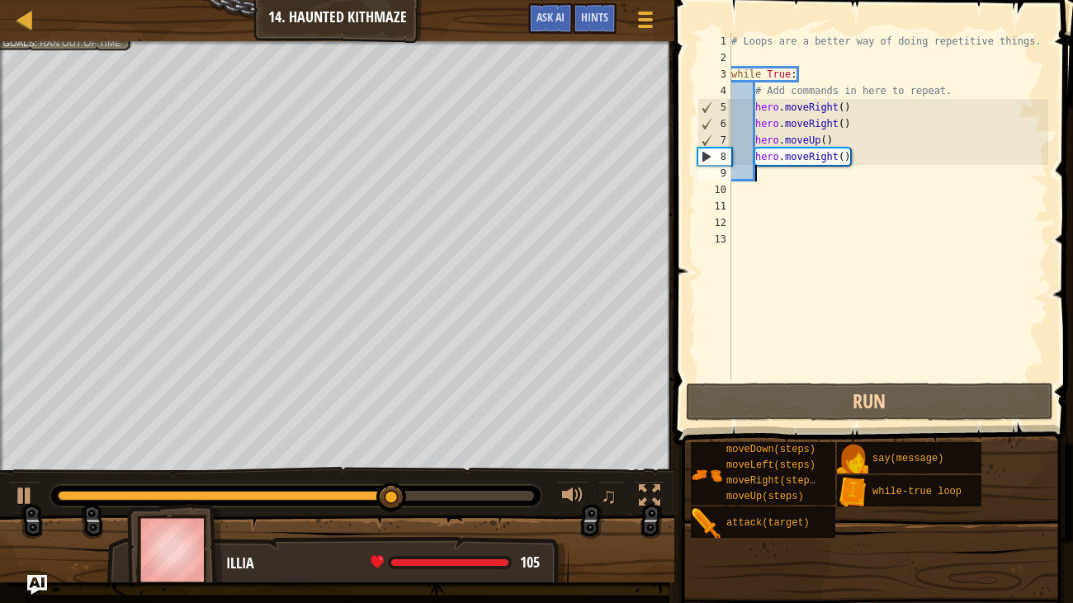
click at [861, 121] on div "# Loops are a better way of doing repetitive things. while True : # Add command…" at bounding box center [888, 223] width 321 height 380
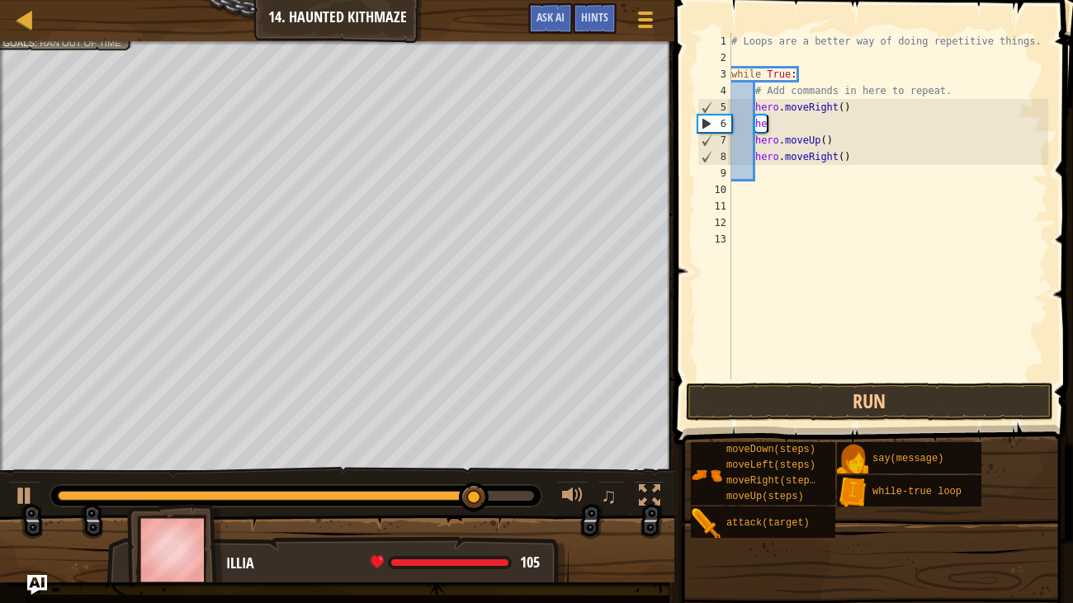
type textarea "h"
type textarea "m"
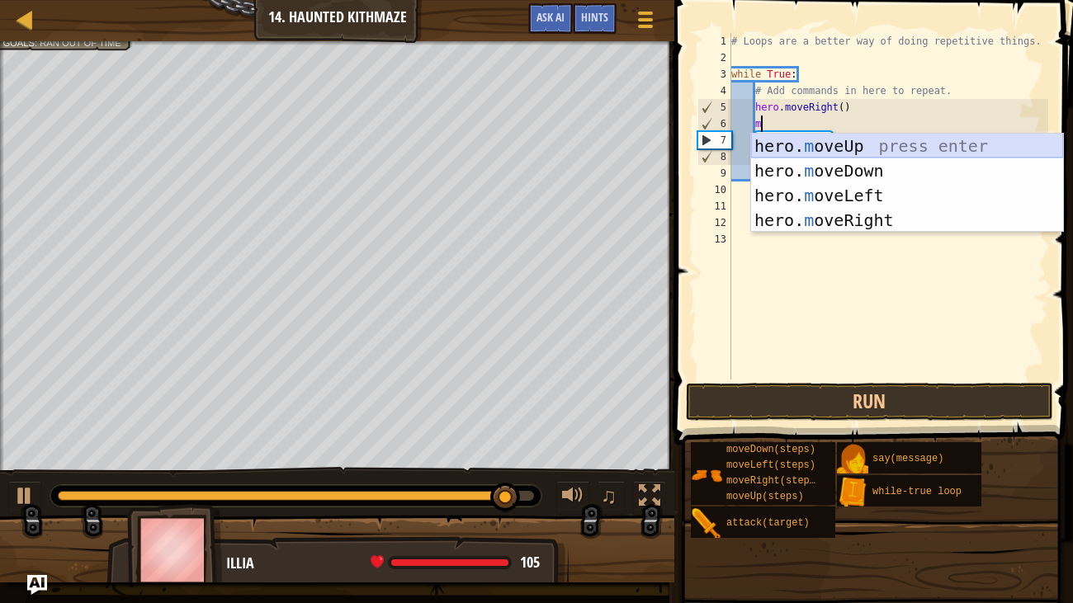
click at [839, 143] on div "hero. m oveUp press enter hero. m oveDown press enter hero. m oveLeft press ent…" at bounding box center [907, 208] width 312 height 149
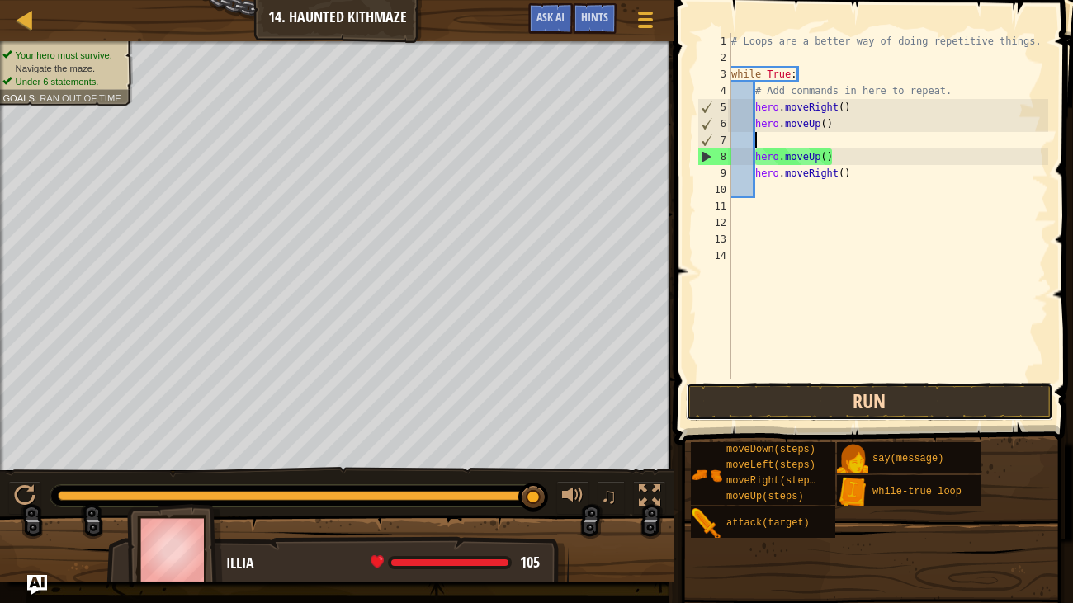
click at [885, 397] on button "Run" at bounding box center [869, 402] width 367 height 38
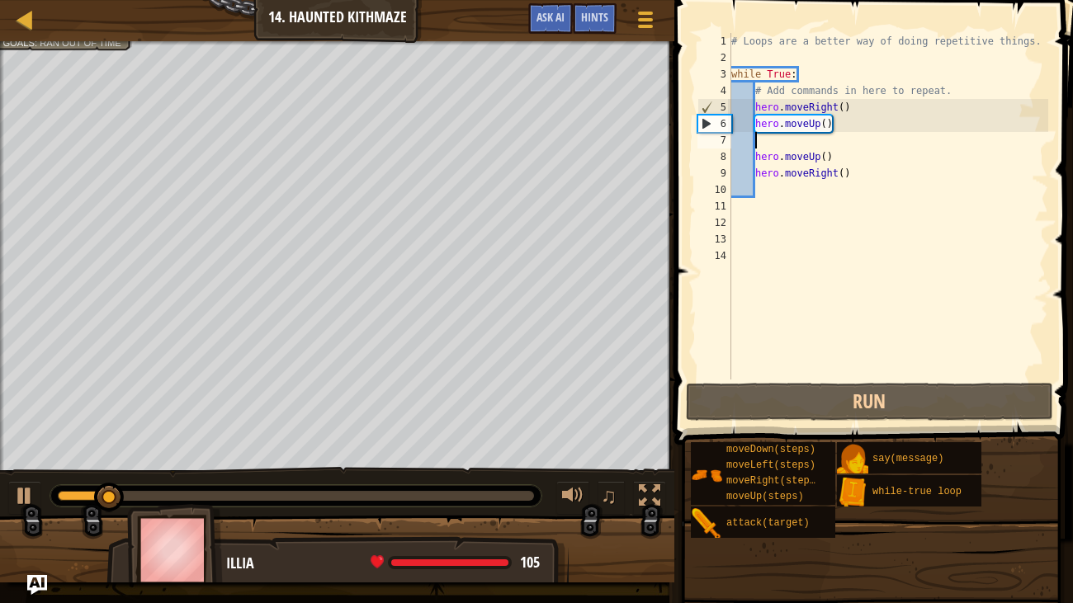
click at [888, 165] on div "# Loops are a better way of doing repetitive things. while True : # Add command…" at bounding box center [888, 223] width 321 height 380
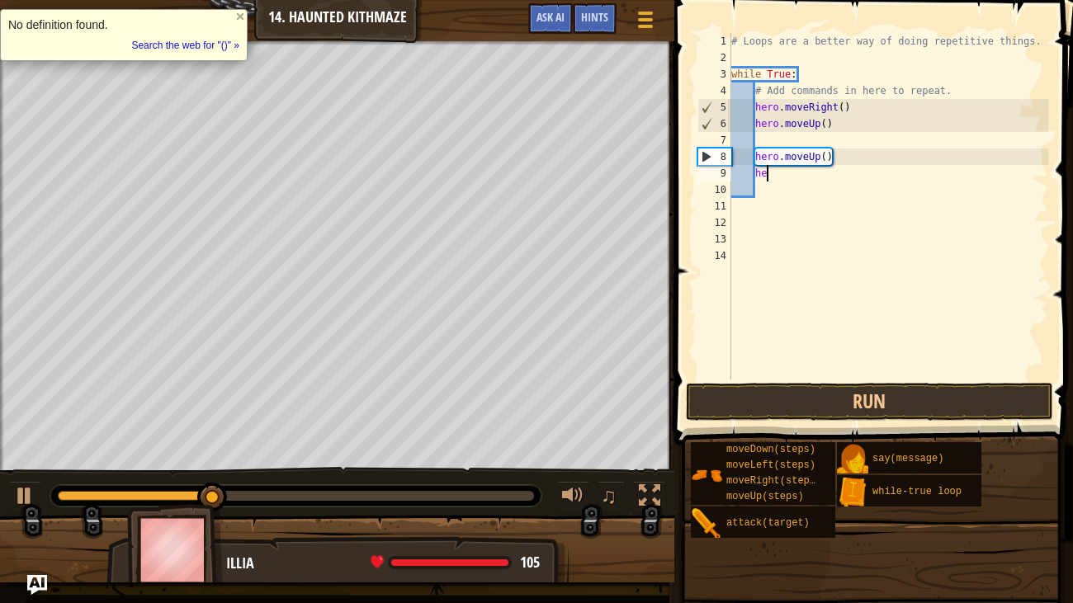
type textarea "h"
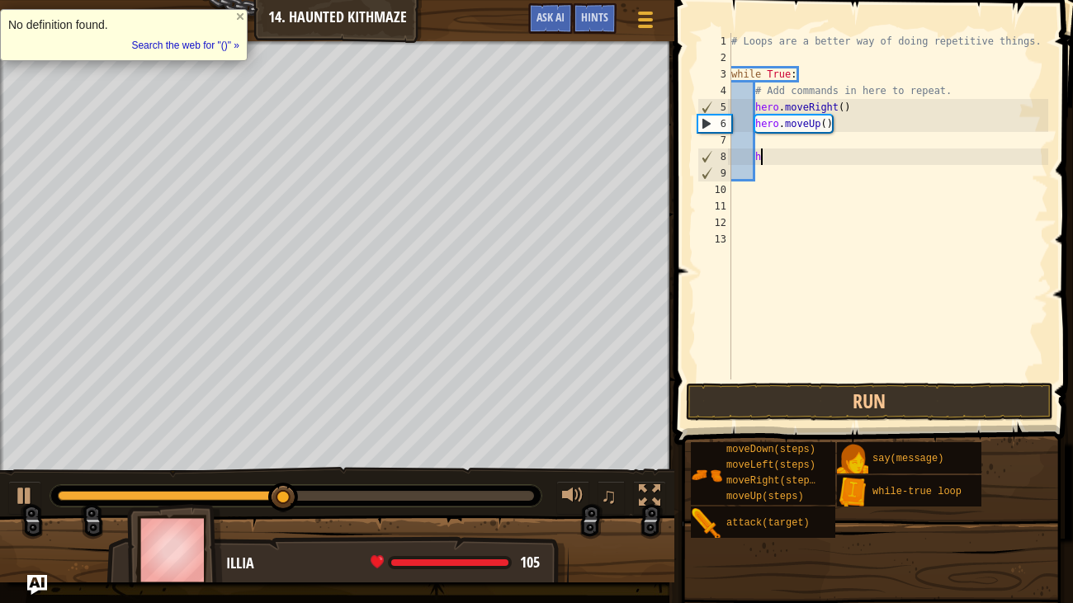
type textarea "h"
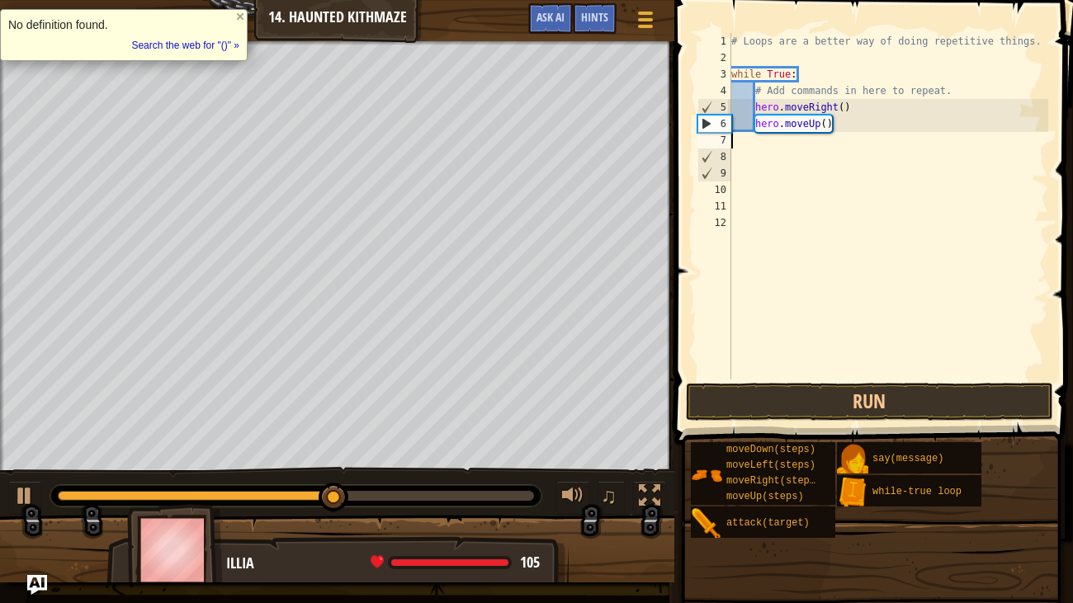
click at [855, 115] on div "# Loops are a better way of doing repetitive things. while True : # Add command…" at bounding box center [888, 223] width 321 height 380
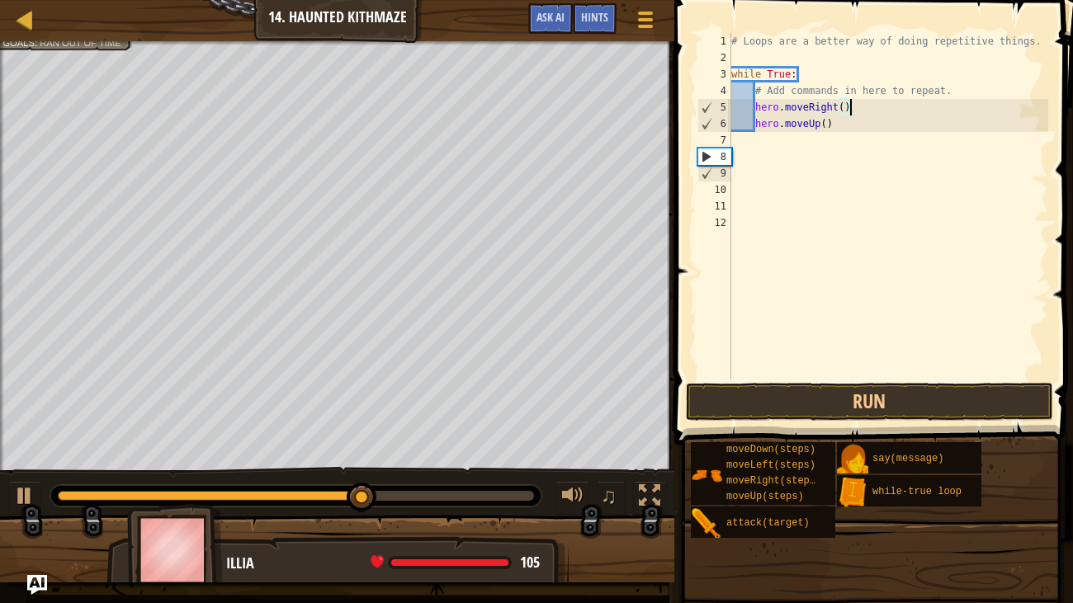
click at [858, 122] on div "# Loops are a better way of doing repetitive things. while True : # Add command…" at bounding box center [888, 223] width 321 height 380
type textarea "h"
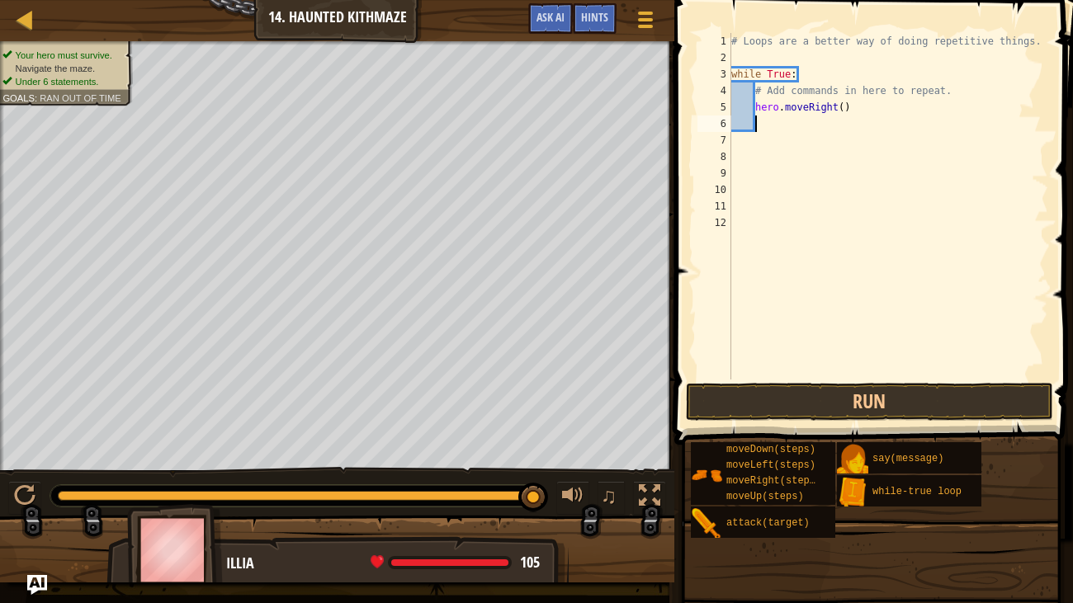
type textarea "m"
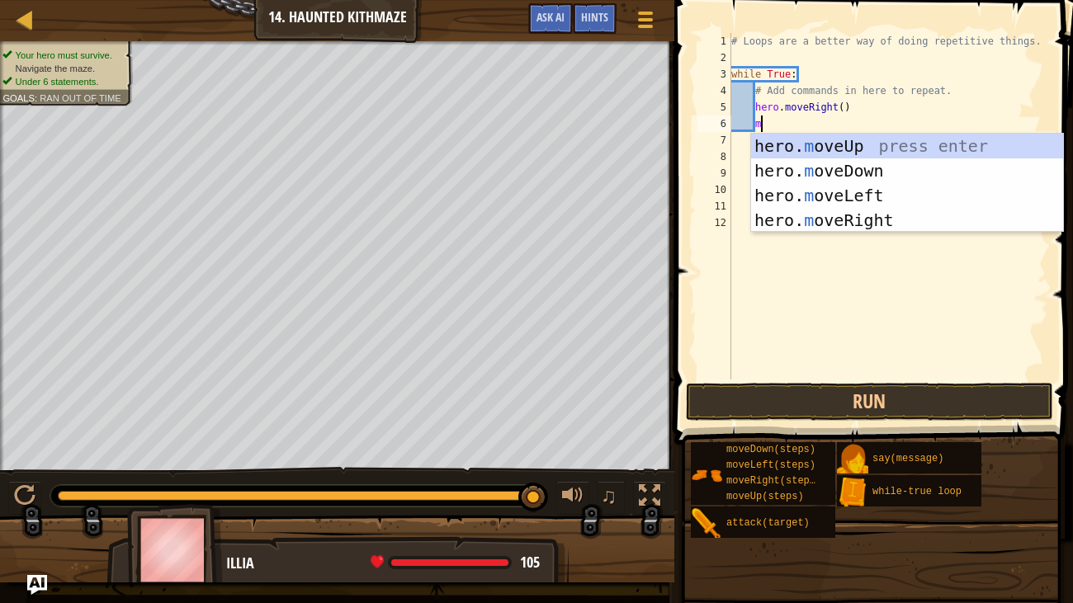
scroll to position [7, 1]
click at [871, 215] on div "hero. m oveUp press enter hero. m oveDown press enter hero. m oveLeft press ent…" at bounding box center [907, 208] width 312 height 149
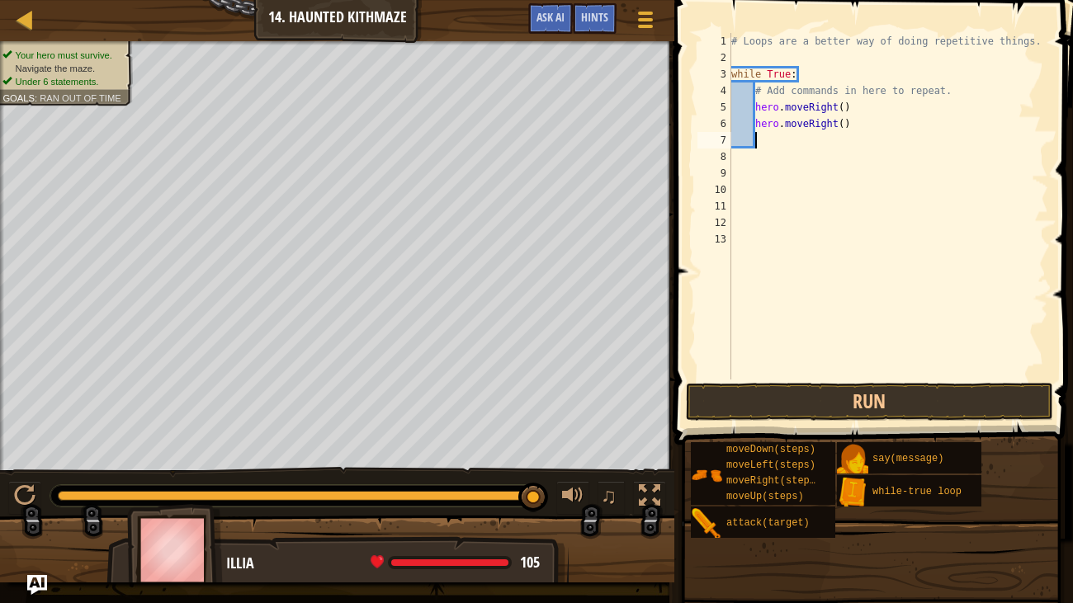
type textarea "m"
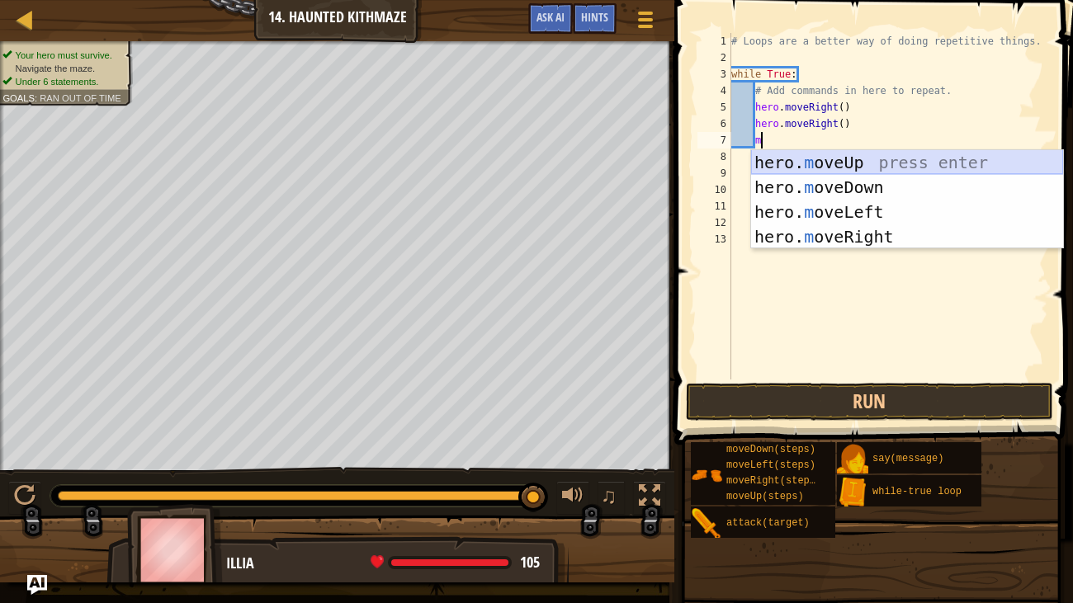
click at [887, 158] on div "hero. m oveUp press enter hero. m oveDown press enter hero. m oveLeft press ent…" at bounding box center [907, 224] width 312 height 149
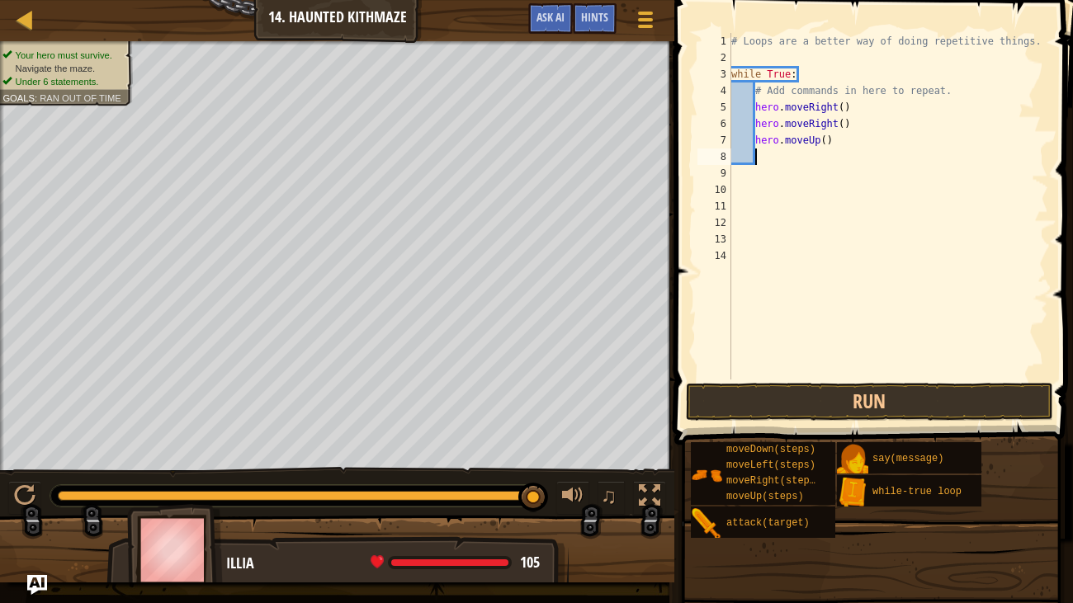
type textarea "m"
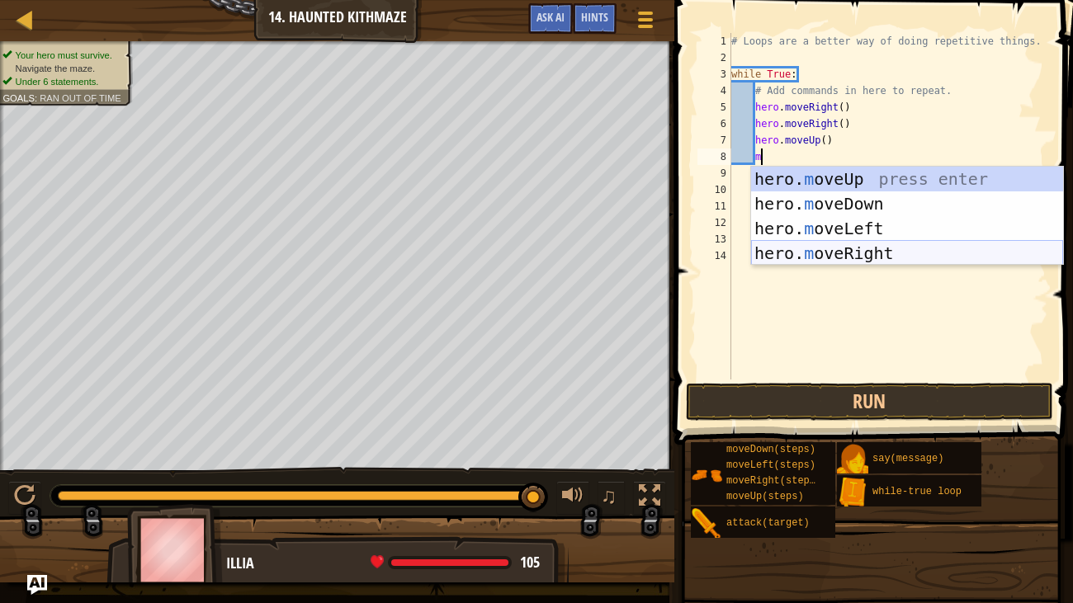
click at [882, 257] on div "hero. m oveUp press enter hero. m oveDown press enter hero. m oveLeft press ent…" at bounding box center [907, 241] width 312 height 149
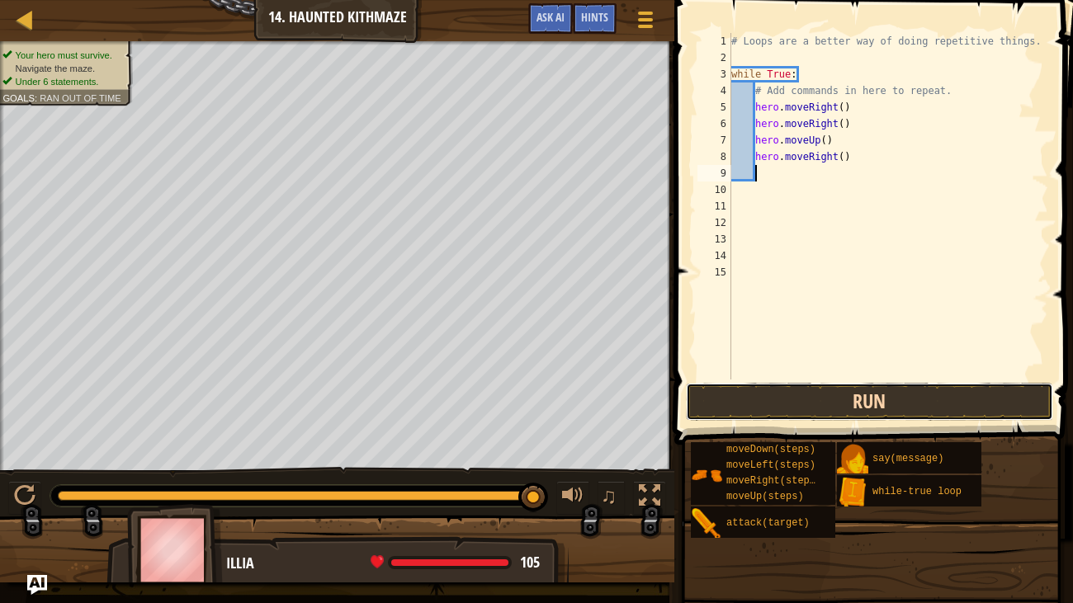
click at [849, 392] on button "Run" at bounding box center [869, 402] width 367 height 38
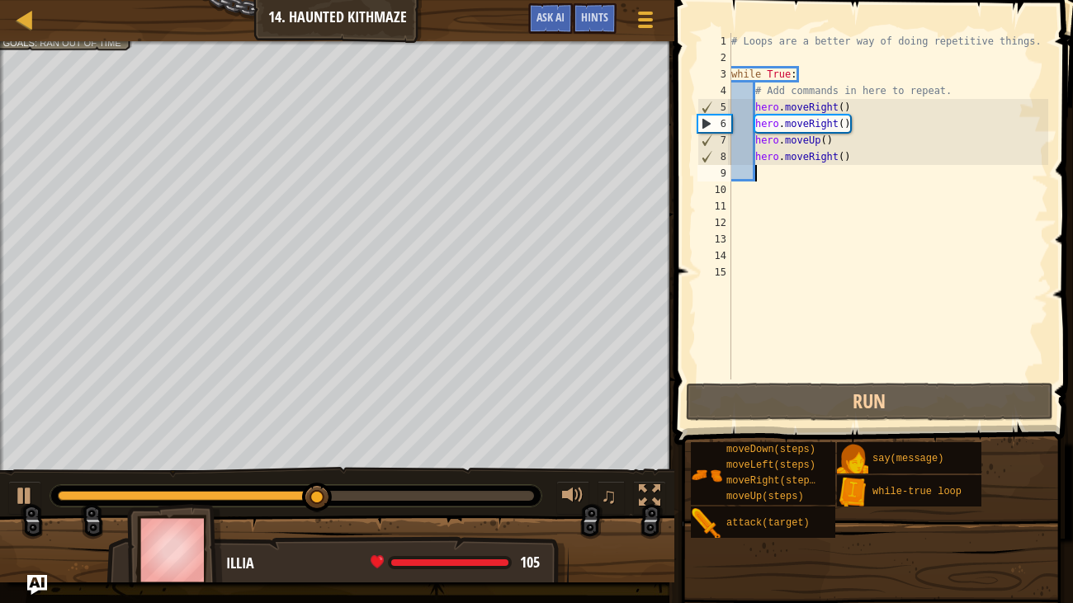
click at [863, 162] on div "# Loops are a better way of doing repetitive things. while True : # Add command…" at bounding box center [888, 223] width 321 height 380
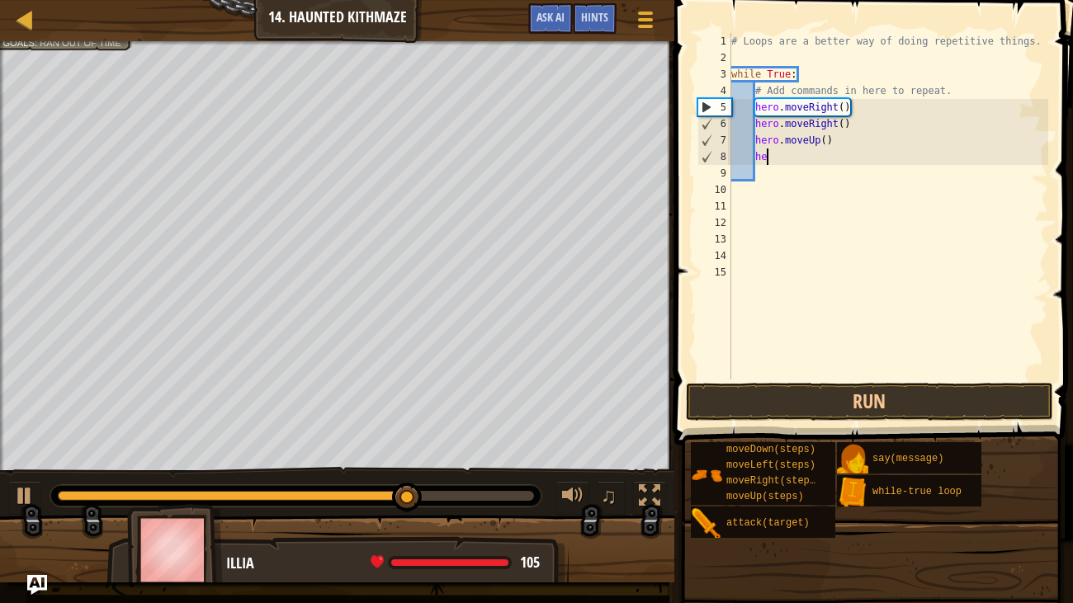
type textarea "h"
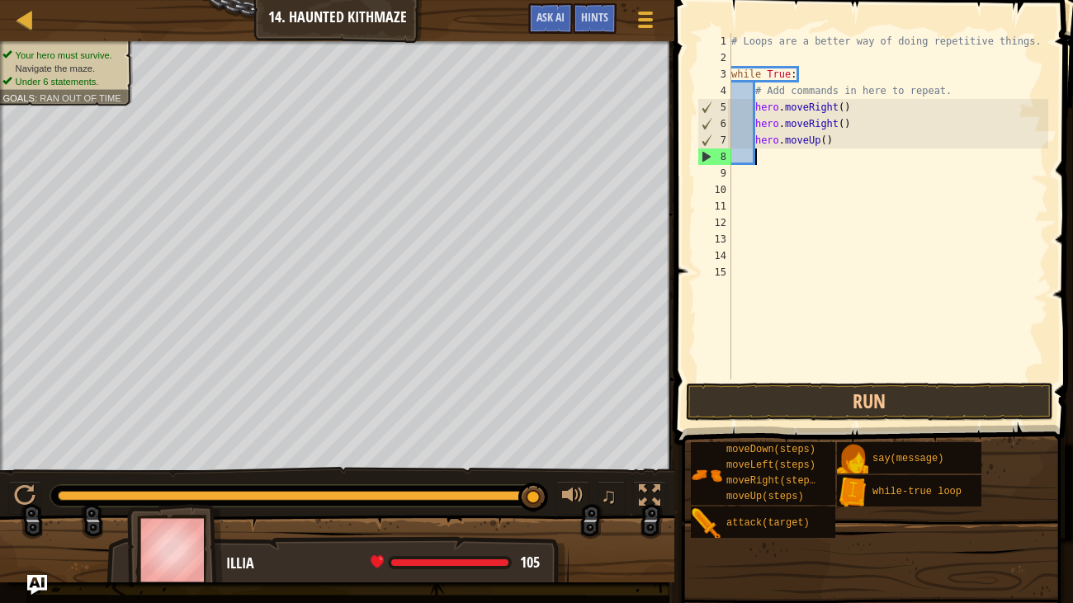
type textarea "m"
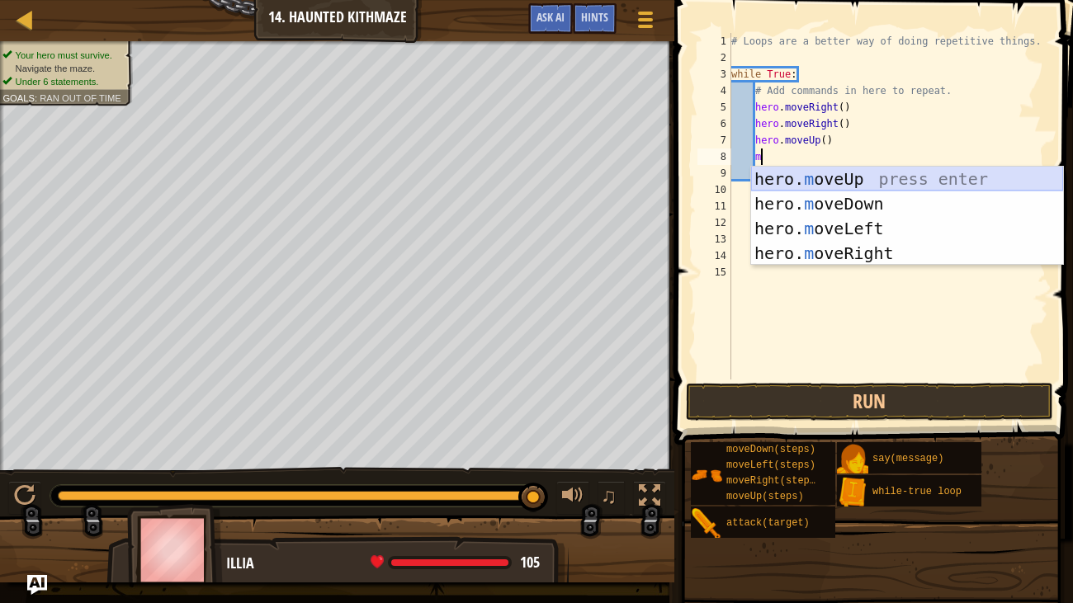
click at [830, 188] on div "hero. m oveUp press enter hero. m oveDown press enter hero. m oveLeft press ent…" at bounding box center [907, 241] width 312 height 149
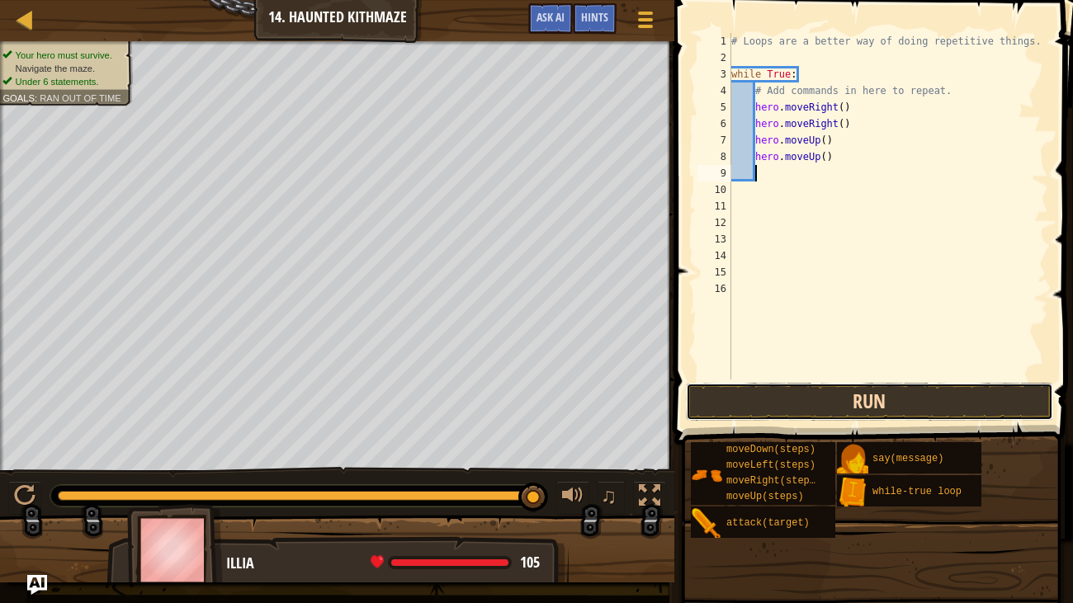
click at [868, 409] on button "Run" at bounding box center [869, 402] width 367 height 38
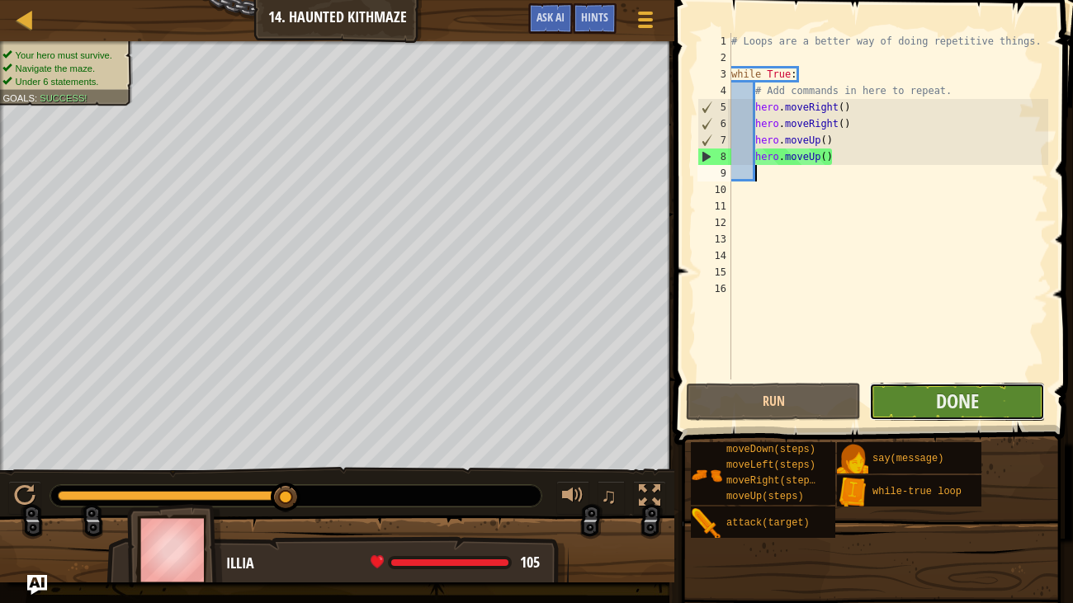
click at [922, 410] on button "Done" at bounding box center [956, 402] width 175 height 38
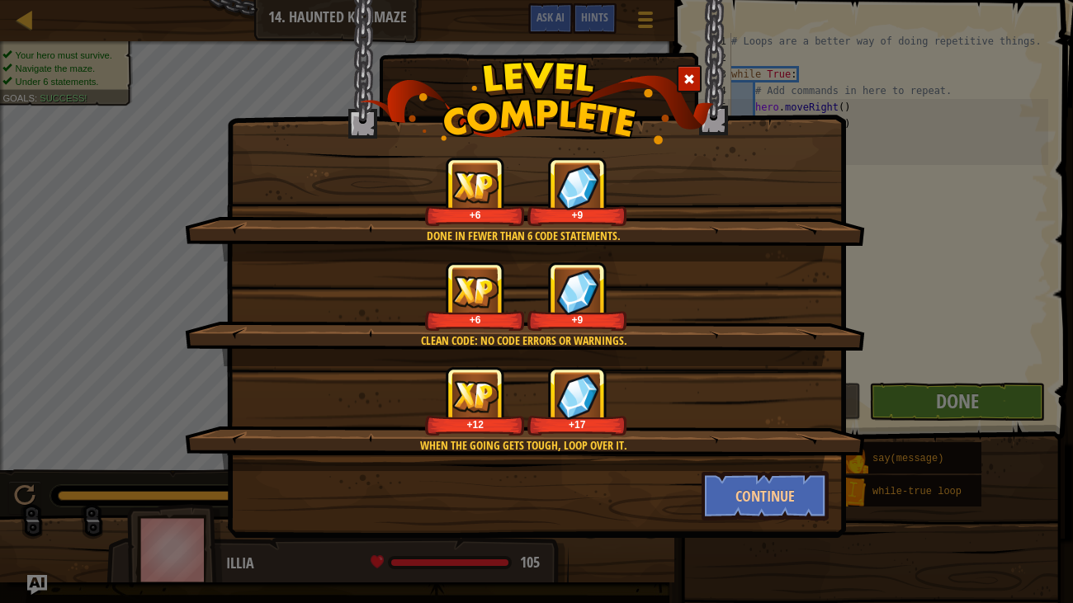
click at [922, 410] on div "Done in fewer than 6 code statements. +6 +9 Clean code: no code errors or warni…" at bounding box center [536, 301] width 1073 height 603
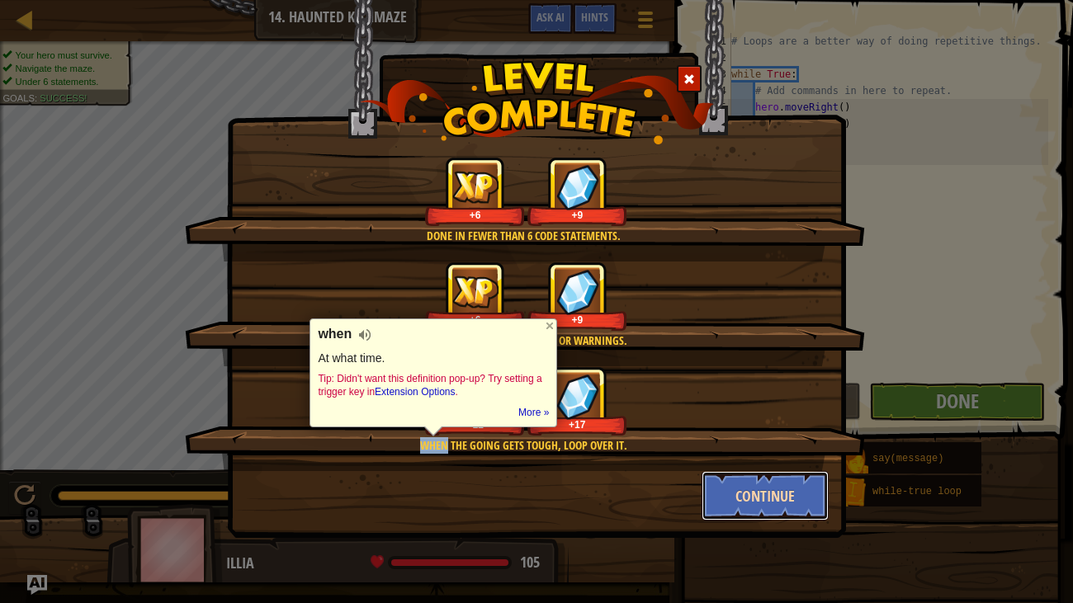
click at [792, 481] on button "Continue" at bounding box center [766, 496] width 128 height 50
click at [792, 481] on div "Done in fewer than 6 code statements. +6 +9 Clean code: no code errors or warni…" at bounding box center [536, 301] width 1073 height 603
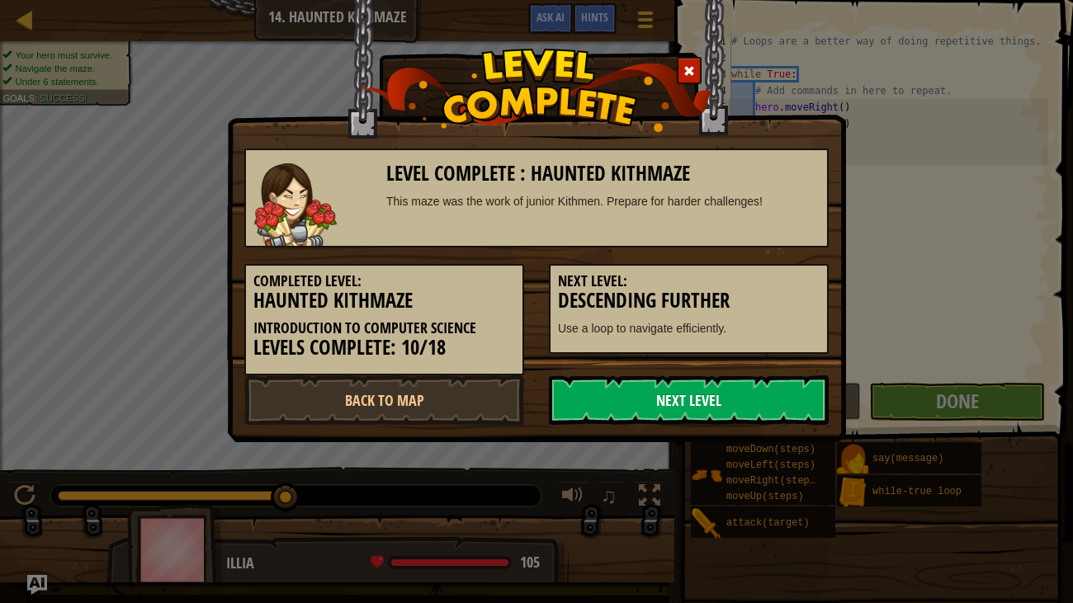
click at [660, 409] on link "Next Level" at bounding box center [689, 401] width 280 height 50
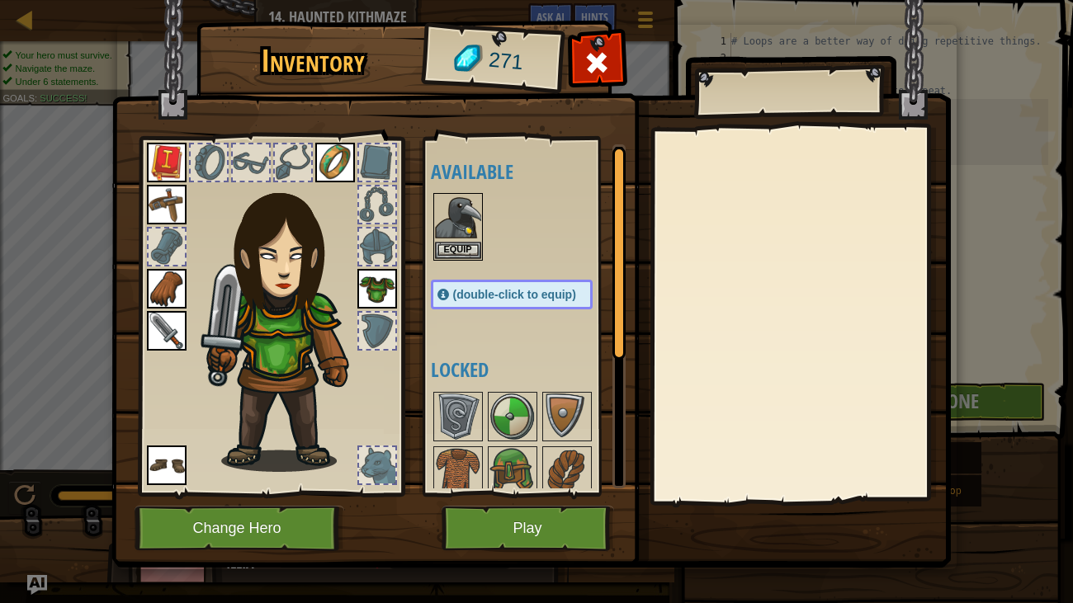
click at [530, 502] on img at bounding box center [530, 268] width 839 height 599
click at [516, 502] on button "Play" at bounding box center [528, 528] width 173 height 45
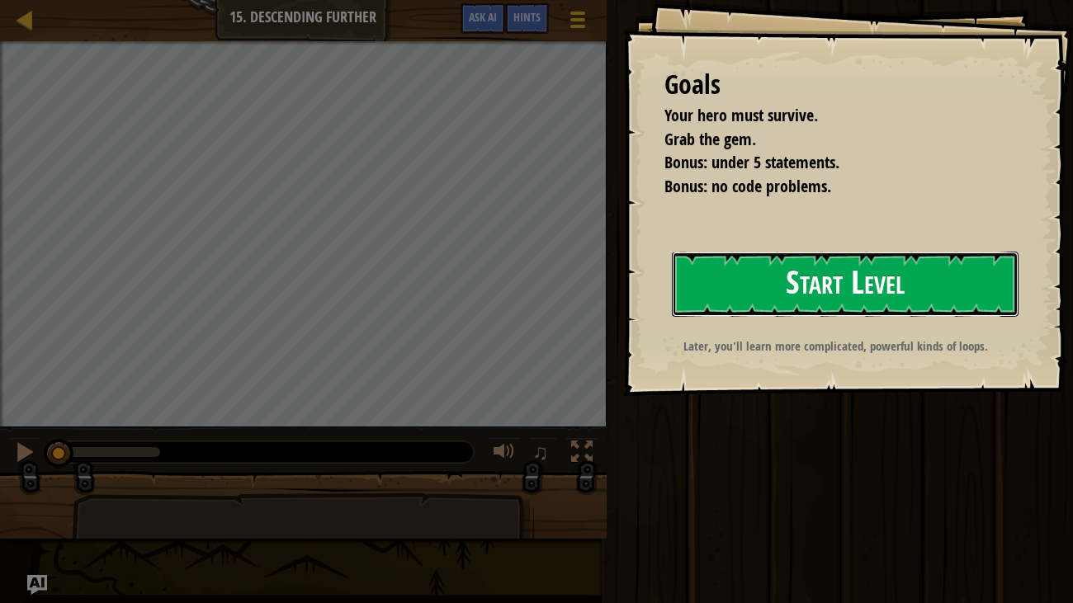
click at [714, 278] on button "Start Level" at bounding box center [846, 284] width 348 height 65
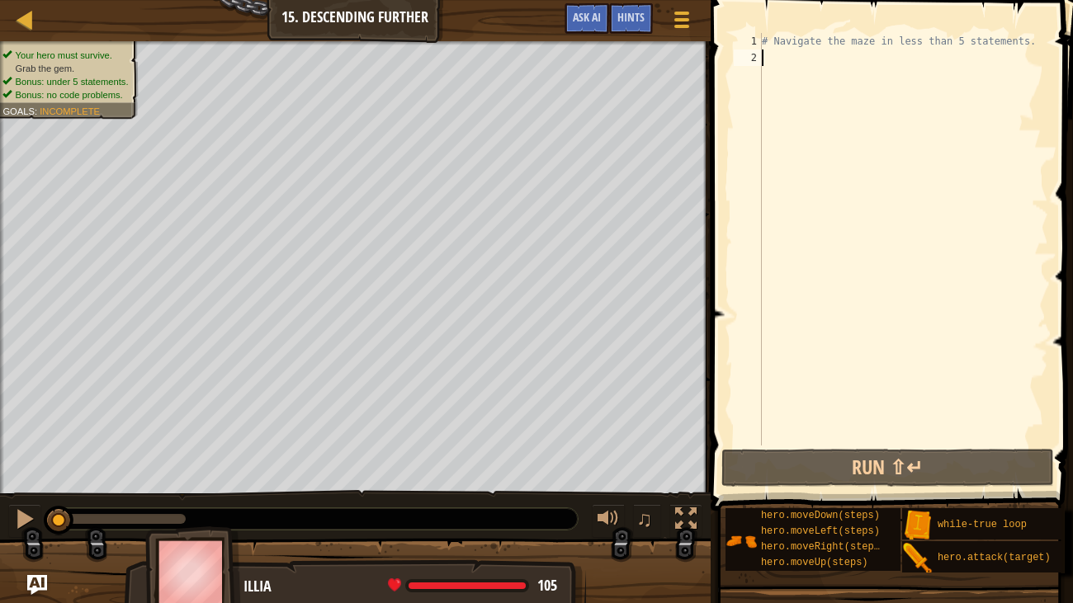
type textarea "m"
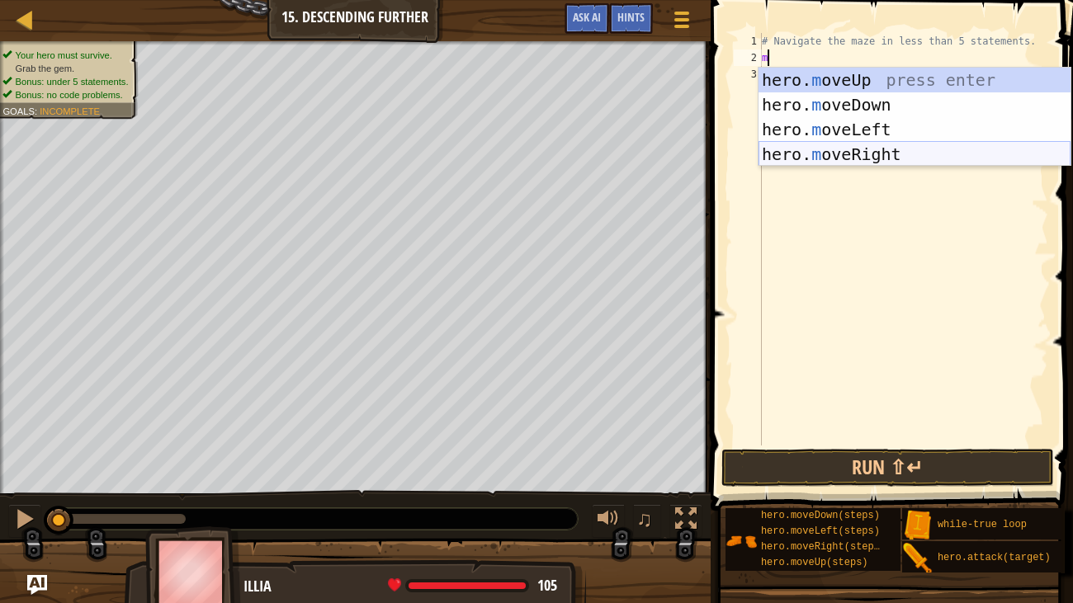
click at [857, 154] on div "hero. m oveUp press enter hero. m oveDown press enter hero. m oveLeft press ent…" at bounding box center [915, 142] width 312 height 149
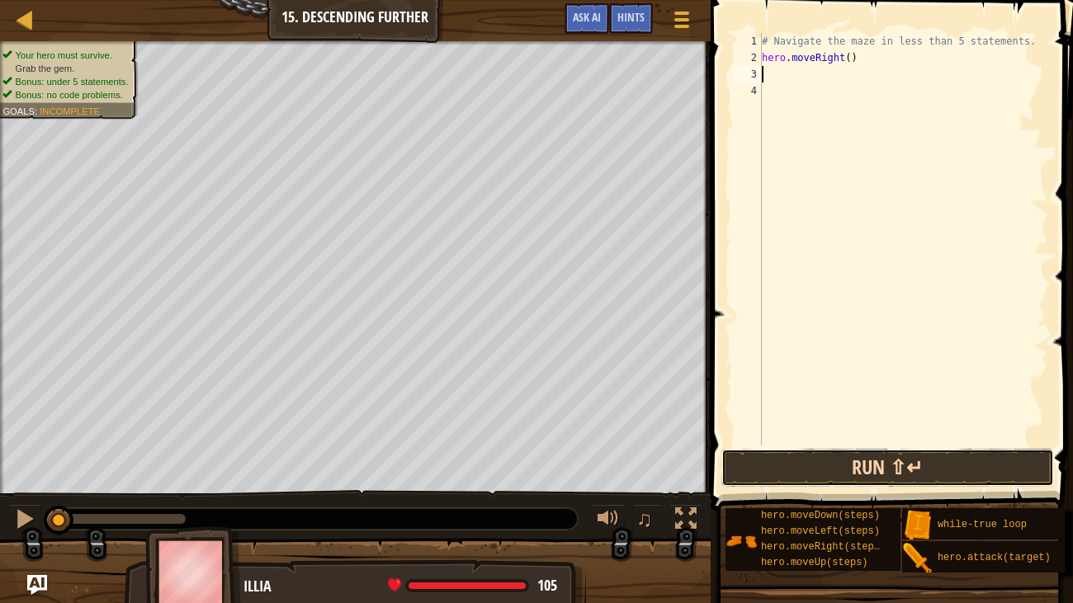
click at [839, 475] on button "Run ⇧↵" at bounding box center [887, 468] width 333 height 38
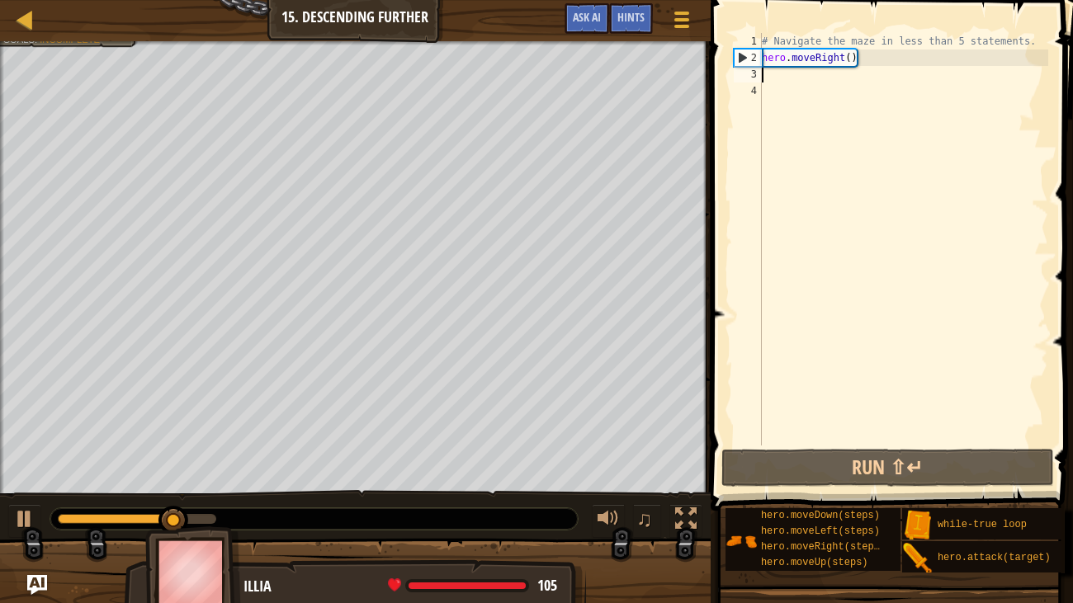
click at [852, 59] on div "# Navigate the maze in less than 5 statements. hero . moveRight ( )" at bounding box center [904, 256] width 290 height 446
type textarea "hero.moveRight(2)"
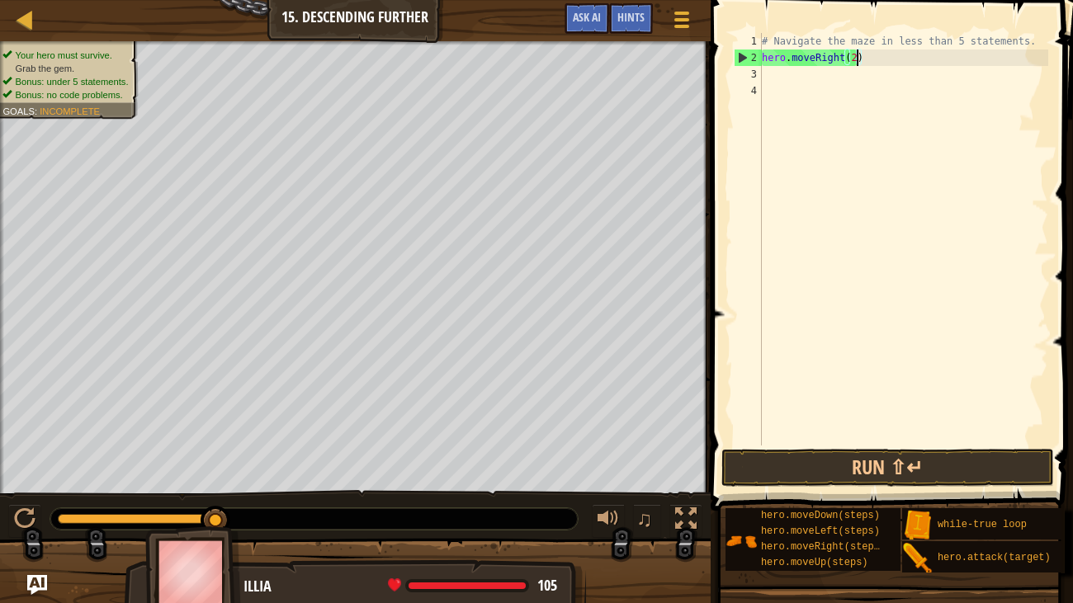
click at [825, 68] on div "# Navigate the maze in less than 5 statements. hero . moveRight ( 2 )" at bounding box center [904, 256] width 290 height 446
type textarea "m"
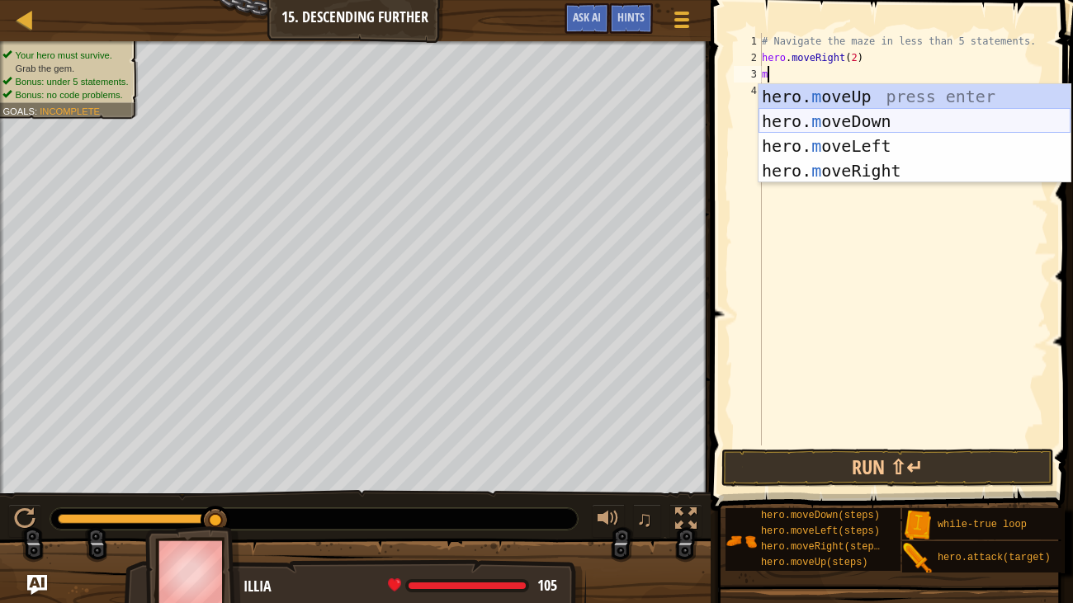
click at [862, 127] on div "hero. m oveUp press enter hero. m oveDown press enter hero. m oveLeft press ent…" at bounding box center [915, 158] width 312 height 149
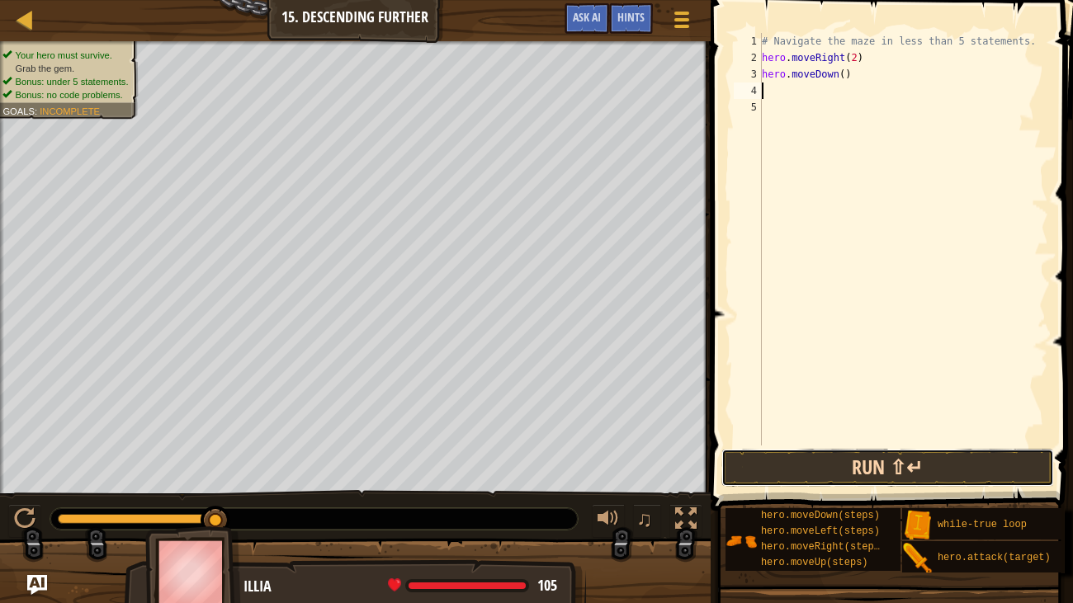
click at [959, 460] on button "Run ⇧↵" at bounding box center [887, 468] width 333 height 38
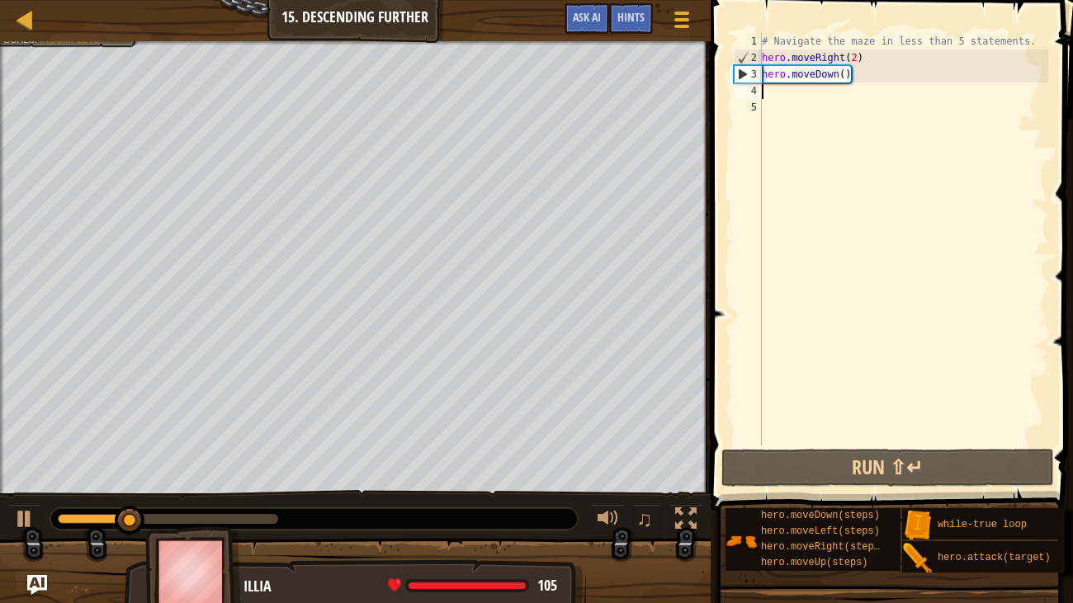
type textarea "m"
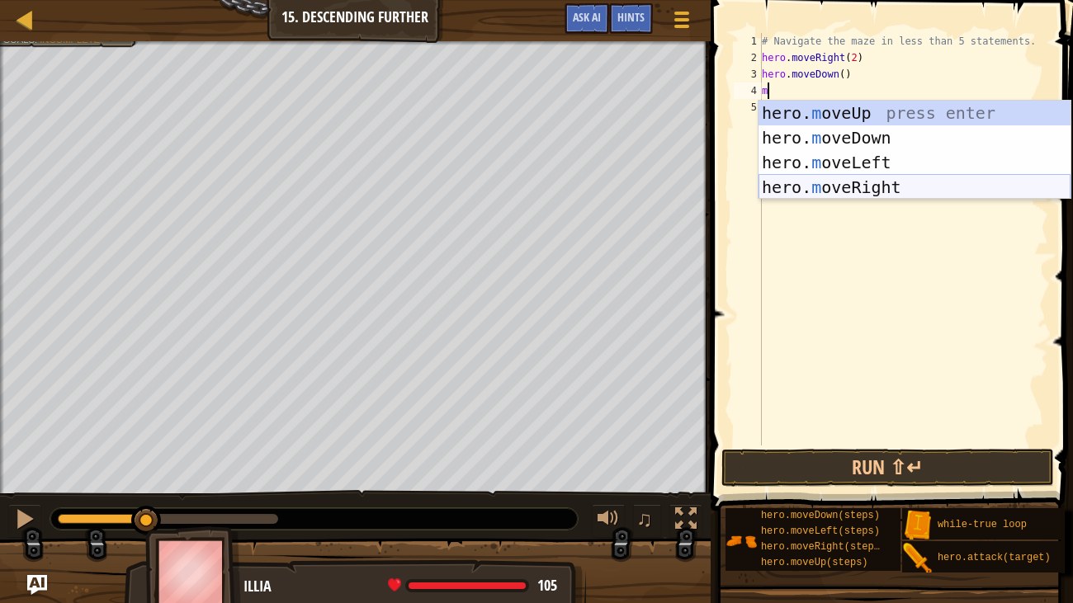
click at [894, 187] on div "hero. m oveUp press enter hero. m oveDown press enter hero. m oveLeft press ent…" at bounding box center [915, 175] width 312 height 149
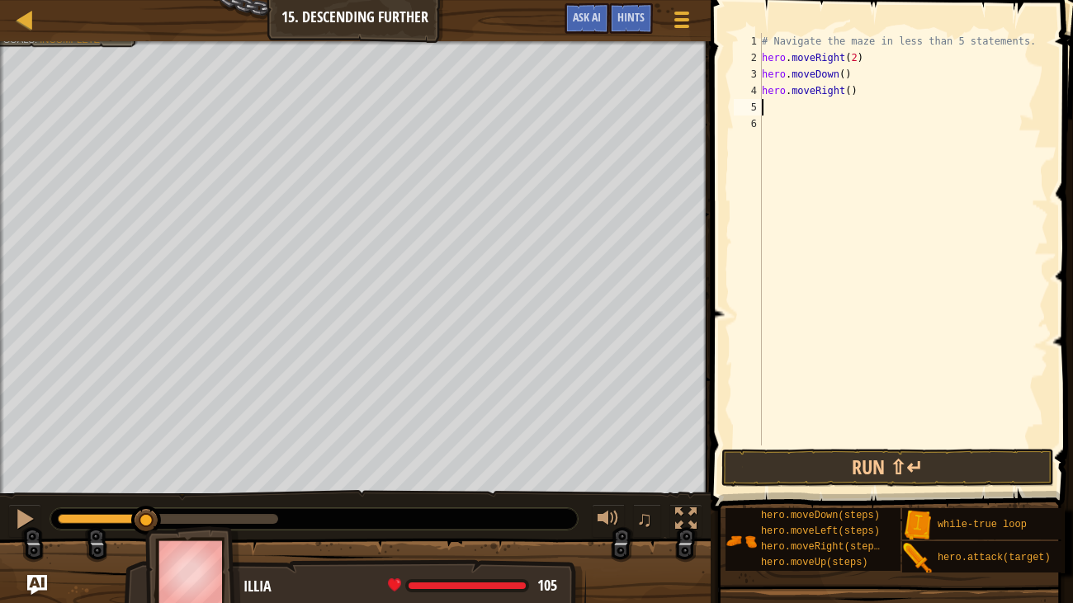
click at [849, 90] on div "# Navigate the maze in less than 5 statements. hero . moveRight ( 2 ) hero . mo…" at bounding box center [904, 256] width 290 height 446
type textarea "hero.moveRight(2)"
click at [811, 470] on button "Run ⇧↵" at bounding box center [887, 468] width 333 height 38
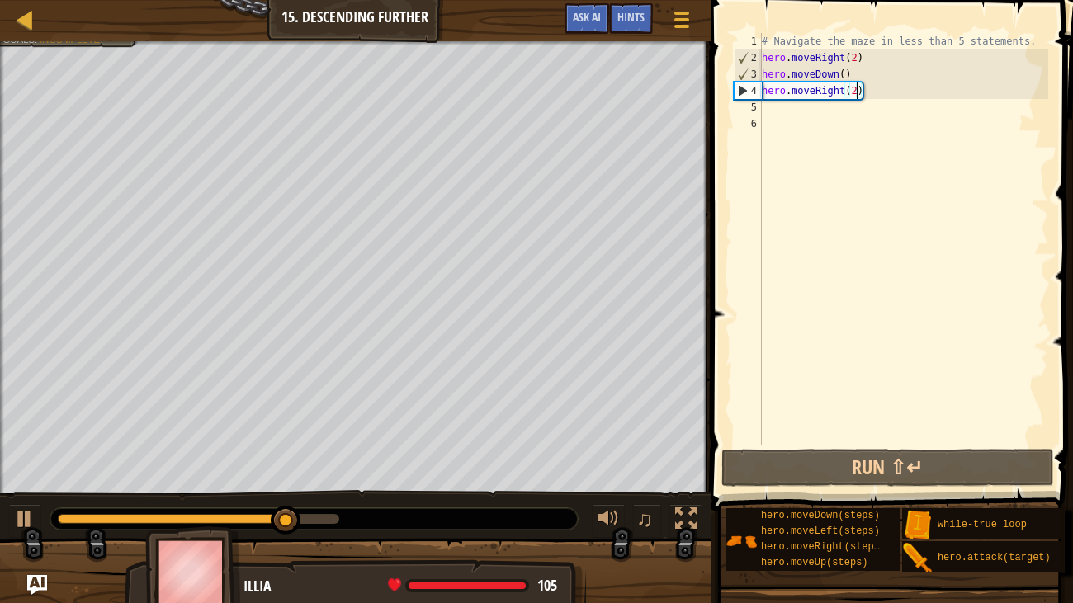
click at [763, 108] on div "# Navigate the maze in less than 5 statements. hero . moveRight ( 2 ) hero . mo…" at bounding box center [904, 256] width 290 height 446
type textarea "m"
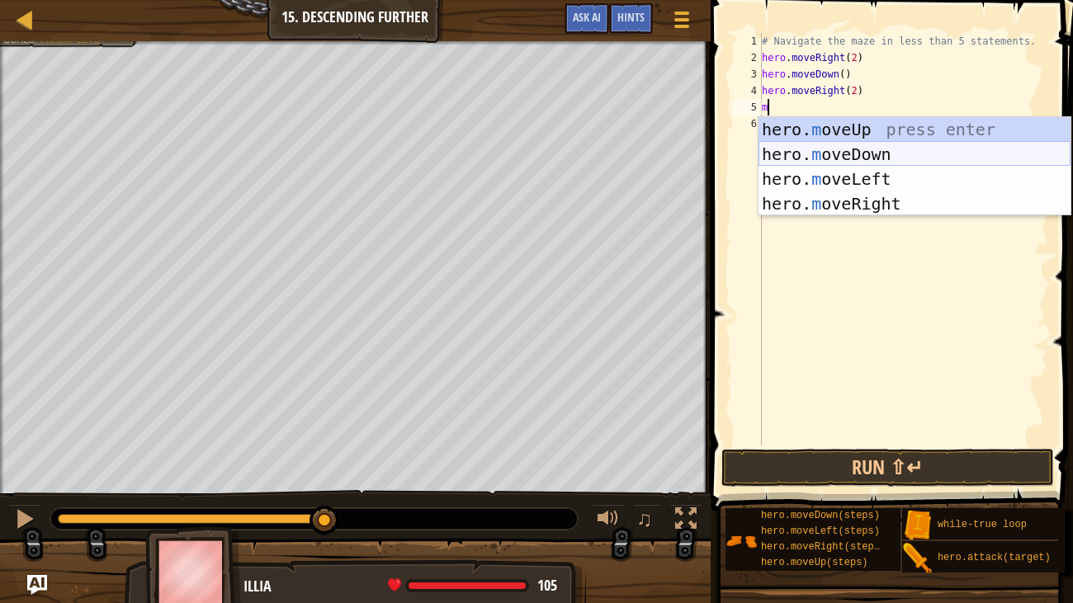
click at [830, 149] on div "hero. m oveUp press enter hero. m oveDown press enter hero. m oveLeft press ent…" at bounding box center [915, 191] width 312 height 149
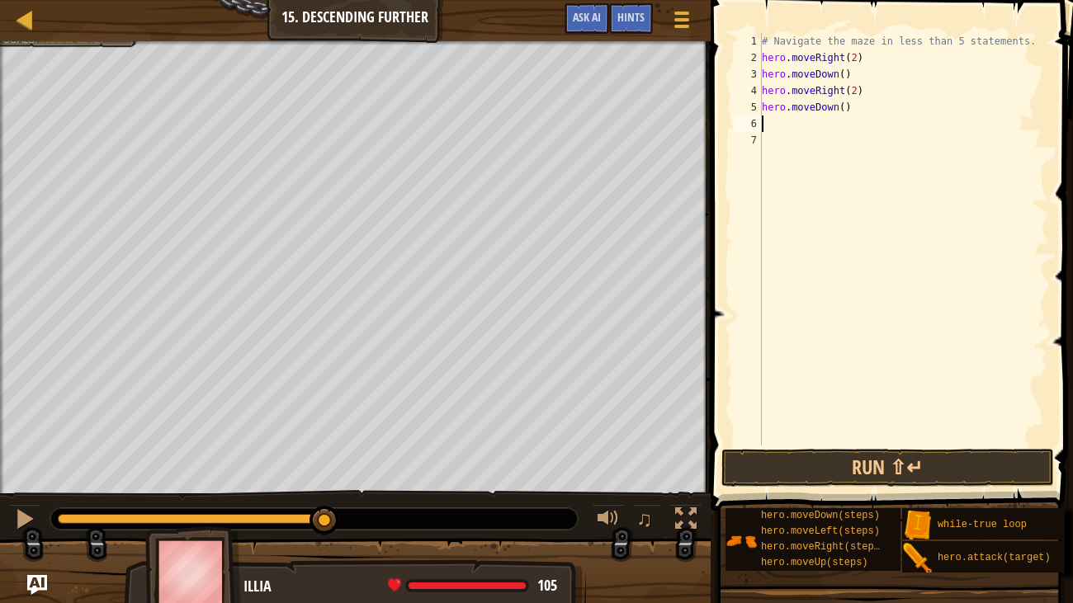
type textarea "m"
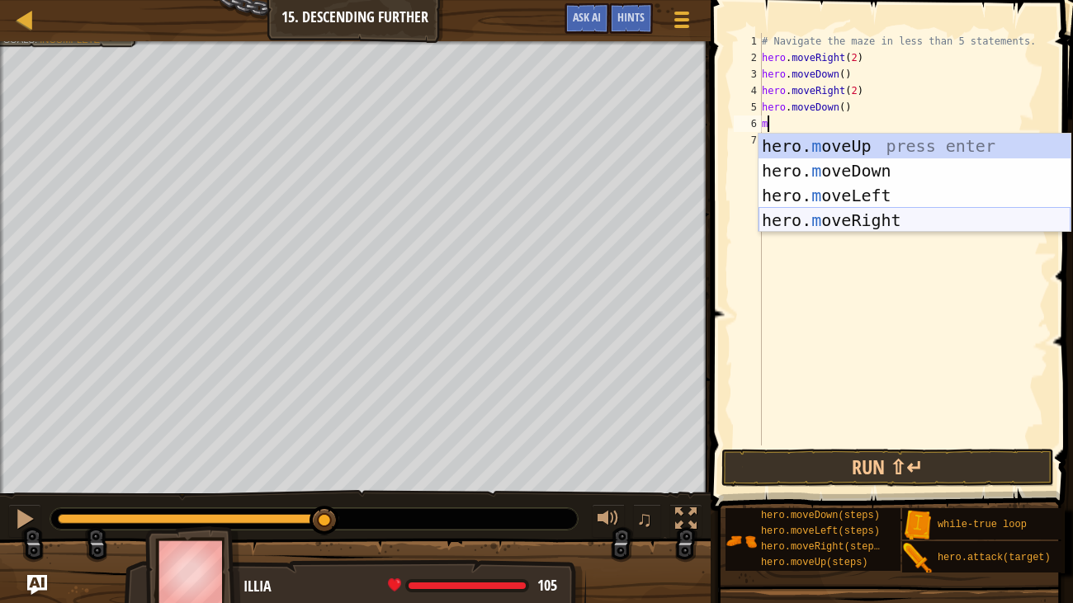
click at [831, 224] on div "hero. m oveUp press enter hero. m oveDown press enter hero. m oveLeft press ent…" at bounding box center [915, 208] width 312 height 149
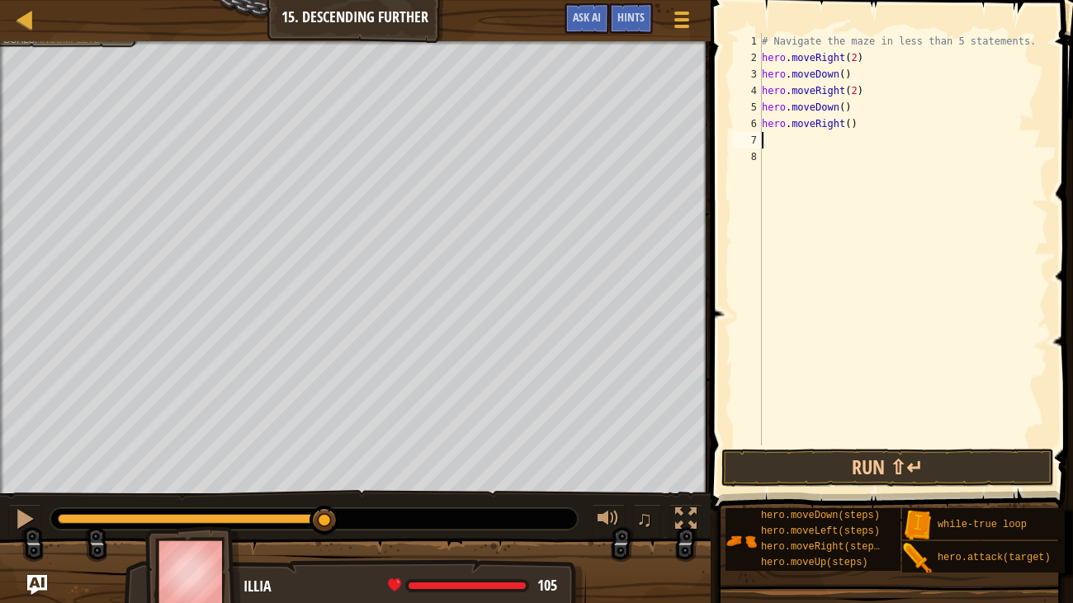
click at [848, 130] on div "# Navigate the maze in less than 5 statements. hero . moveRight ( 2 ) hero . mo…" at bounding box center [904, 256] width 290 height 446
type textarea "hero.moveRight(2)"
click at [814, 471] on button "Run ⇧↵" at bounding box center [887, 468] width 333 height 38
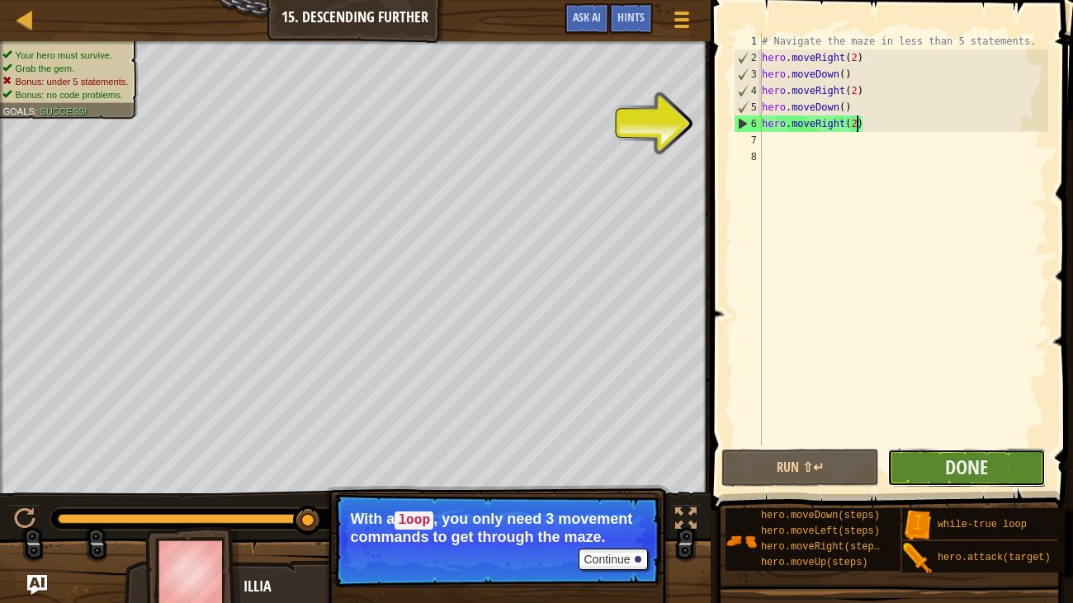
click at [936, 449] on button "Done" at bounding box center [966, 468] width 158 height 38
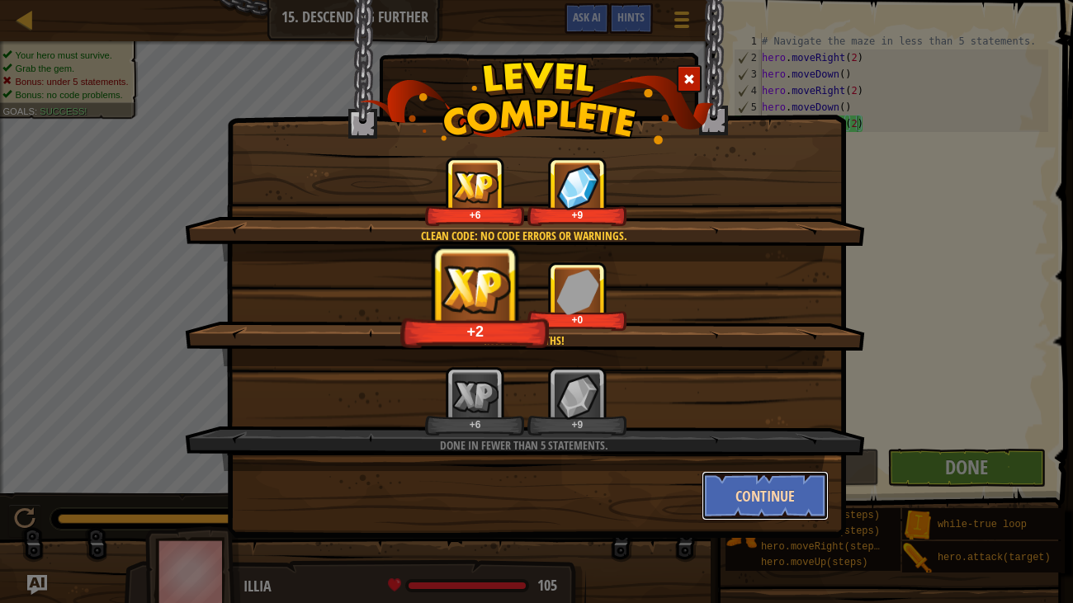
click at [749, 502] on button "Continue" at bounding box center [766, 496] width 128 height 50
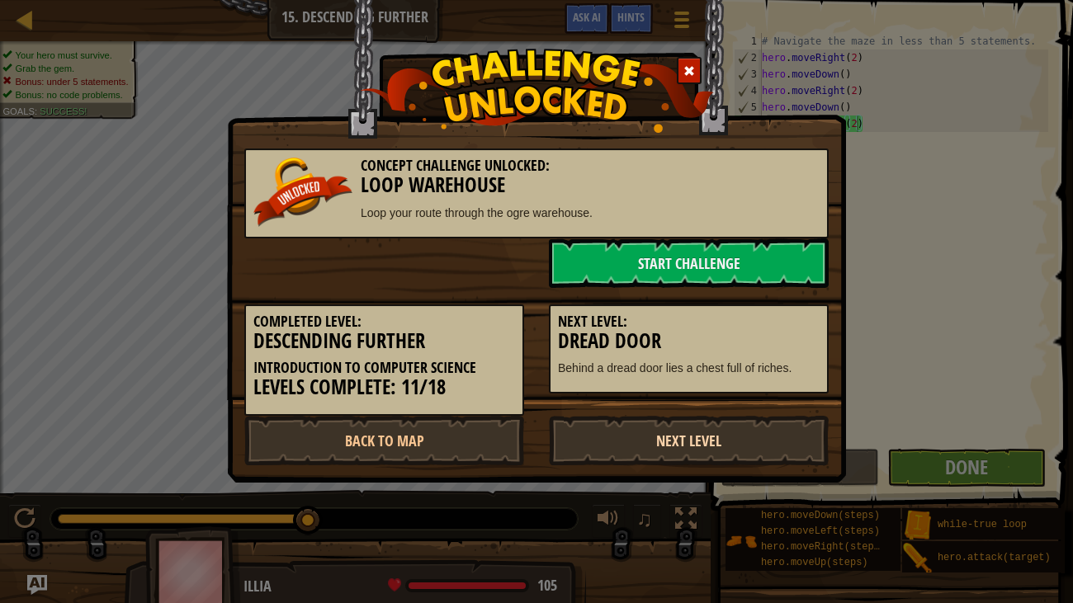
click at [669, 428] on link "Next Level" at bounding box center [689, 441] width 280 height 50
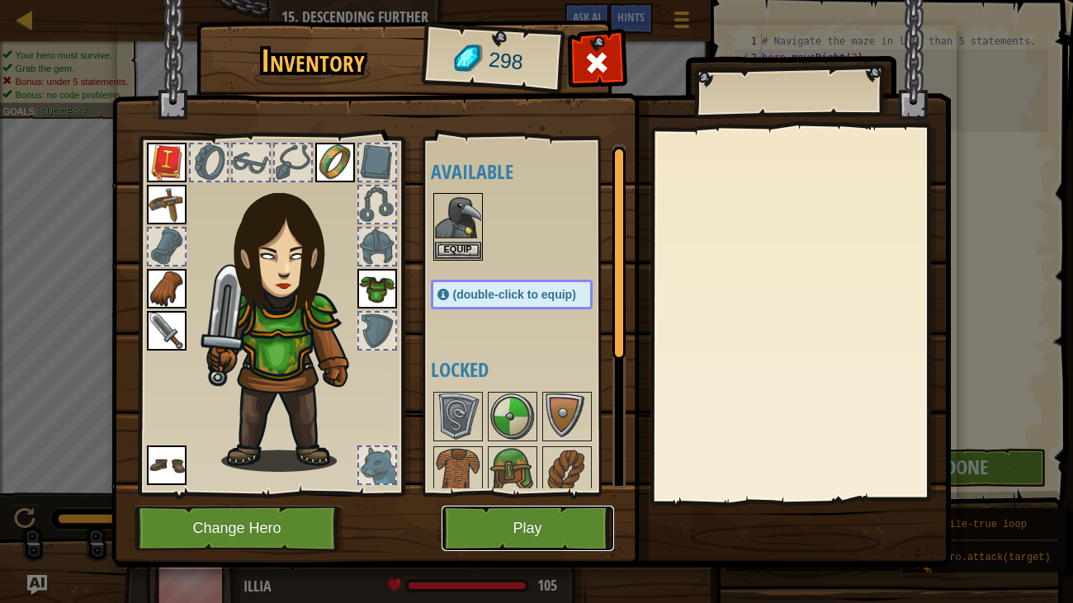
click at [504, 502] on button "Play" at bounding box center [528, 528] width 173 height 45
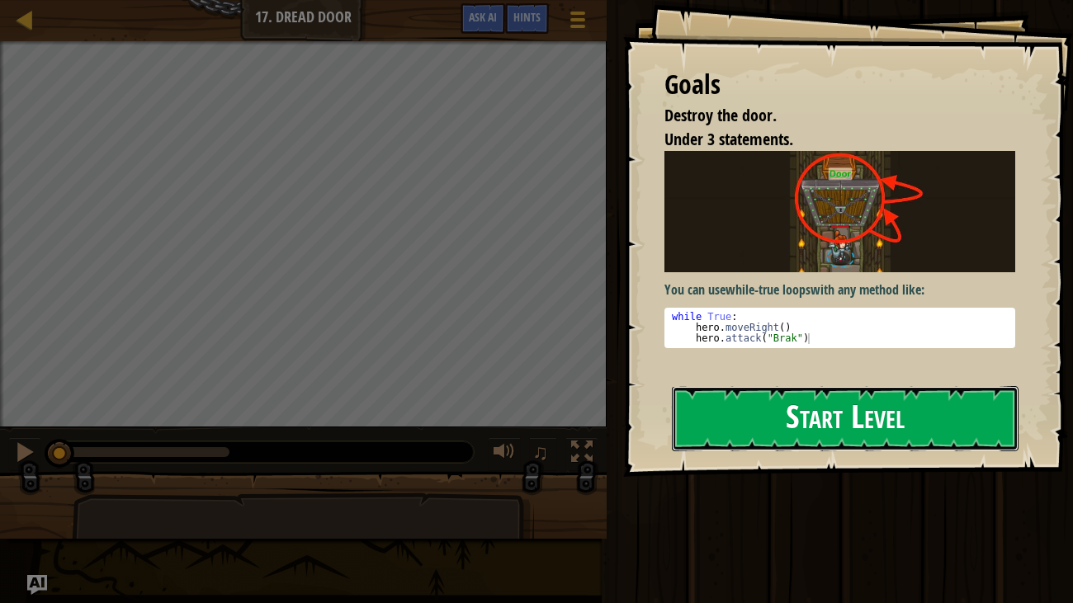
click at [719, 395] on button "Start Level" at bounding box center [846, 418] width 348 height 65
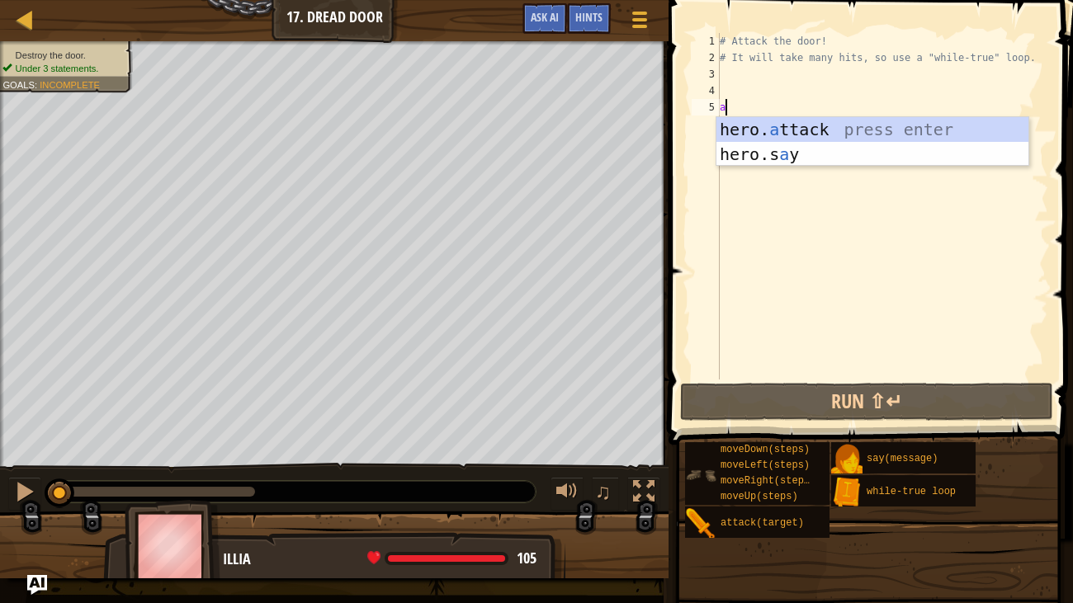
scroll to position [7, 0]
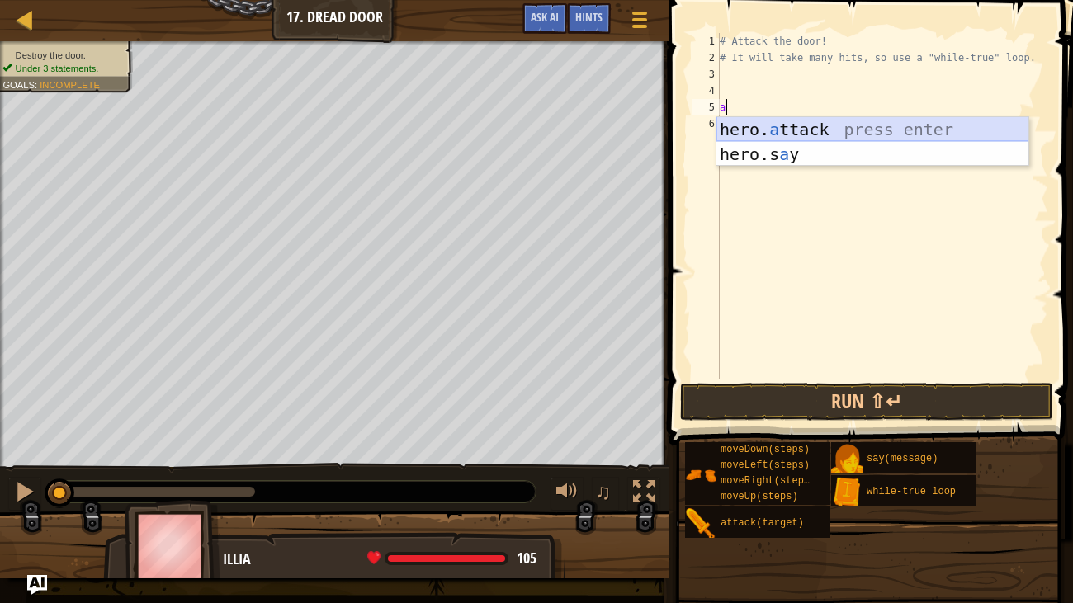
click at [830, 121] on div "hero. a ttack press enter hero.s a y press enter" at bounding box center [872, 166] width 312 height 99
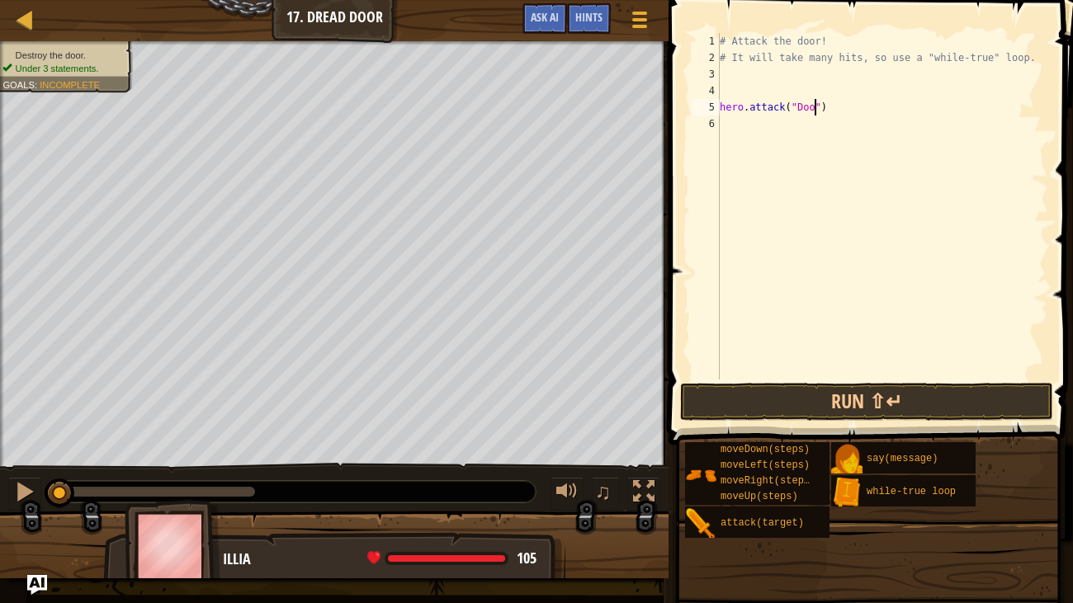
scroll to position [7, 8]
type textarea "hero.attack("Door")"
click at [892, 407] on button "Run ⇧↵" at bounding box center [866, 402] width 373 height 38
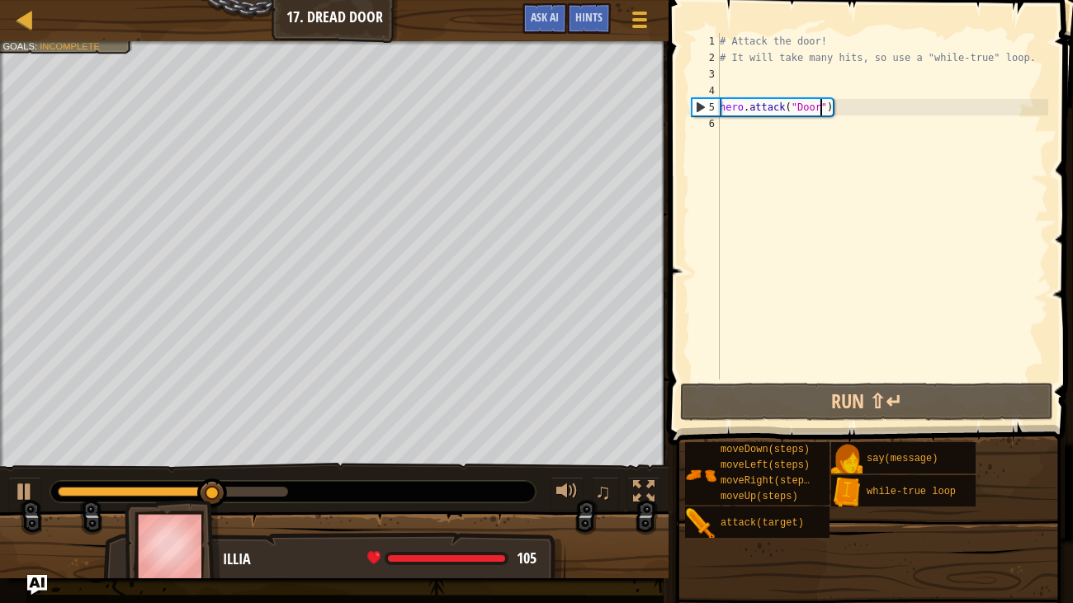
click at [742, 133] on div "# Attack the door! # It will take many hits, so use a "while-true" loop. hero .…" at bounding box center [882, 223] width 332 height 380
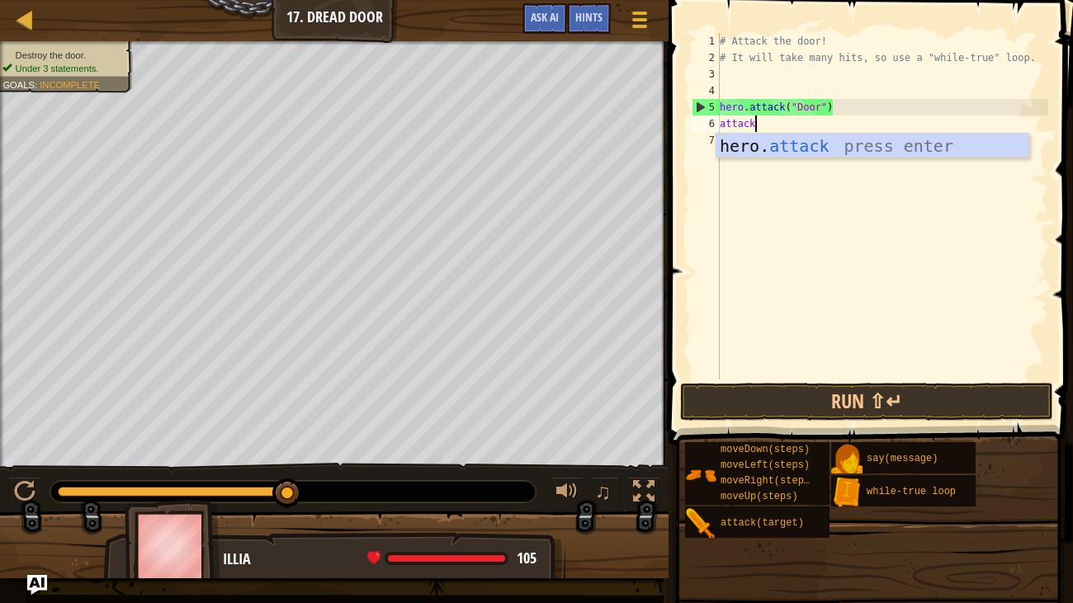
scroll to position [7, 2]
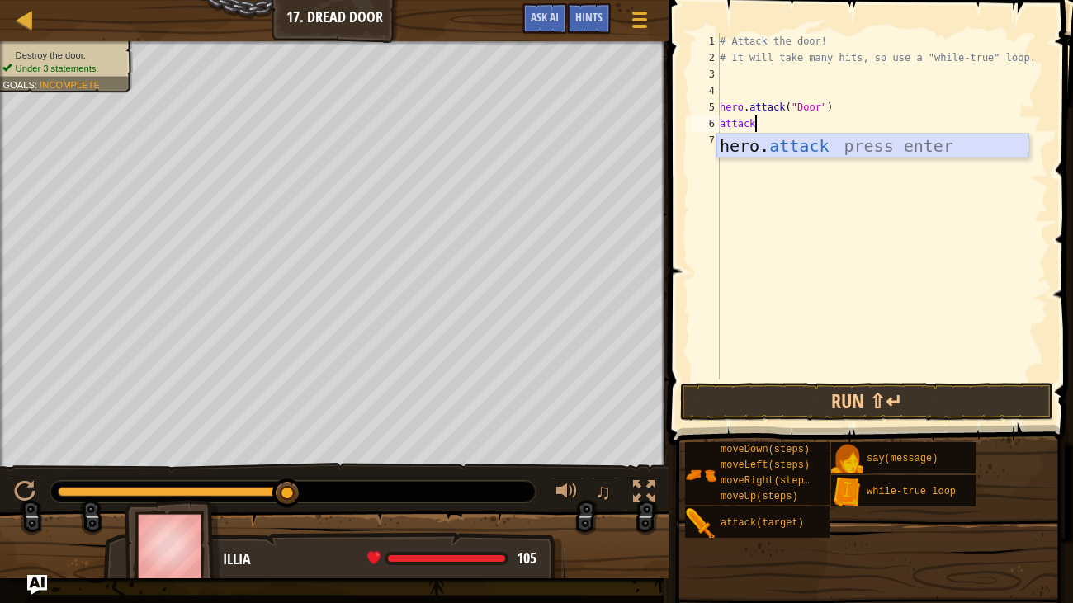
click at [761, 153] on div "hero. attack press enter" at bounding box center [872, 171] width 312 height 74
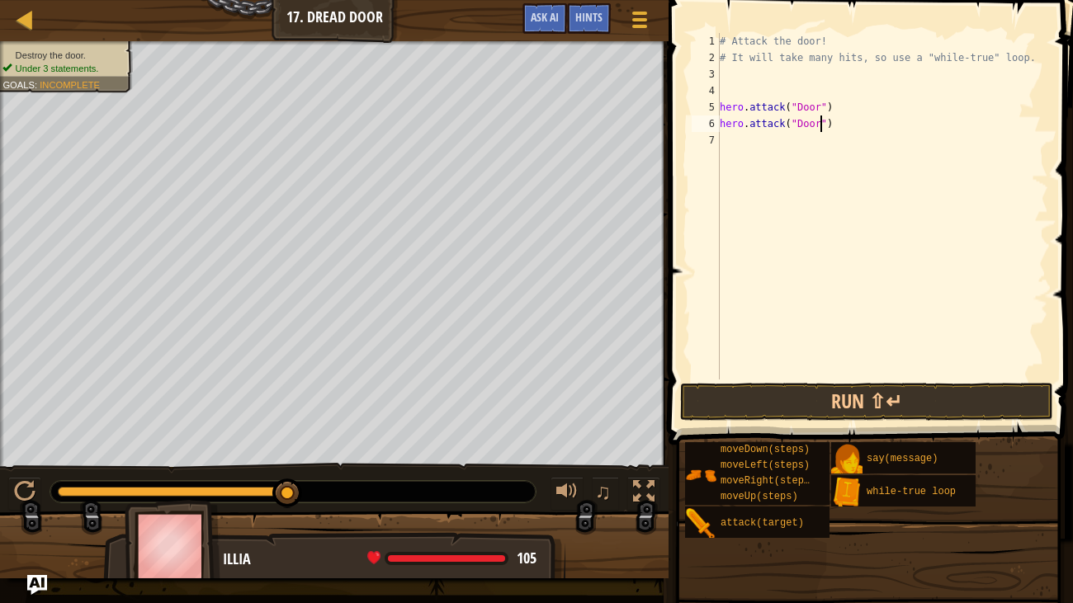
scroll to position [7, 8]
type textarea "hero.attack("Door")"
click at [841, 389] on button "Run ⇧↵" at bounding box center [866, 402] width 373 height 38
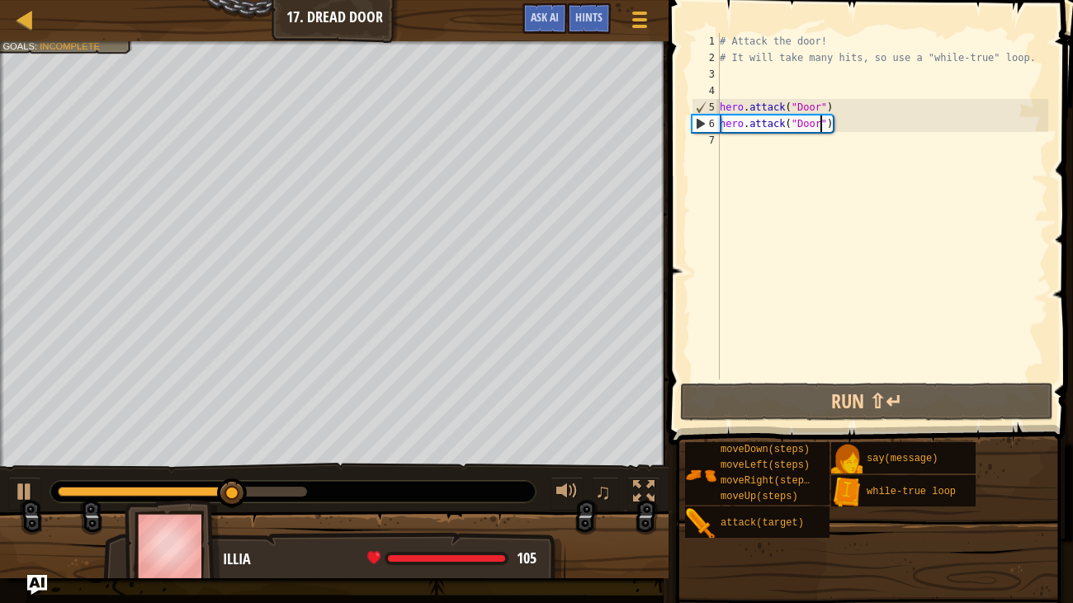
click at [764, 152] on div "# Attack the door! # It will take many hits, so use a "while-true" loop. hero .…" at bounding box center [882, 223] width 332 height 380
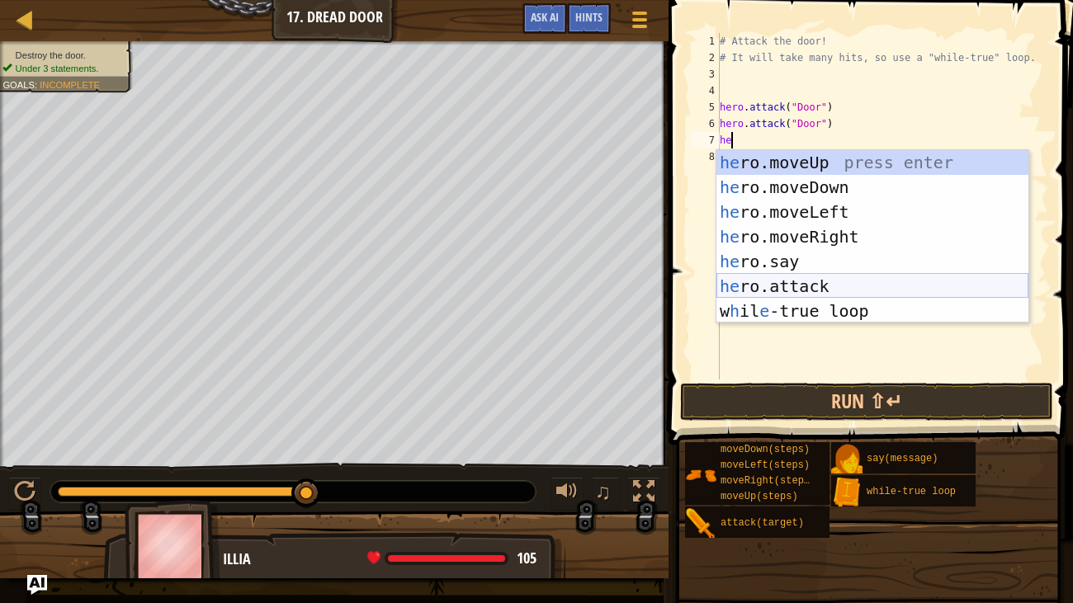
click at [829, 288] on div "he ro.moveUp press enter he ro.moveDown press enter he ro.moveLeft press enter …" at bounding box center [872, 261] width 312 height 223
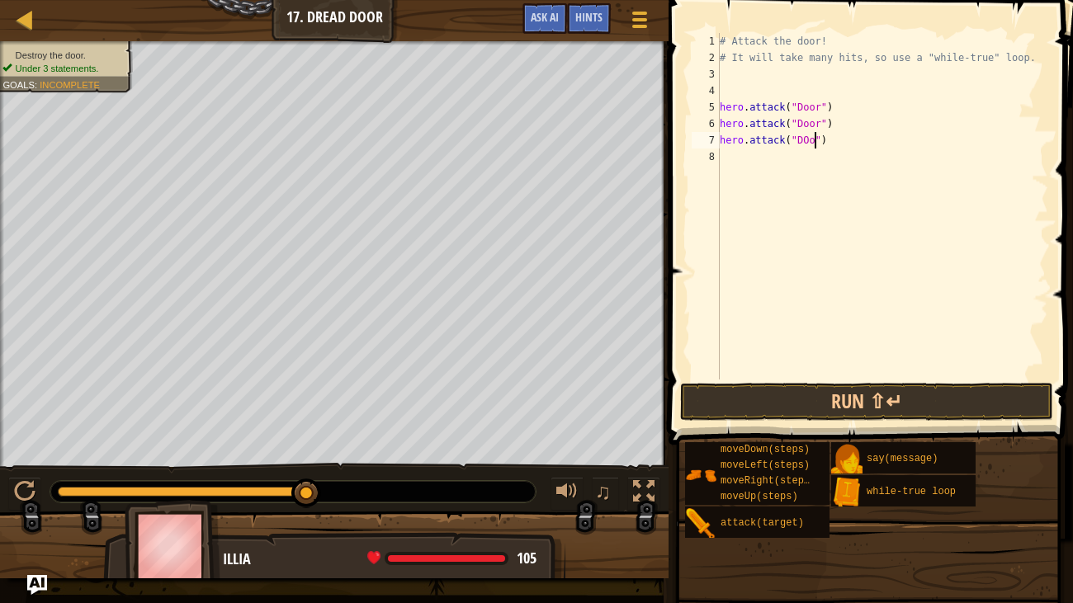
scroll to position [7, 8]
click at [849, 419] on button "Run ⇧↵" at bounding box center [866, 402] width 373 height 38
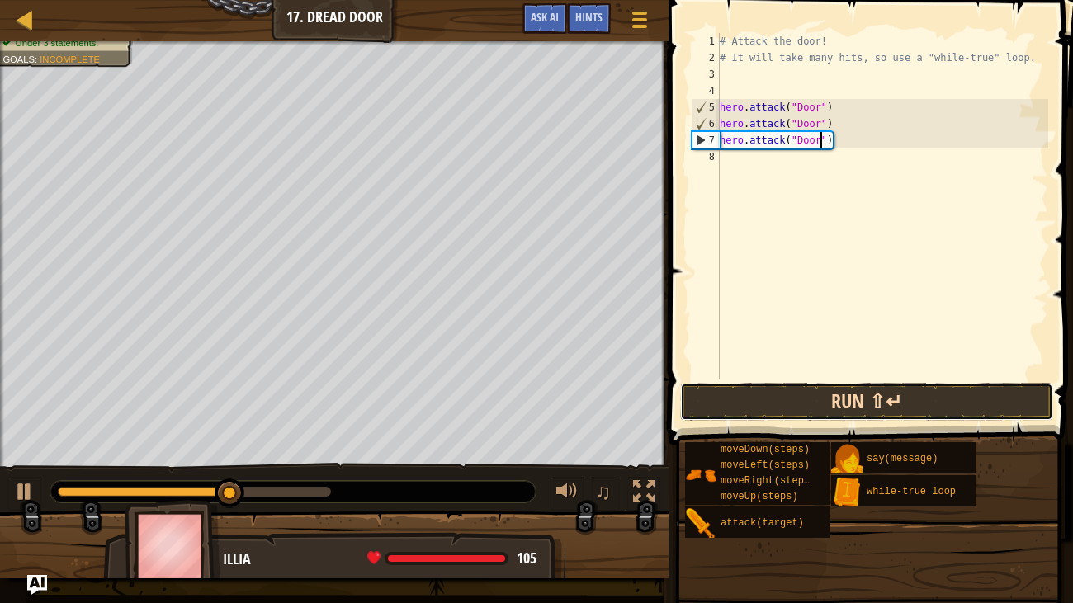
click at [810, 404] on button "Run ⇧↵" at bounding box center [866, 402] width 373 height 38
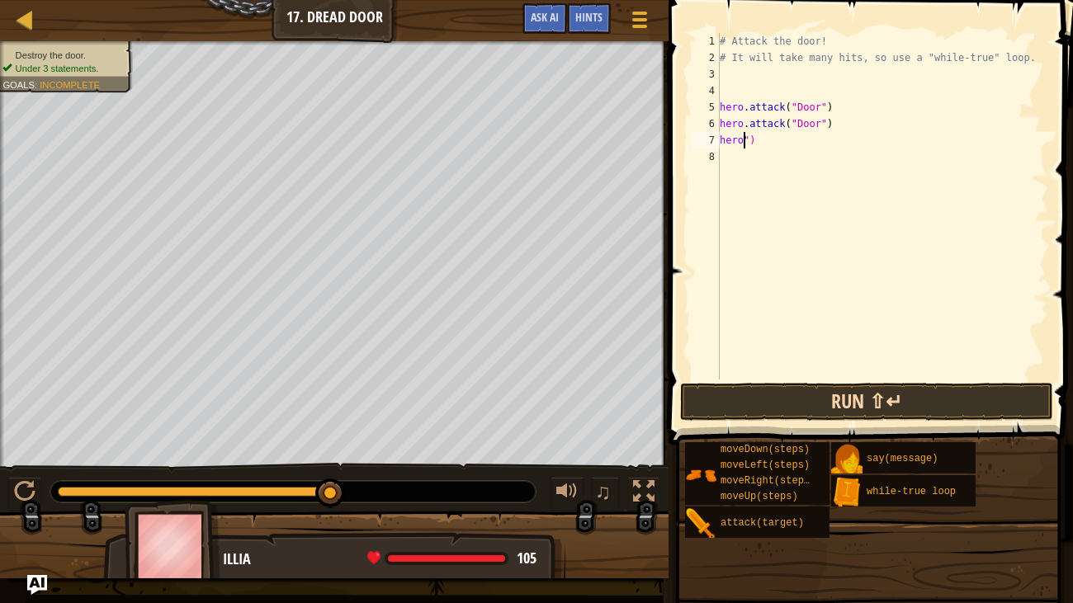
scroll to position [7, 1]
type textarea "")"
click at [758, 140] on div "# Attack the door! # It will take many hits, so use a "while-true" loop. hero .…" at bounding box center [882, 223] width 332 height 380
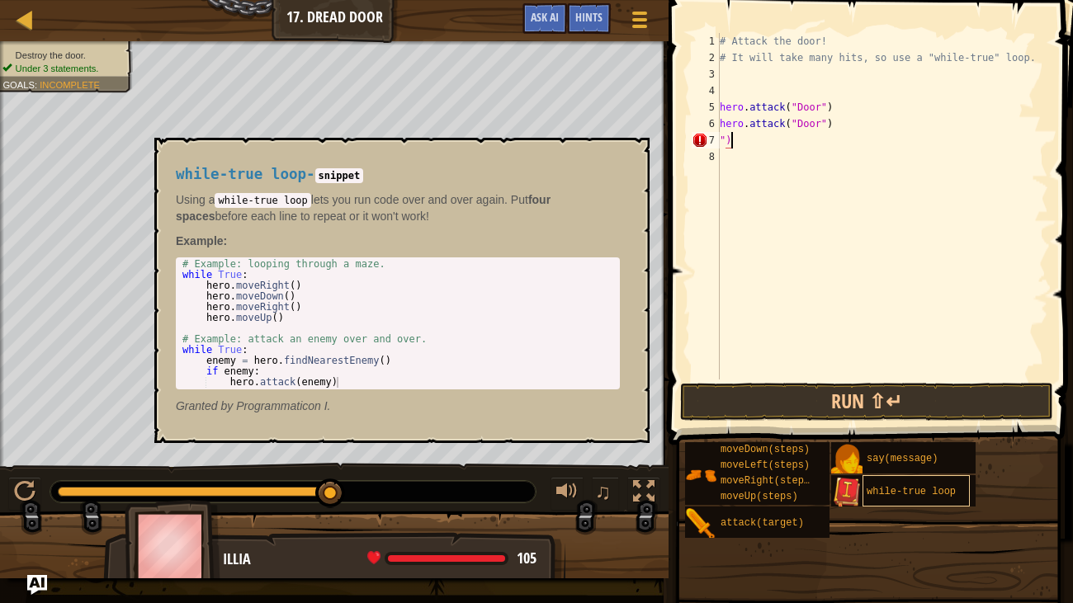
click at [910, 484] on div "while-true loop" at bounding box center [916, 490] width 107 height 31
click at [759, 92] on div "# Attack the door! # It will take many hits, so use a "while-true" loop. hero .…" at bounding box center [882, 223] width 332 height 380
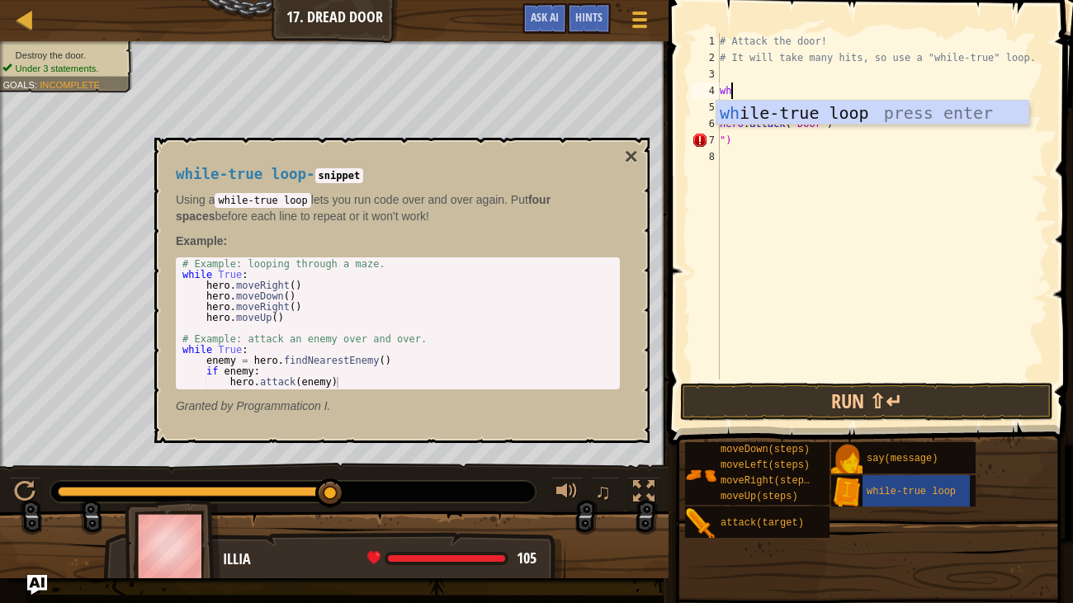
type textarea "whi"
click at [736, 108] on div "whi le-true loop press enter" at bounding box center [872, 138] width 312 height 74
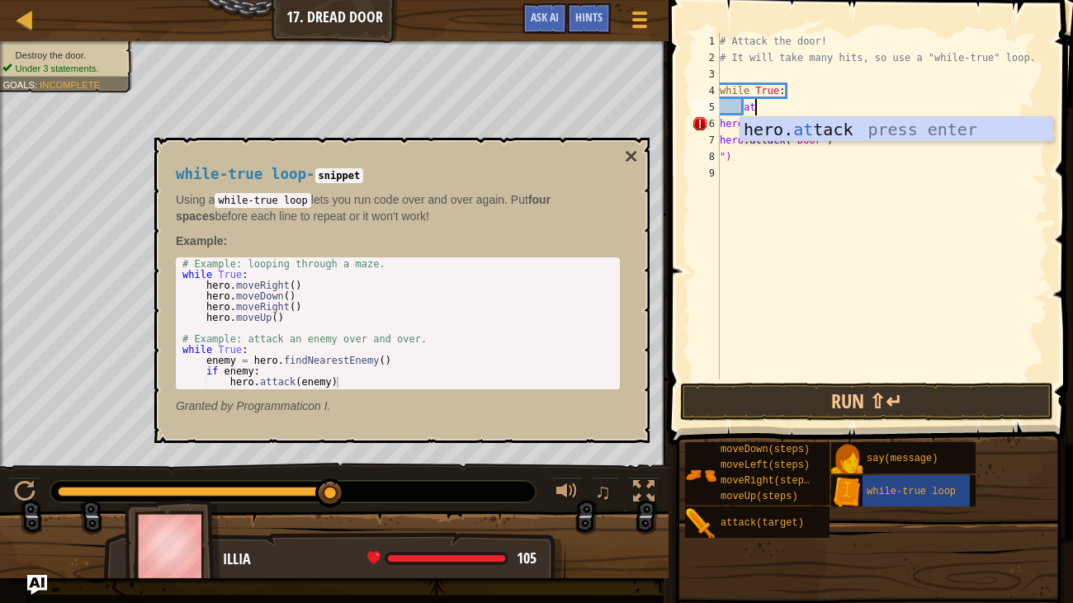
scroll to position [7, 2]
click at [804, 125] on div "hero. att ack press enter" at bounding box center [896, 154] width 312 height 74
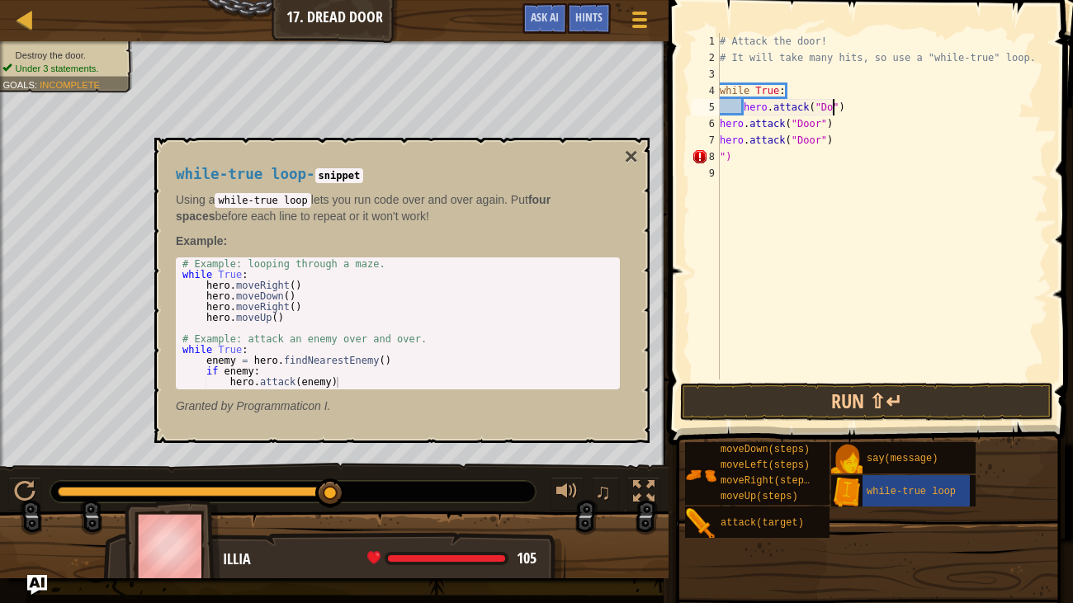
scroll to position [7, 10]
click at [815, 122] on div "# Attack the door! # It will take many hits, so use a "while-true" loop. while …" at bounding box center [882, 223] width 332 height 380
click at [829, 125] on div "# Attack the door! # It will take many hits, so use a "while-true" loop. while …" at bounding box center [882, 223] width 332 height 380
click at [836, 127] on div "# Attack the door! # It will take many hits, so use a "while-true" loop. while …" at bounding box center [882, 223] width 332 height 380
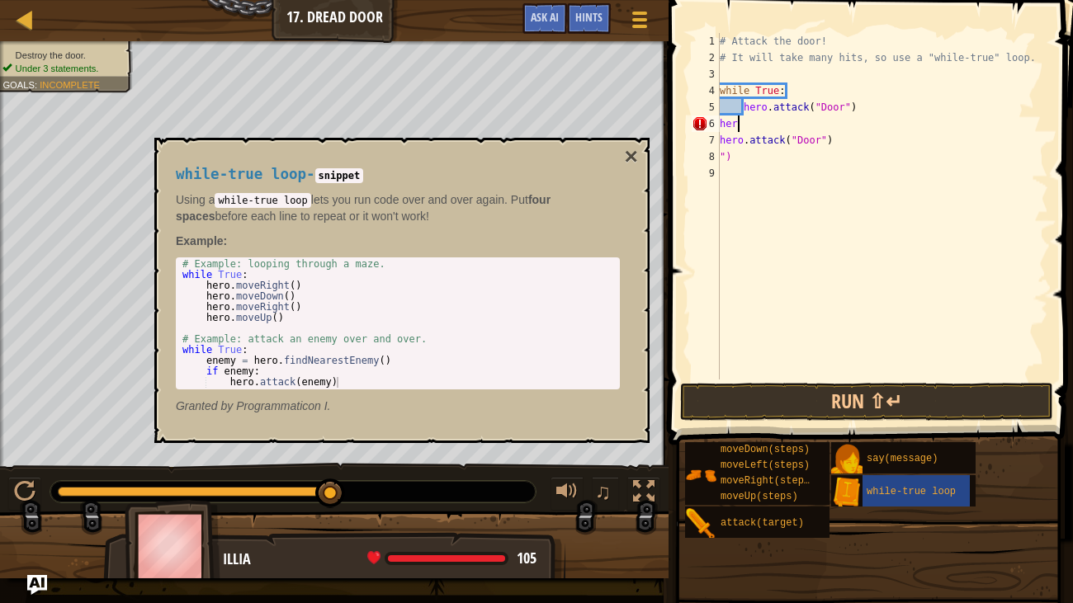
scroll to position [7, 0]
type textarea "h"
click at [830, 149] on div "# Attack the door! # It will take many hits, so use a "while-true" loop. while …" at bounding box center [882, 223] width 332 height 380
click at [834, 144] on div "# Attack the door! # It will take many hits, so use a "while-true" loop. while …" at bounding box center [882, 223] width 332 height 380
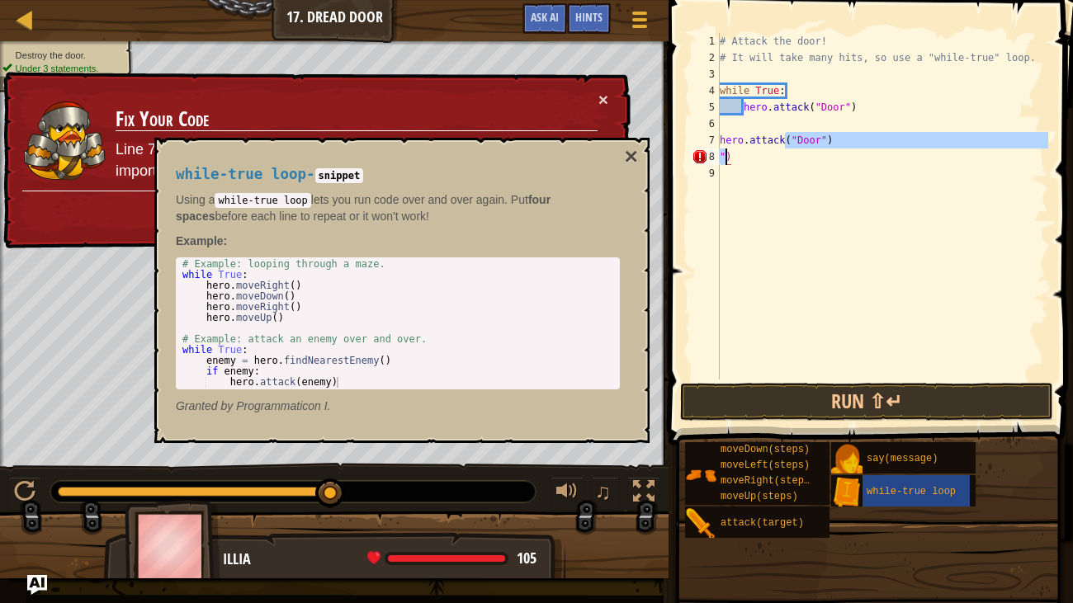
drag, startPoint x: 834, startPoint y: 144, endPoint x: 722, endPoint y: 153, distance: 111.7
click at [722, 153] on div "# Attack the door! # It will take many hits, so use a "while-true" loop. while …" at bounding box center [882, 223] width 332 height 380
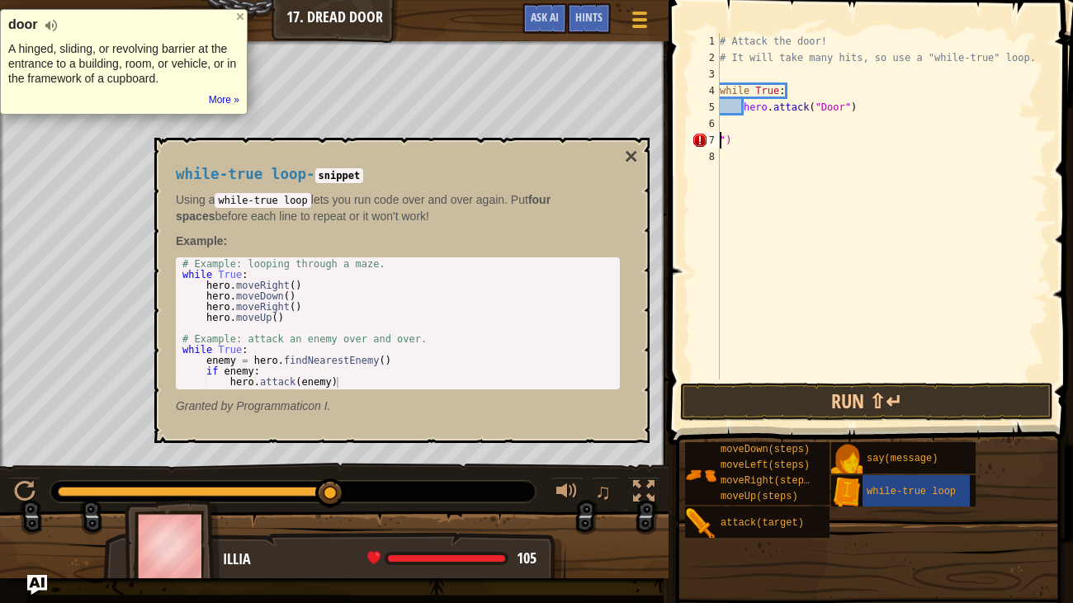
click at [762, 141] on div "# Attack the door! # It will take many hits, so use a "while-true" loop. while …" at bounding box center [882, 223] width 332 height 380
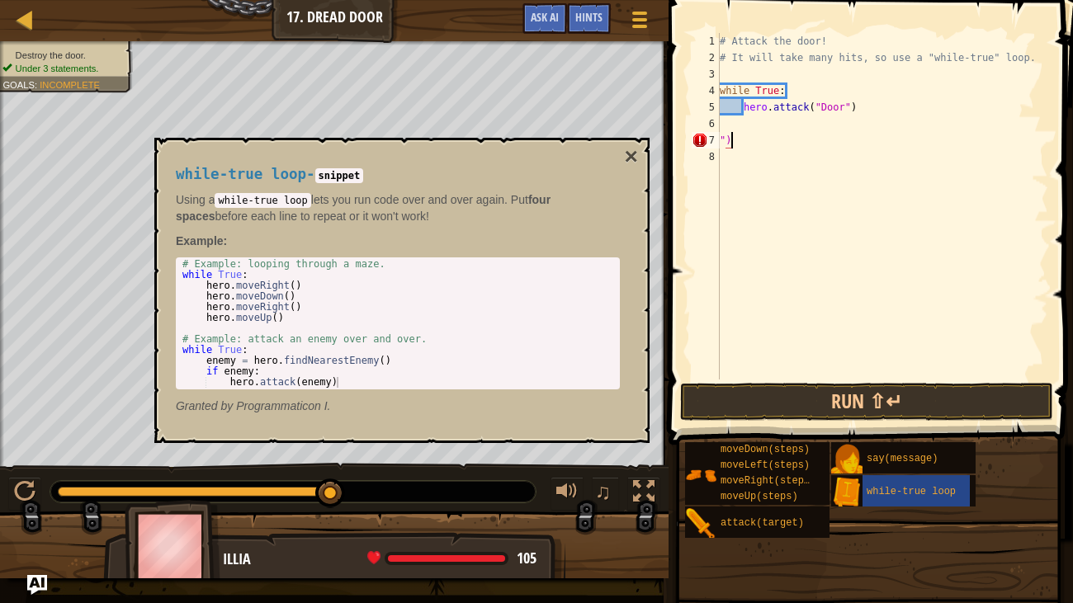
type textarea """
click at [763, 117] on div "# Attack the door! # It will take many hits, so use a "while-true" loop. while …" at bounding box center [882, 223] width 332 height 380
click at [738, 99] on div "# Attack the door! # It will take many hits, so use a "while-true" loop. while …" at bounding box center [882, 223] width 332 height 380
type textarea "hero.attack("Door")"
click at [749, 102] on div "# Attack the door! # It will take many hits, so use a "while-true" loop. while …" at bounding box center [882, 223] width 332 height 380
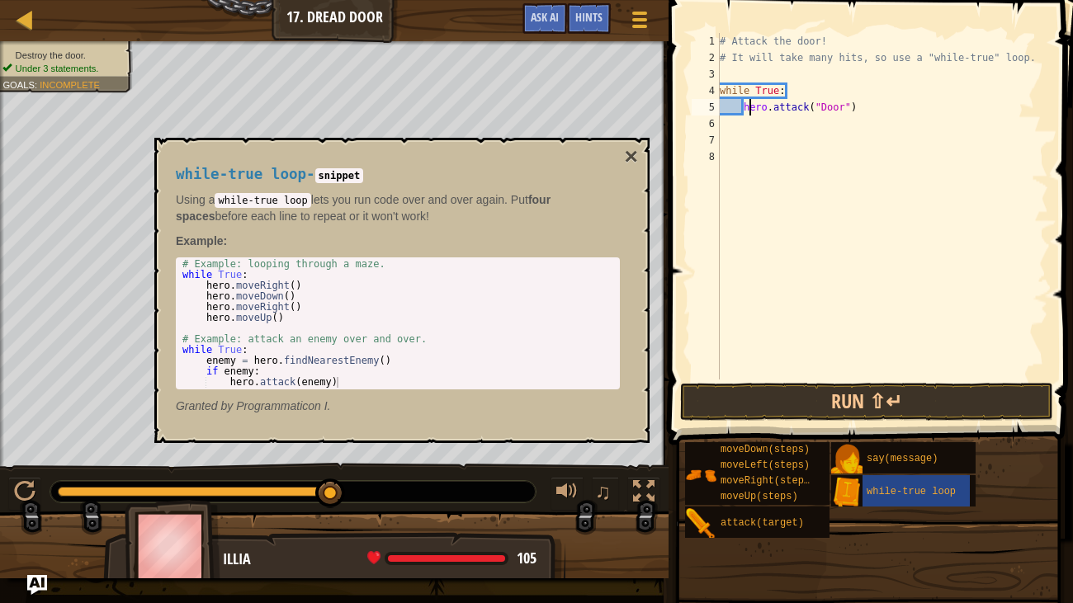
click at [750, 107] on div "# Attack the door! # It will take many hits, so use a "while-true" loop. while …" at bounding box center [882, 223] width 332 height 380
click at [870, 102] on div "# Attack the door! # It will take many hits, so use a "while-true" loop. while …" at bounding box center [882, 223] width 332 height 380
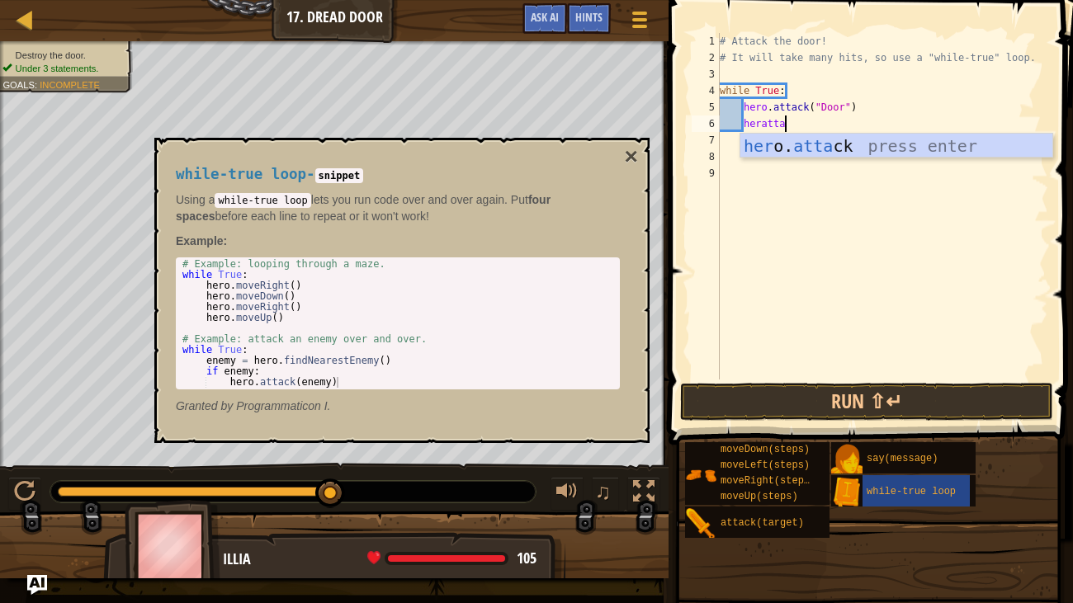
scroll to position [7, 5]
click at [854, 144] on div "her o. attac k press enter" at bounding box center [896, 171] width 312 height 74
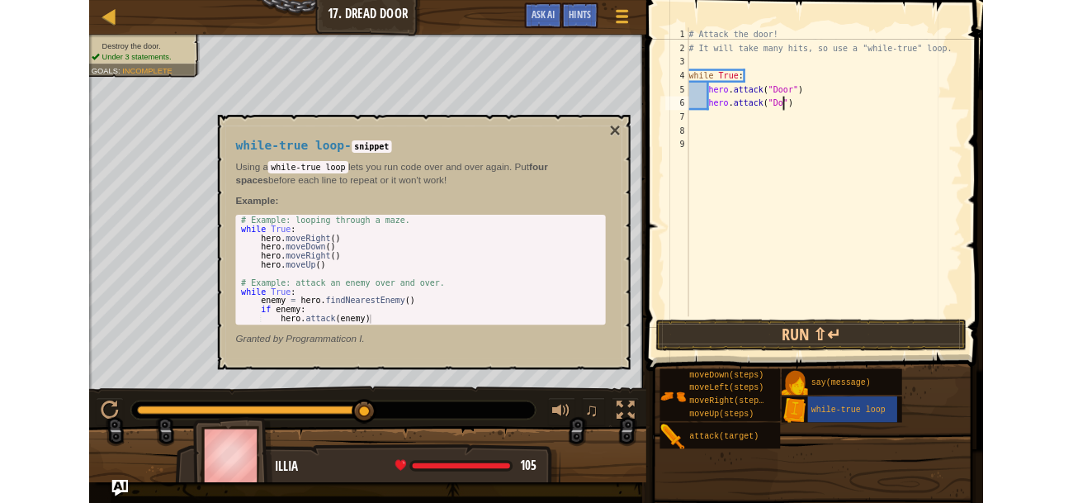
scroll to position [7, 10]
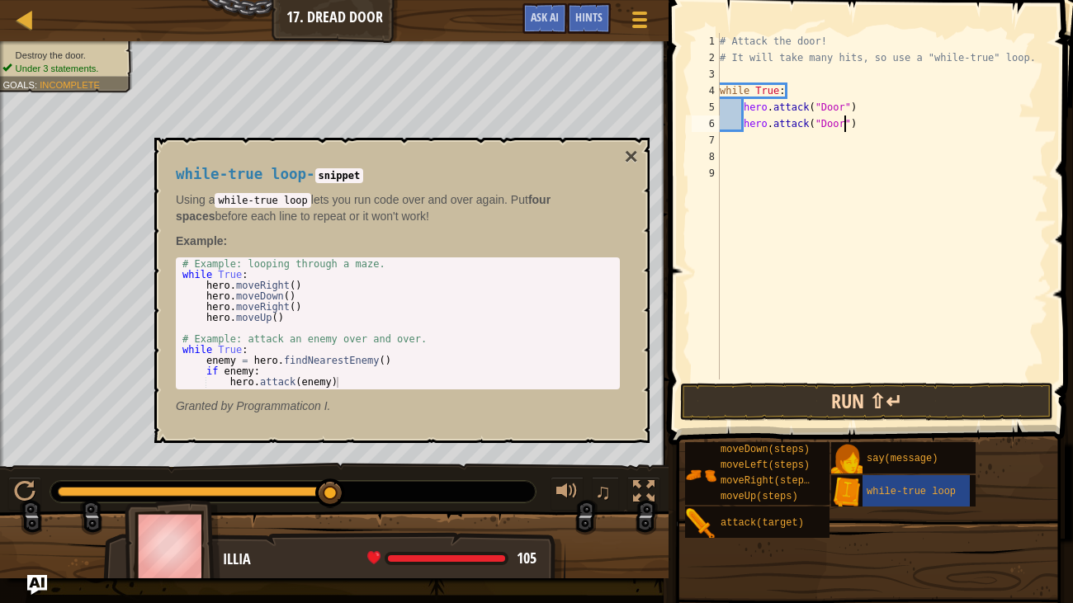
type textarea "hero.attack("Door")"
click at [861, 407] on button "Run ⇧↵" at bounding box center [866, 402] width 373 height 38
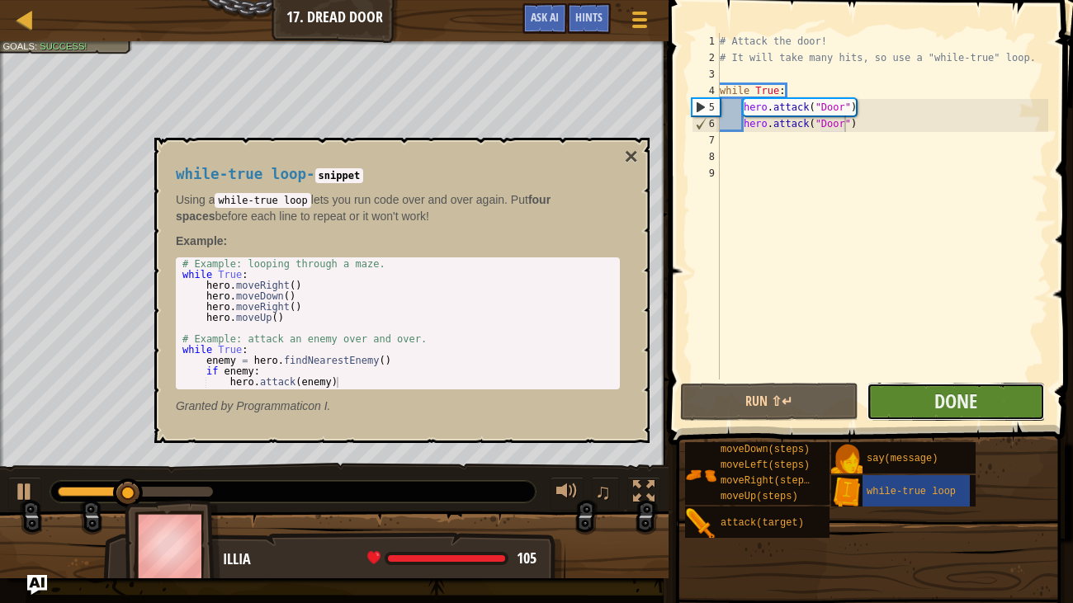
click at [897, 397] on button "Done" at bounding box center [956, 402] width 178 height 38
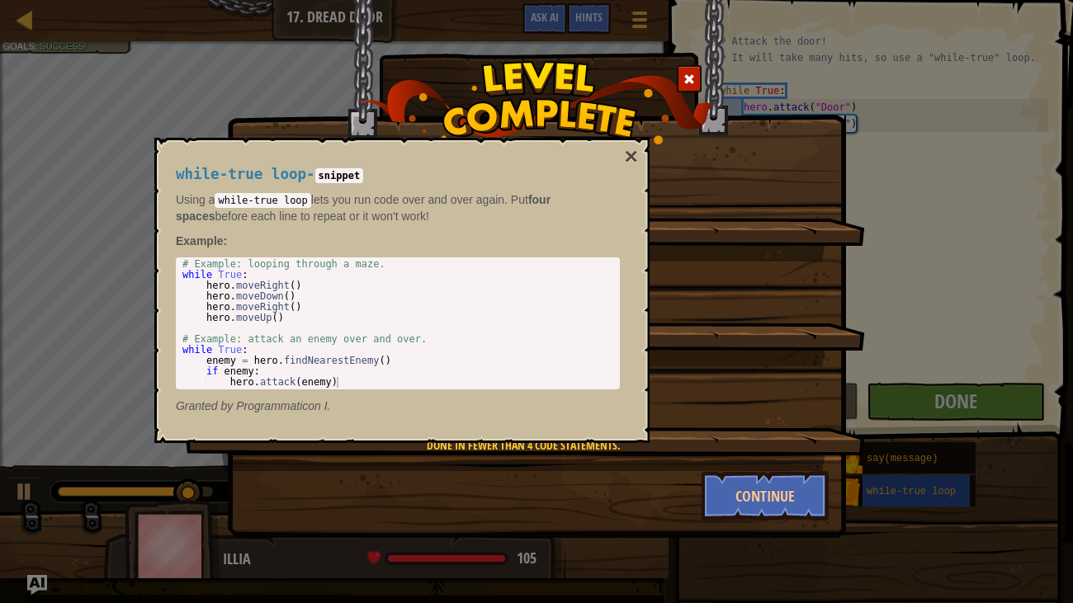
click at [606, 163] on div "while-true loop - snippet Using a while-true loop lets you run code over and ov…" at bounding box center [397, 290] width 467 height 278
click at [644, 155] on div "while-true loop - snippet Using a while-true loop lets you run code over and ov…" at bounding box center [401, 290] width 495 height 305
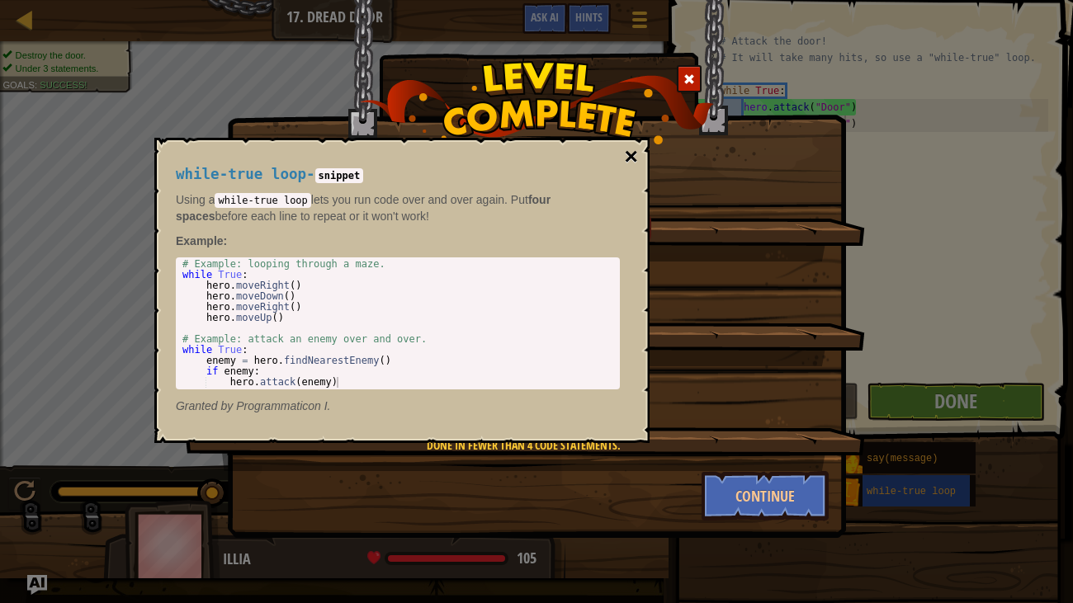
click at [629, 156] on button "×" at bounding box center [631, 156] width 13 height 23
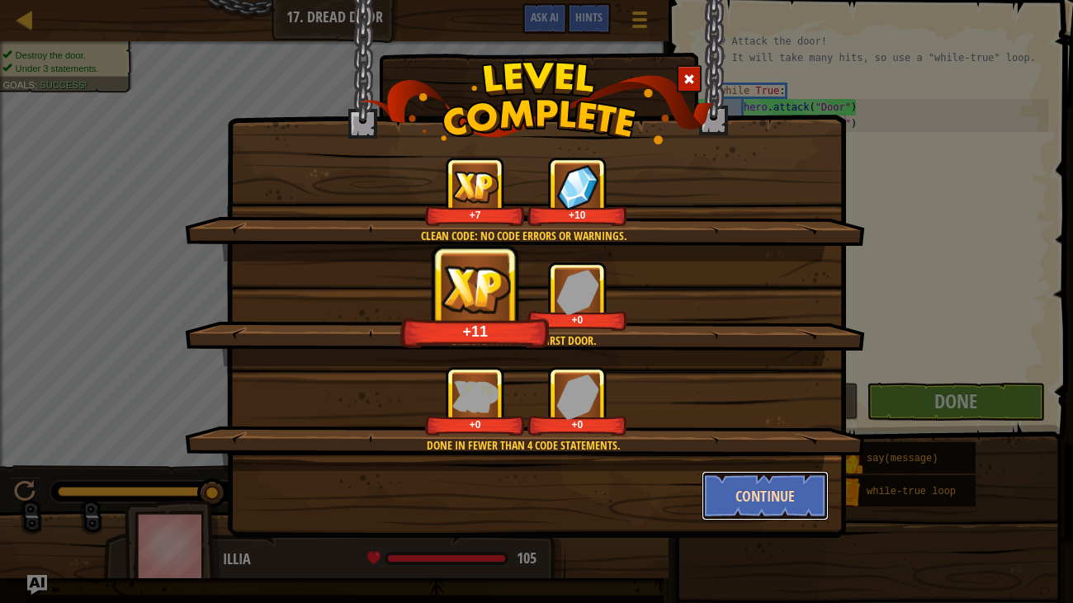
click at [737, 480] on button "Continue" at bounding box center [766, 496] width 128 height 50
click at [737, 480] on div "Clean code: no code errors or warnings. +7 +10 Break down your first door. +11 …" at bounding box center [536, 301] width 1073 height 603
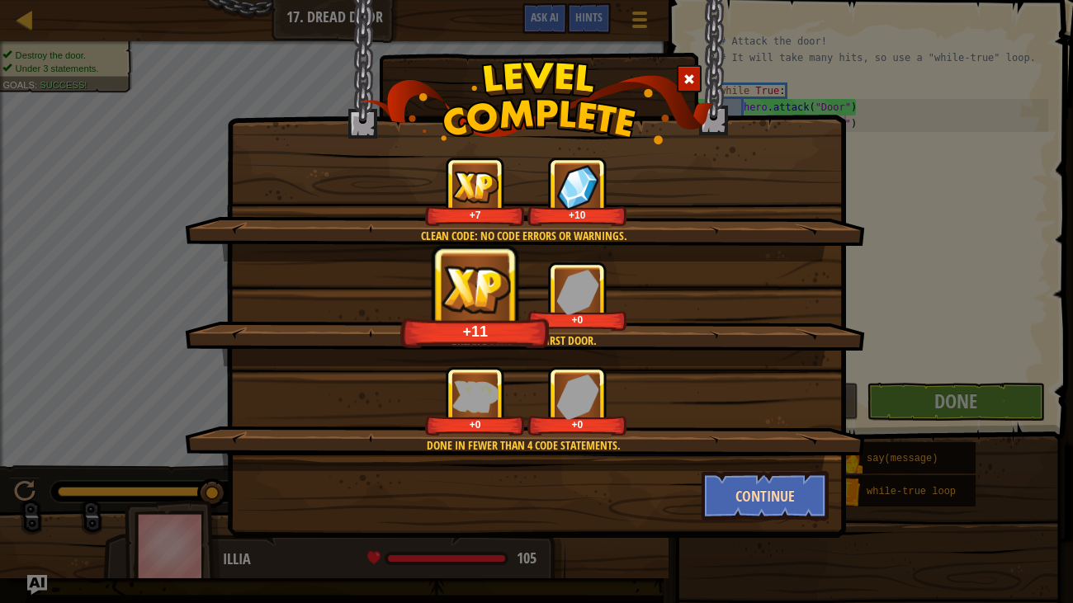
click at [737, 480] on div "Clean code: no code errors or warnings. +7 +10 Break down your first door. +11 …" at bounding box center [536, 301] width 1073 height 603
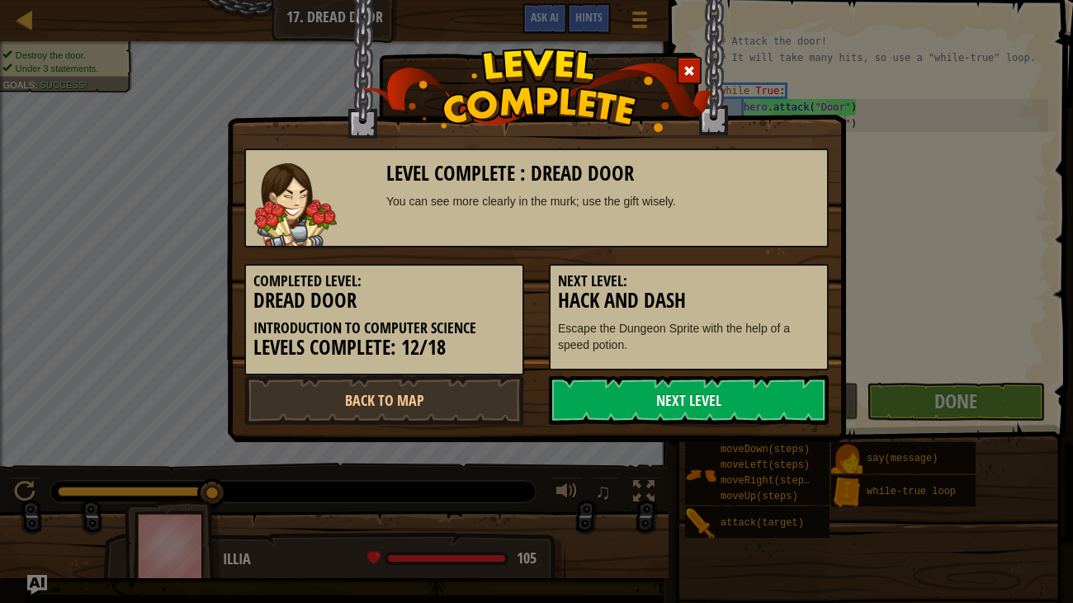
click at [737, 480] on div "Level Complete : Dread Door You can see more clearly in the murk; use the gift …" at bounding box center [536, 301] width 1073 height 603
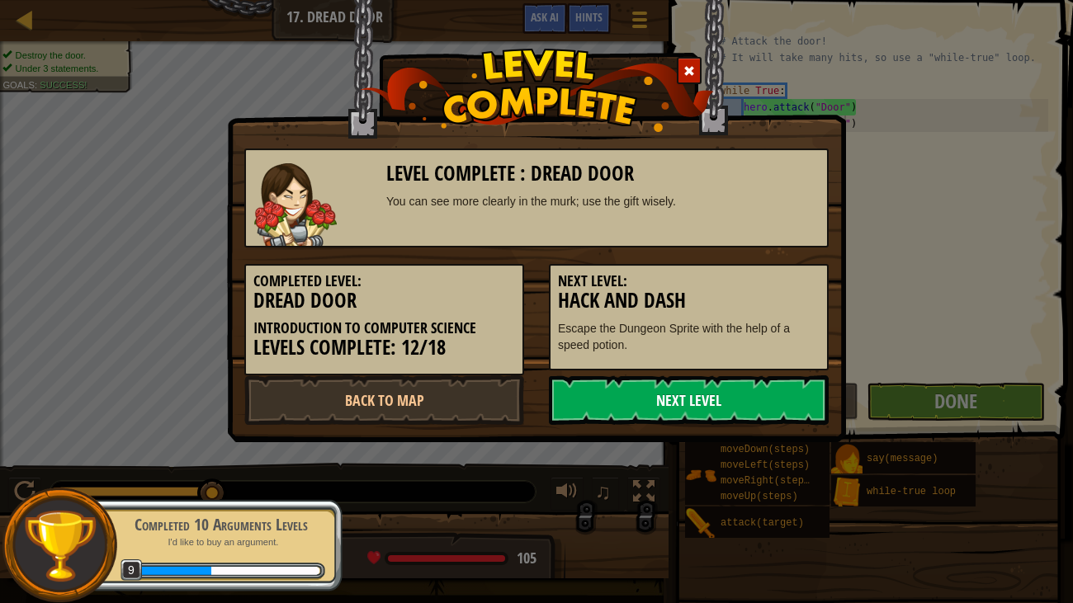
click at [703, 399] on link "Next Level" at bounding box center [689, 401] width 280 height 50
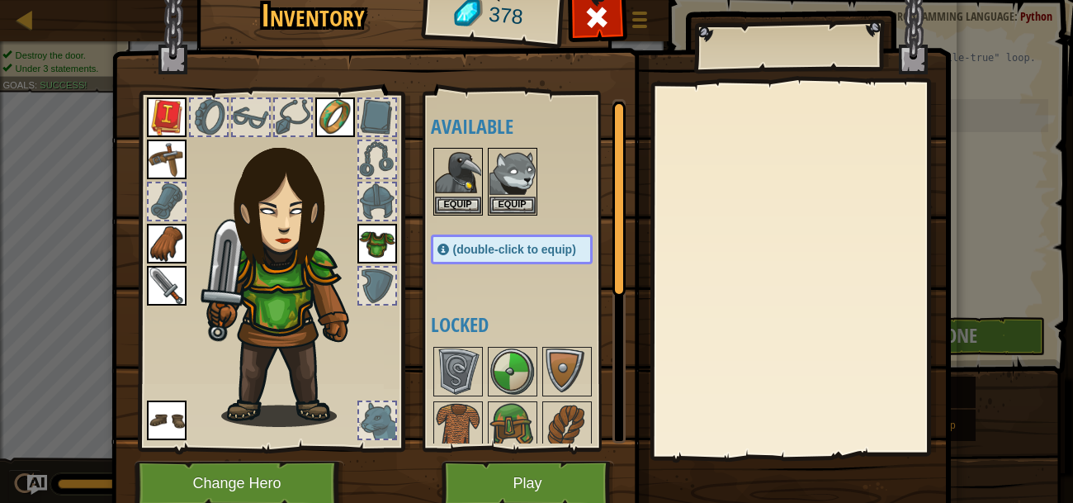
click at [576, 149] on div at bounding box center [528, 181] width 195 height 73
click at [509, 475] on button "Play" at bounding box center [528, 483] width 173 height 45
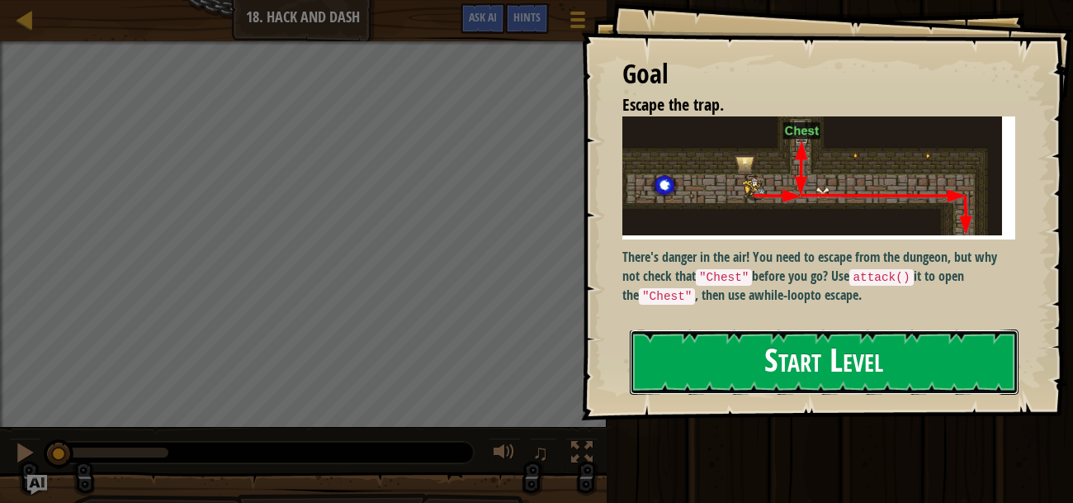
click at [726, 348] on button "Start Level" at bounding box center [824, 361] width 389 height 65
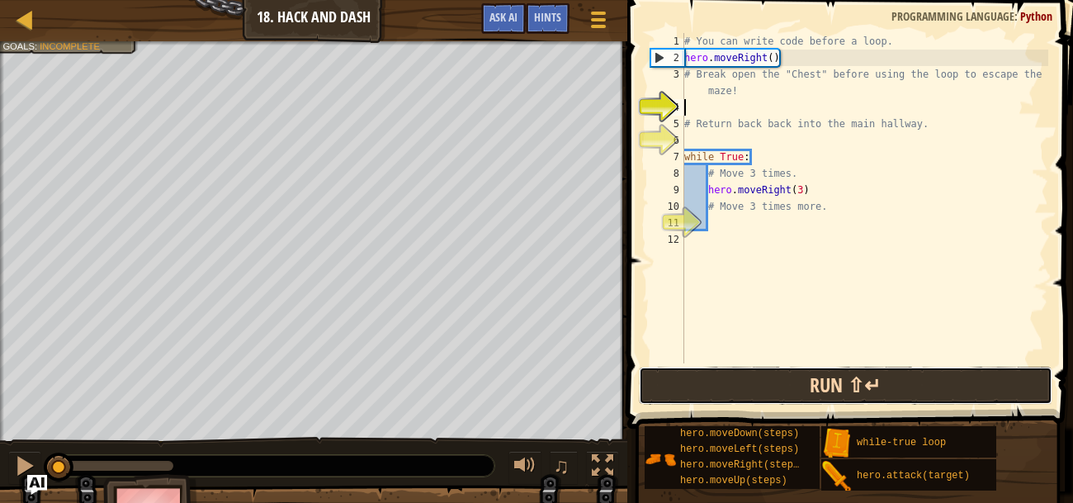
click at [761, 382] on button "Run ⇧↵" at bounding box center [846, 386] width 414 height 38
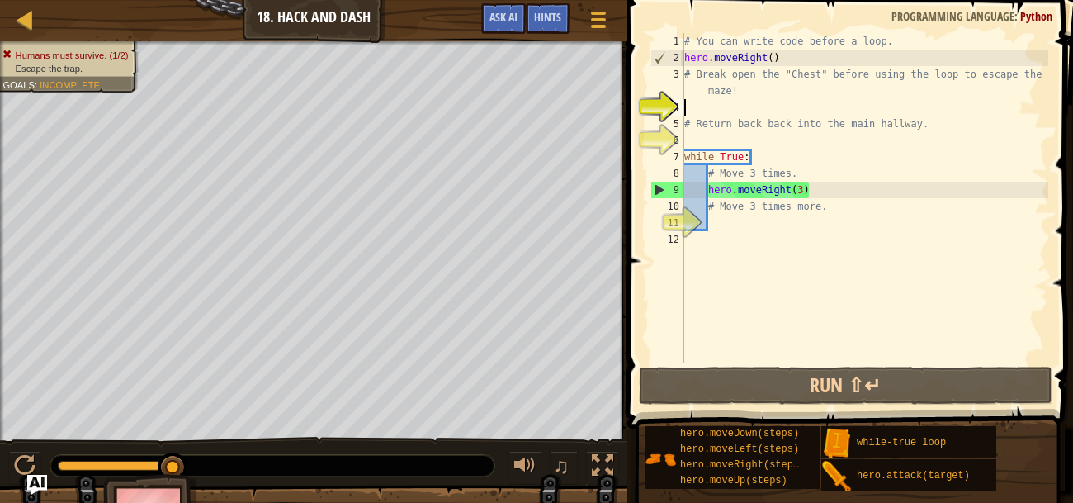
click at [729, 223] on div "# You can write code before a loop. hero . moveRight ( ) # Break open the "Ches…" at bounding box center [864, 214] width 367 height 363
type textarea "m"
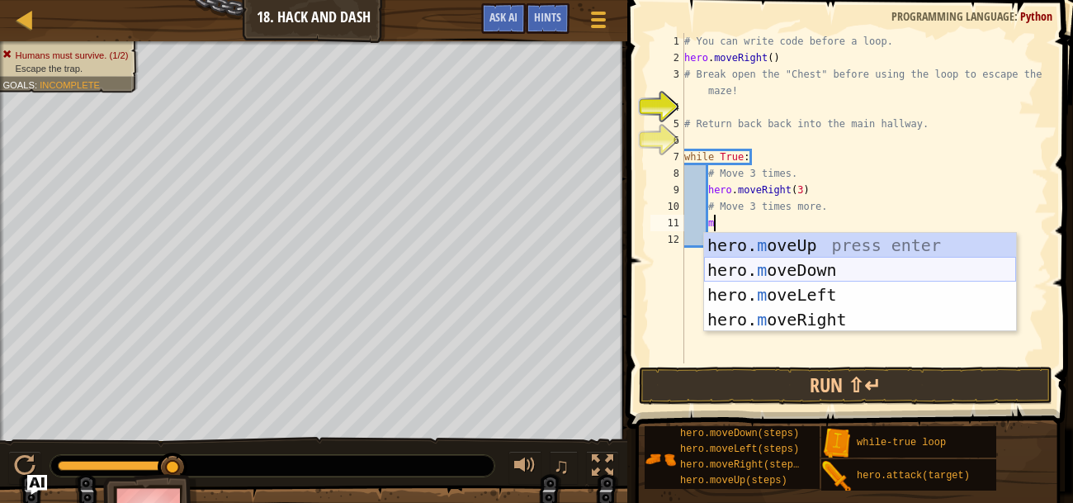
click at [821, 272] on div "hero. m oveUp press enter hero. m oveDown press enter hero. m oveLeft press ent…" at bounding box center [860, 307] width 312 height 149
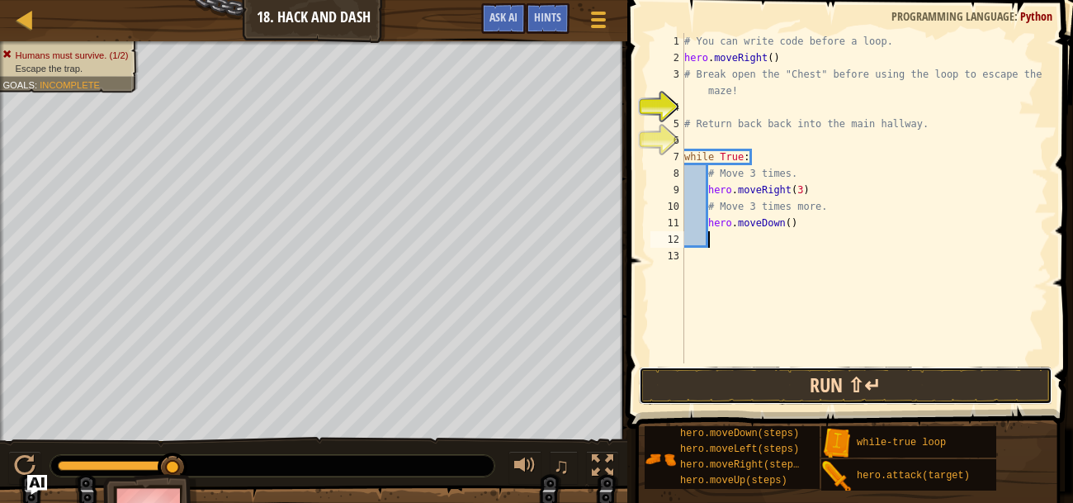
click at [800, 395] on button "Run ⇧↵" at bounding box center [846, 386] width 414 height 38
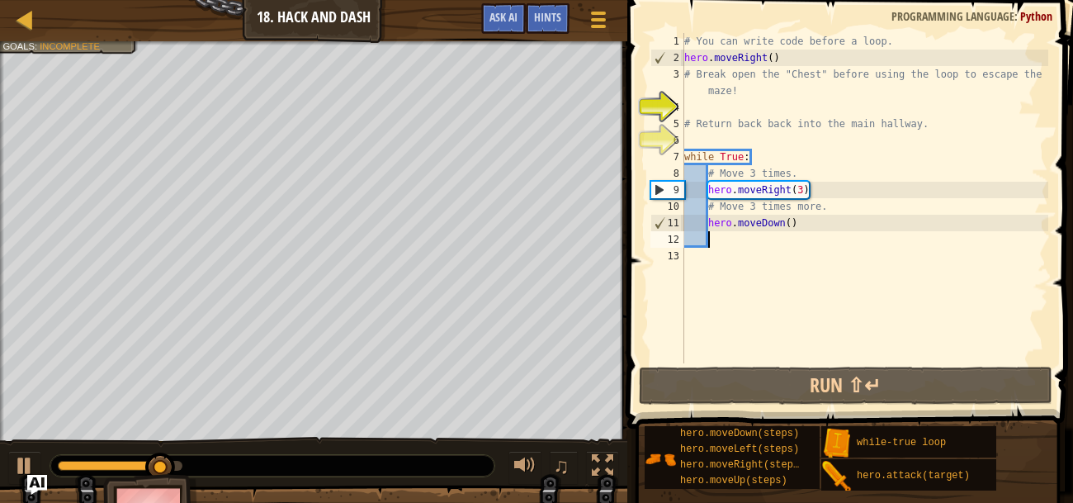
type textarea "m"
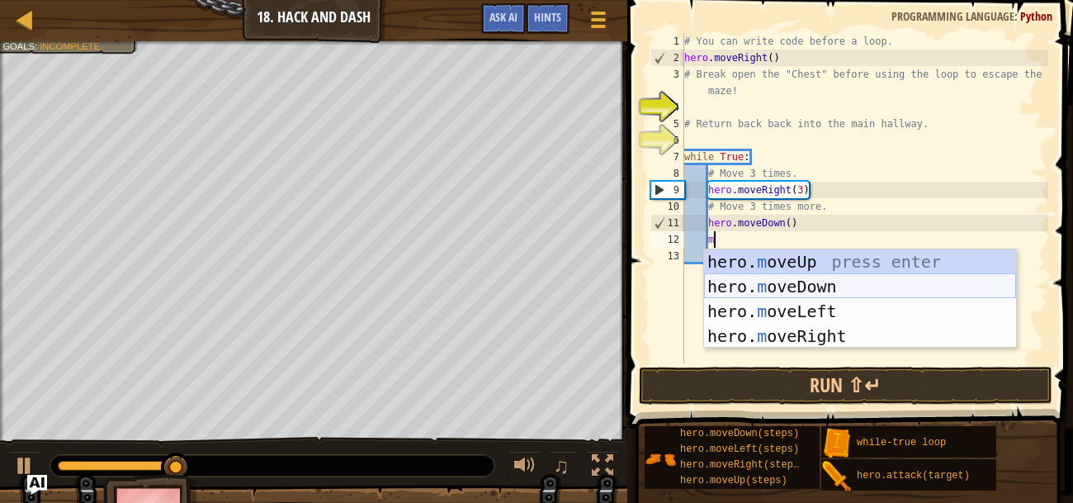
click at [825, 282] on div "hero. m oveUp press enter hero. m oveDown press enter hero. m oveLeft press ent…" at bounding box center [860, 323] width 312 height 149
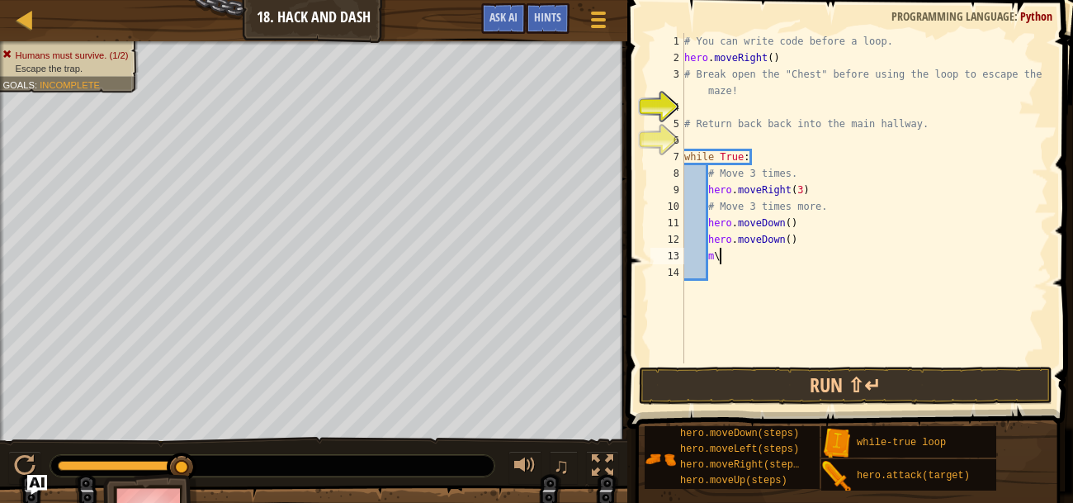
type textarea "m"
click at [806, 234] on div "# You can write code before a loop. hero . moveRight ( ) # Break open the "Ches…" at bounding box center [864, 214] width 367 height 363
type textarea "h"
click at [790, 226] on div "# You can write code before a loop. hero . moveRight ( ) # Break open the "Ches…" at bounding box center [864, 214] width 367 height 363
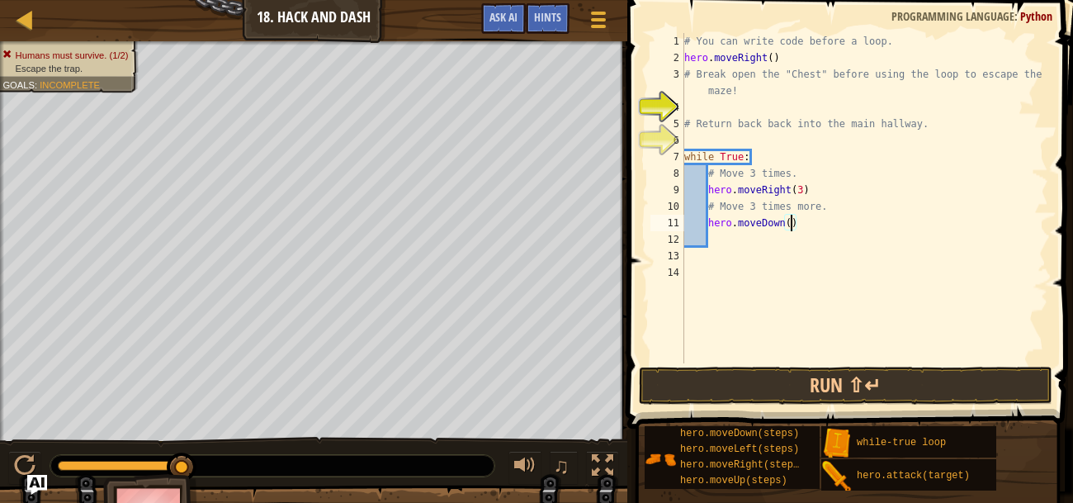
type textarea "hero.moveDown(3)"
click at [732, 238] on div "# You can write code before a loop. hero . moveRight ( ) # Break open the "Ches…" at bounding box center [864, 214] width 367 height 363
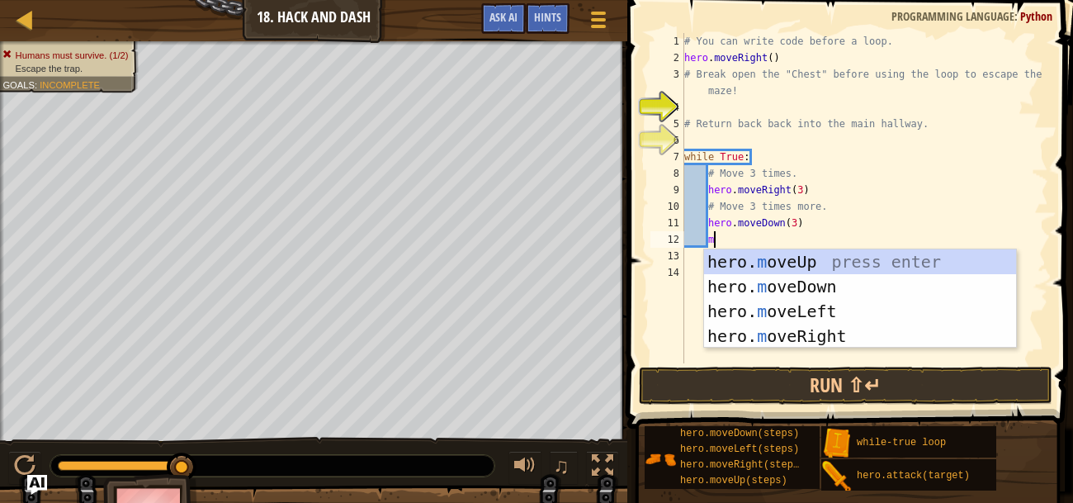
type textarea "mov"
click at [803, 330] on div "hero. mov eUp press enter hero. mov eDown press enter hero. mov eLeft press ent…" at bounding box center [860, 323] width 312 height 149
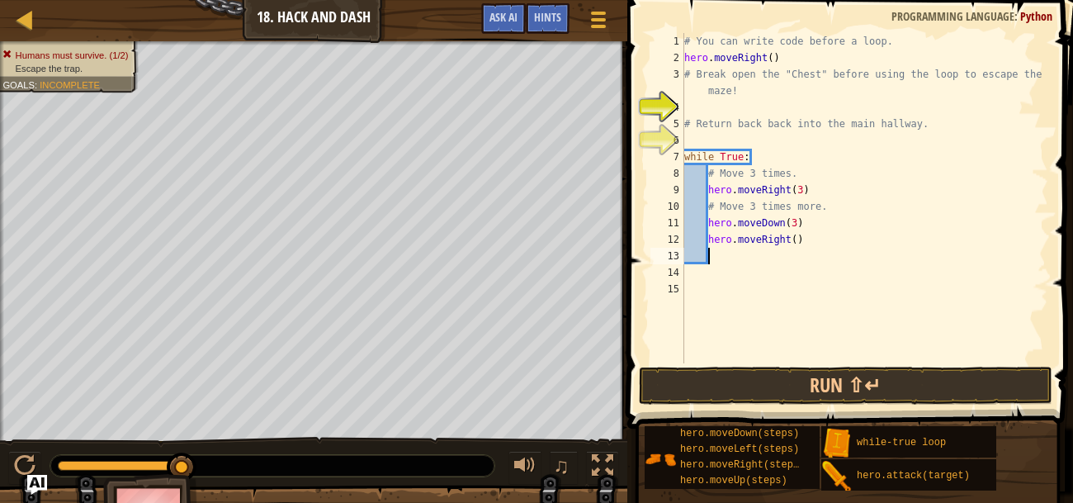
scroll to position [7, 1]
click at [799, 246] on div "# You can write code before a loop. hero . moveRight ( ) # Break open the "Ches…" at bounding box center [864, 214] width 367 height 363
click at [826, 394] on button "Run ⇧↵" at bounding box center [846, 386] width 414 height 38
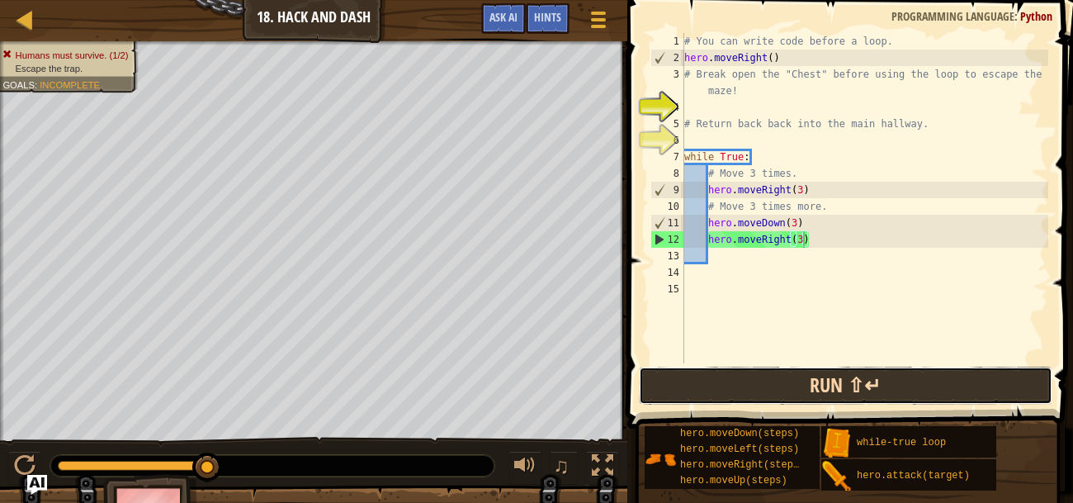
click at [826, 395] on button "Run ⇧↵" at bounding box center [846, 386] width 414 height 38
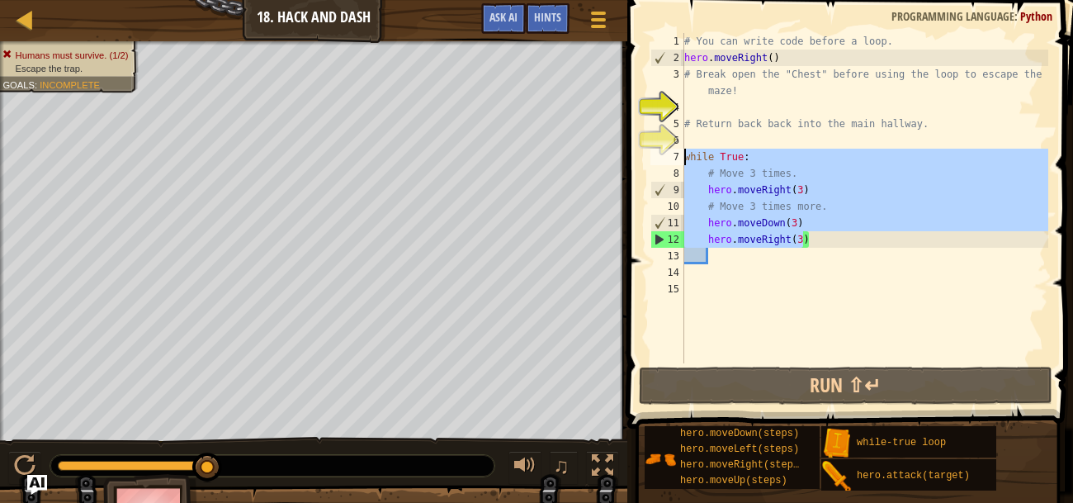
click at [584, 157] on div "Map Introduction to Computer Science 18. Hack and Dash Game Menu Done Hints Ask…" at bounding box center [536, 251] width 1073 height 503
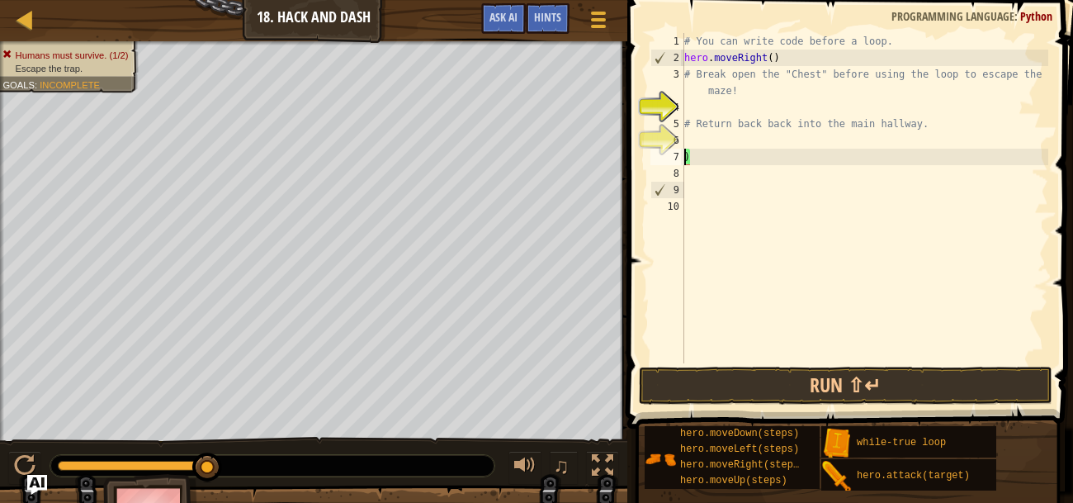
scroll to position [7, 0]
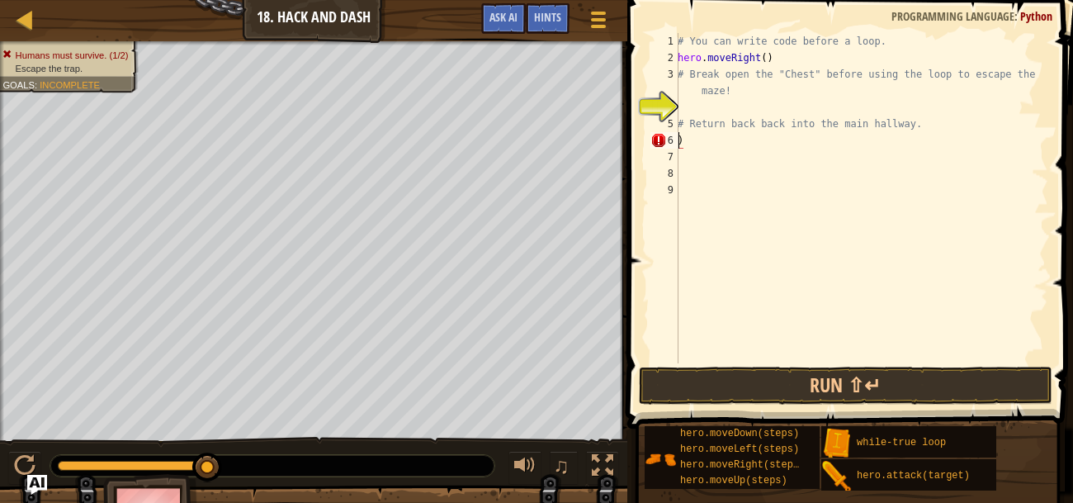
type textarea "# Return back back into the main hallway.)"
click at [700, 144] on div "# You can write code before a loop. hero . moveRight ( ) # Break open the "Ches…" at bounding box center [861, 214] width 374 height 363
type textarea "# Return back back into the main hallway."
